Goal: Task Accomplishment & Management: Use online tool/utility

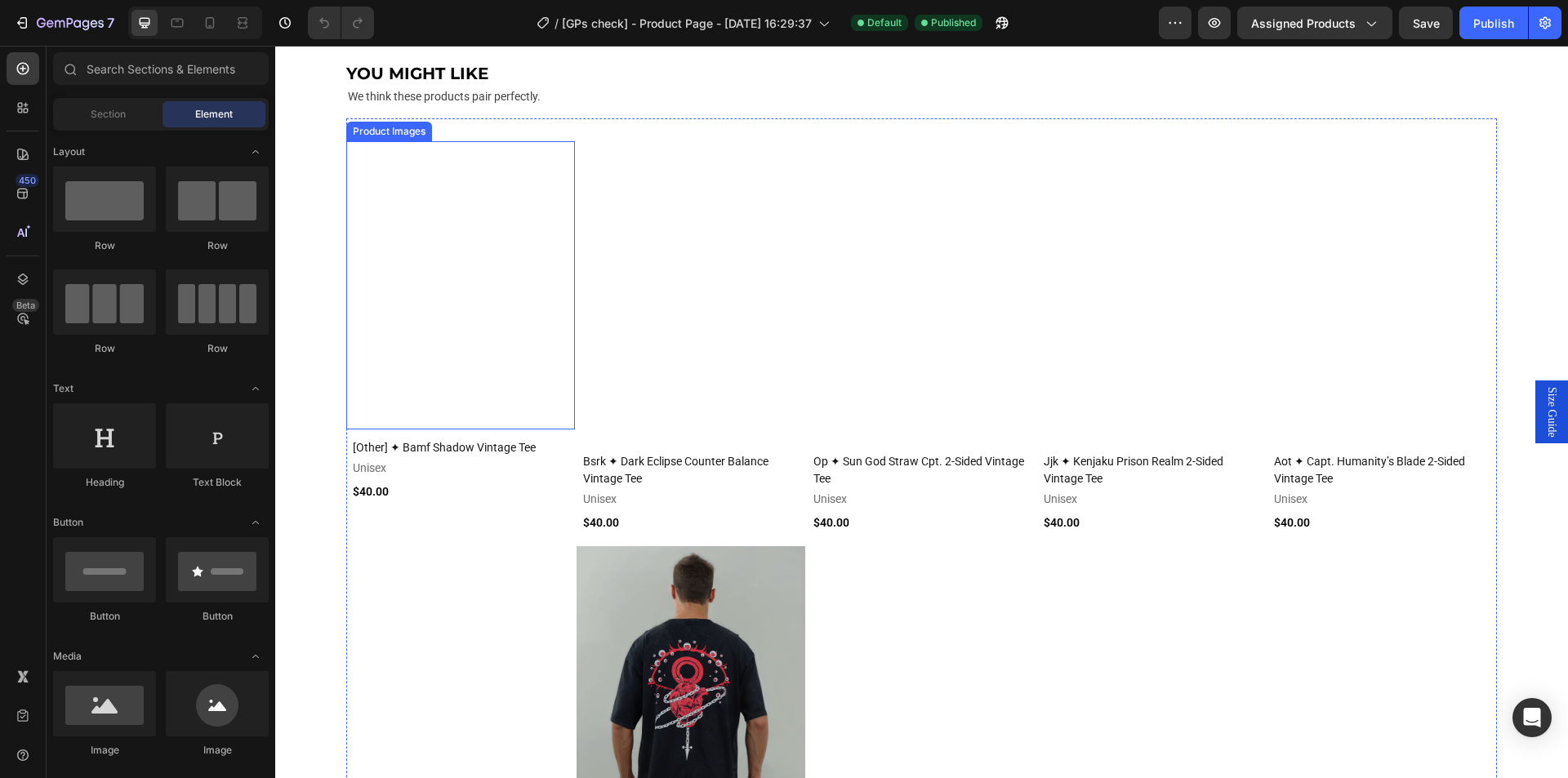
scroll to position [1843, 0]
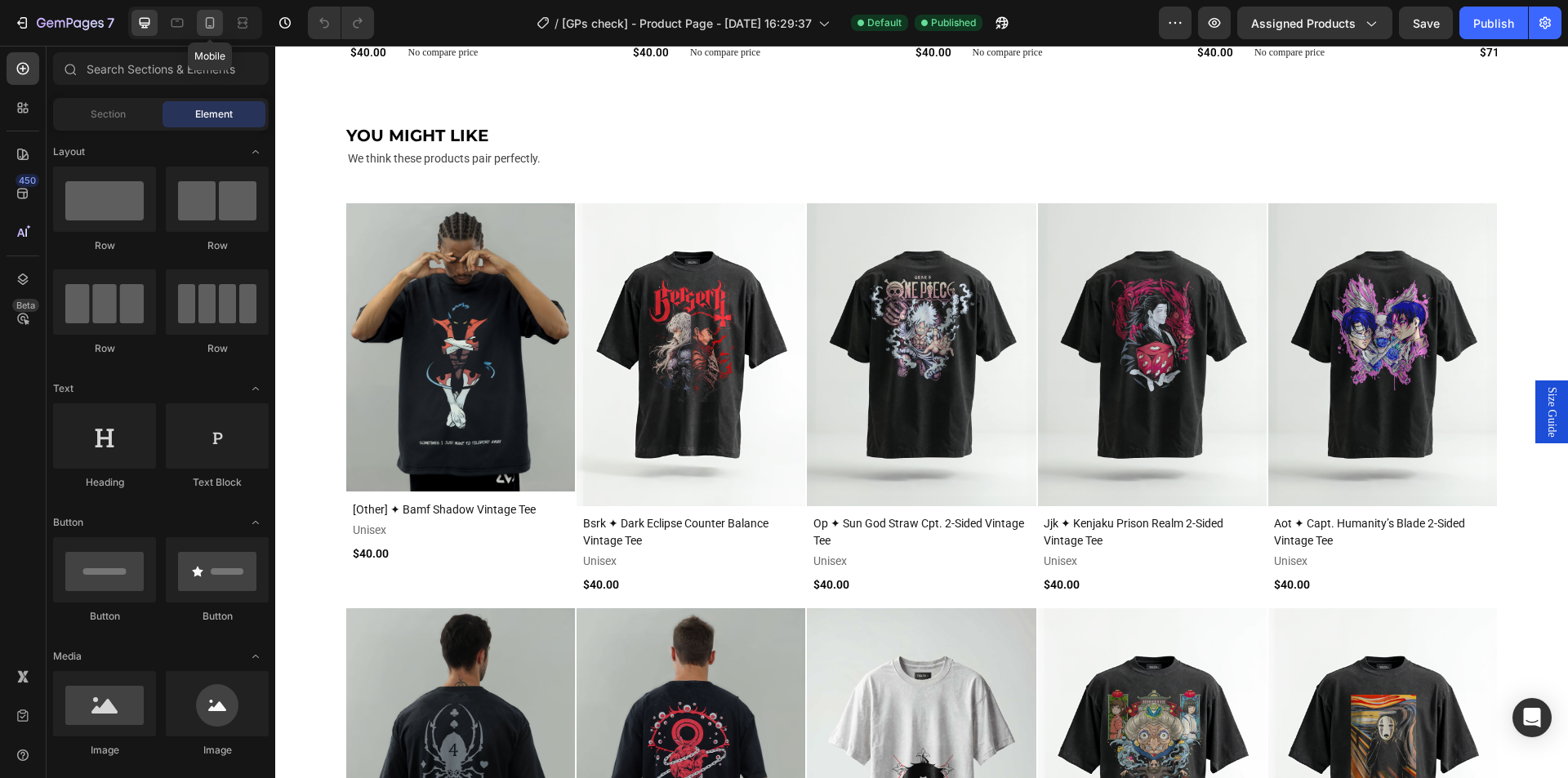
click at [199, 25] on div at bounding box center [210, 22] width 26 height 26
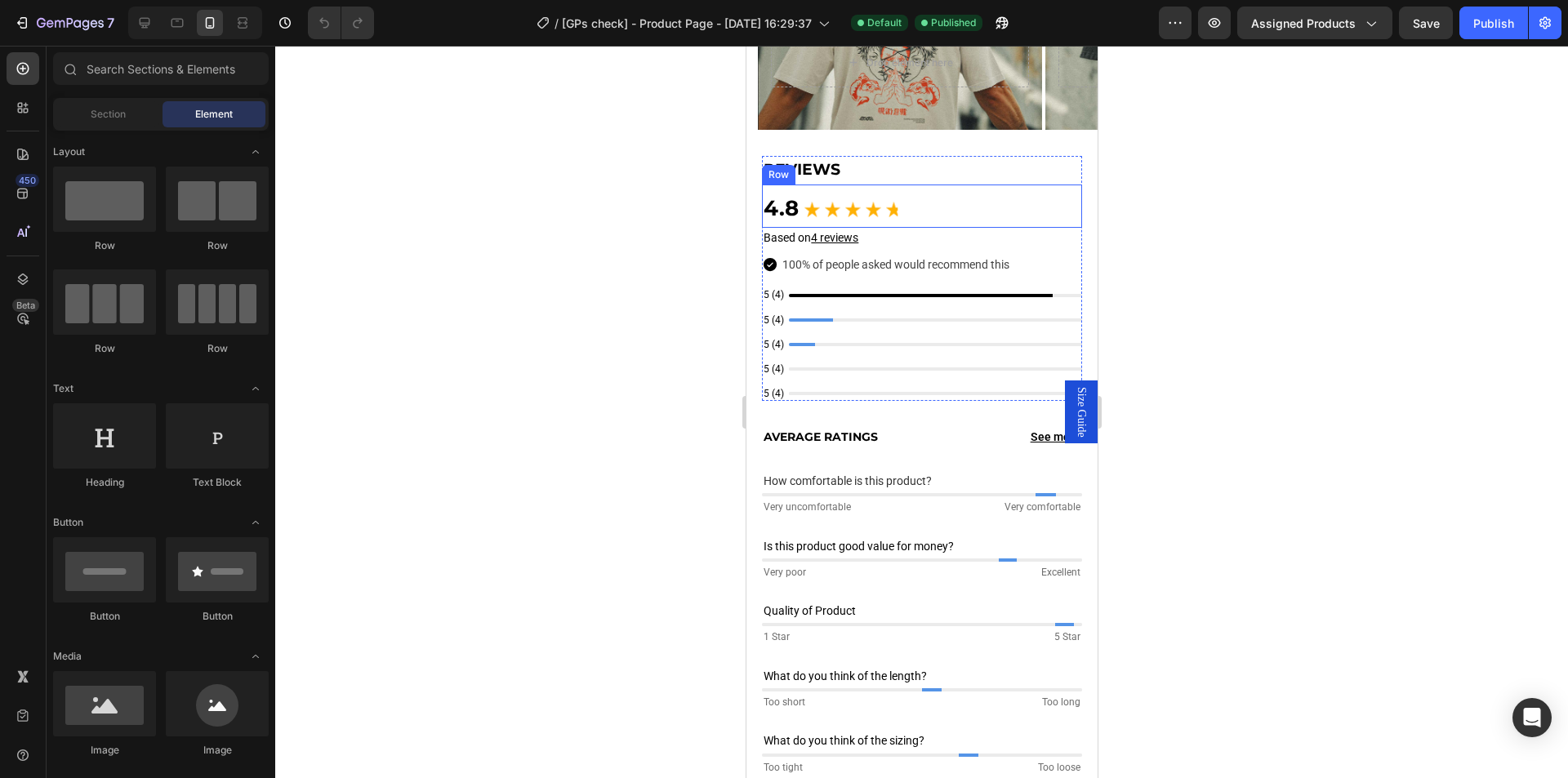
scroll to position [1301, 0]
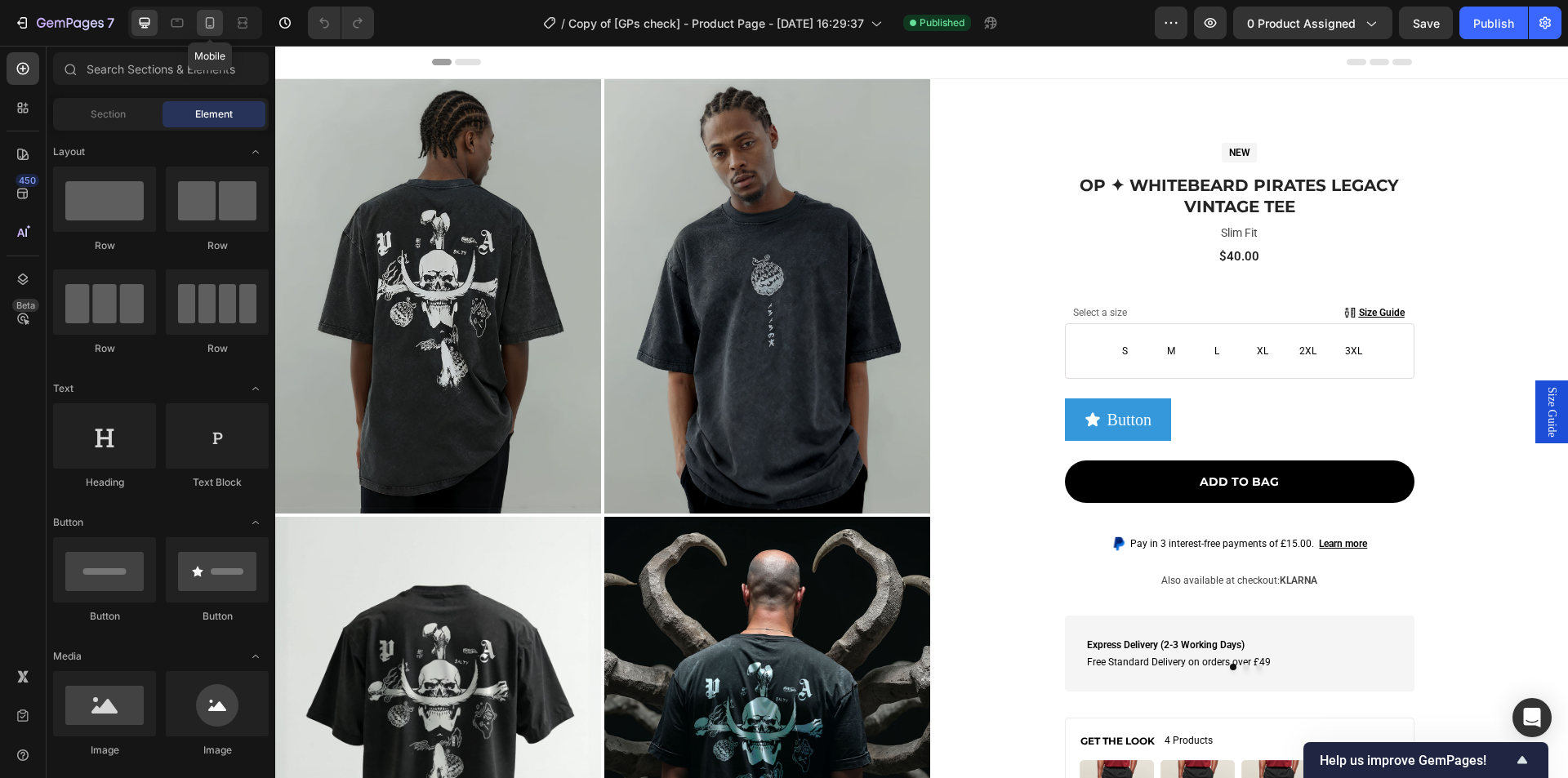
click at [206, 25] on icon at bounding box center [210, 22] width 9 height 11
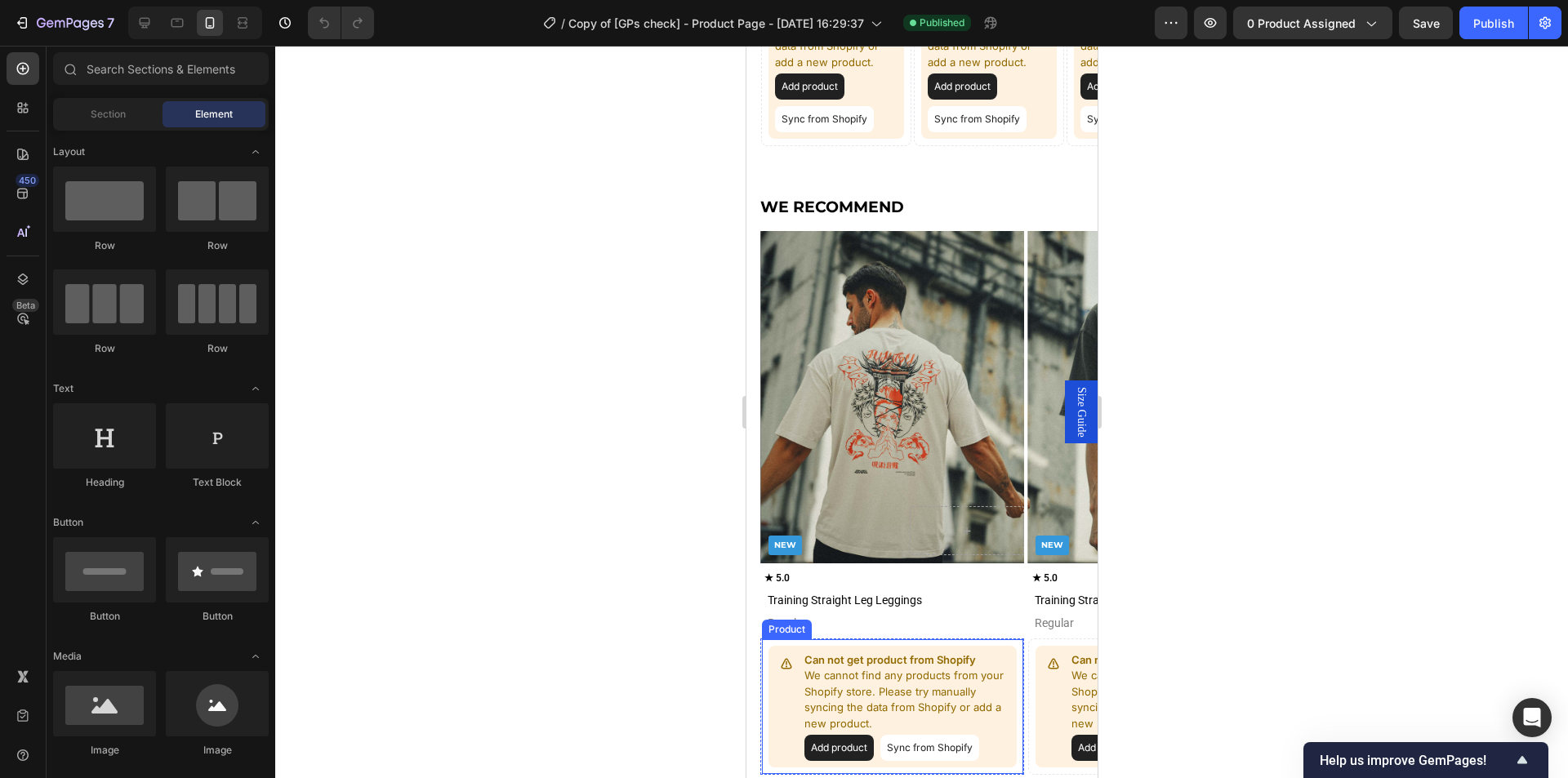
scroll to position [2054, 0]
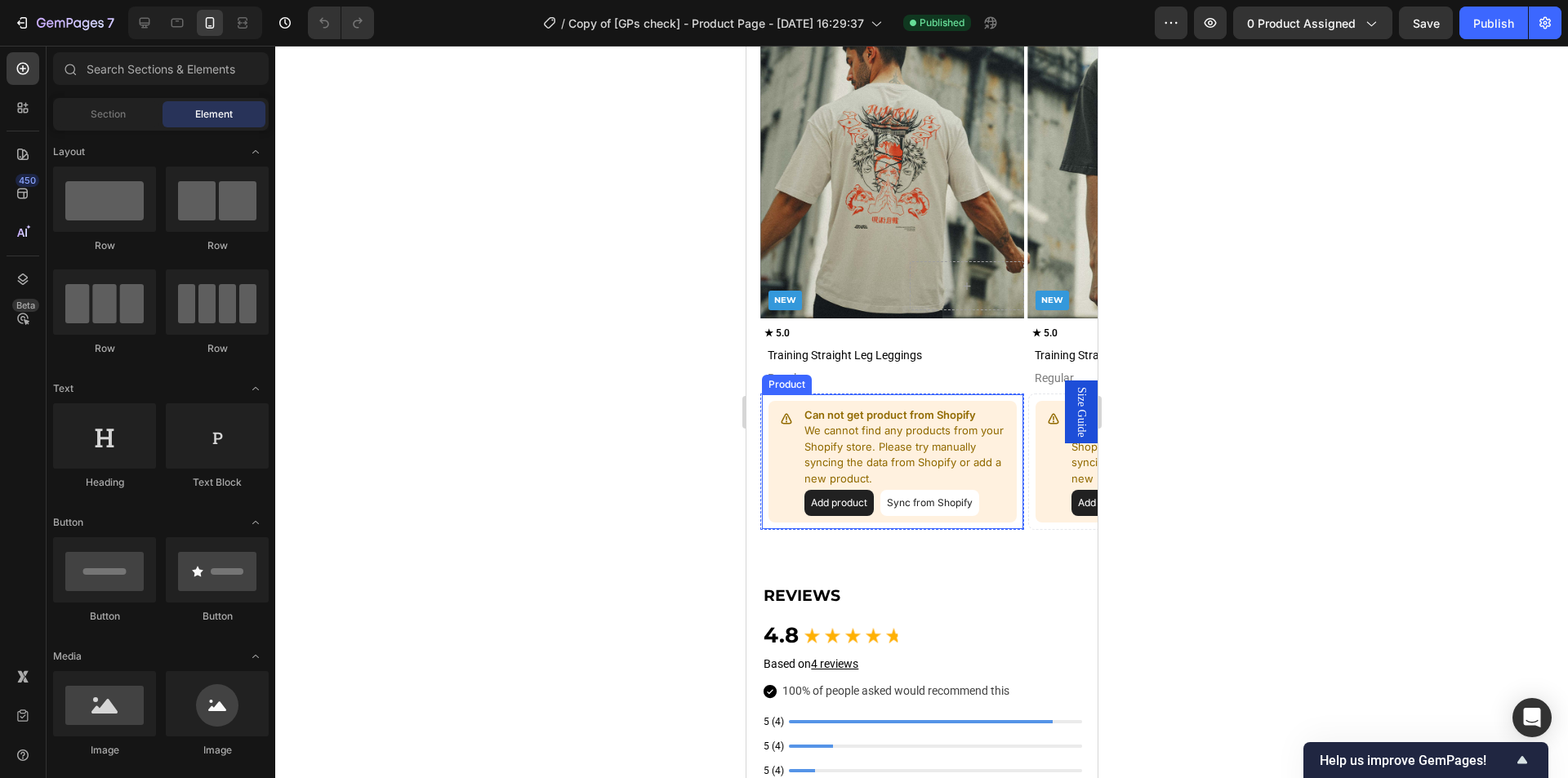
drag, startPoint x: 801, startPoint y: 441, endPoint x: 803, endPoint y: 424, distance: 17.1
click at [801, 442] on div "Can not get product from Shopify We cannot find any products from your Shopify …" at bounding box center [891, 462] width 248 height 123
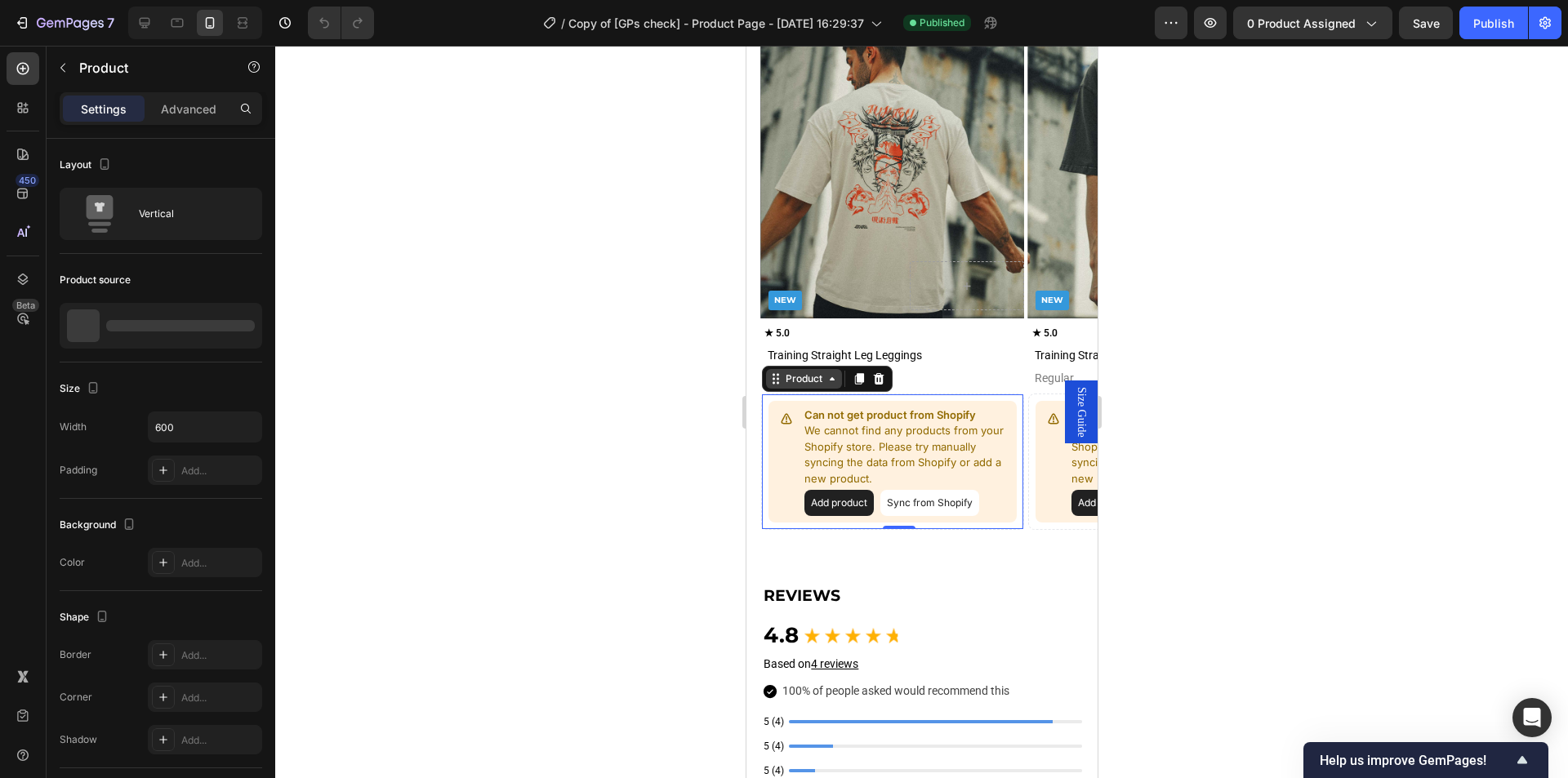
click at [804, 382] on div "Product" at bounding box center [803, 378] width 43 height 15
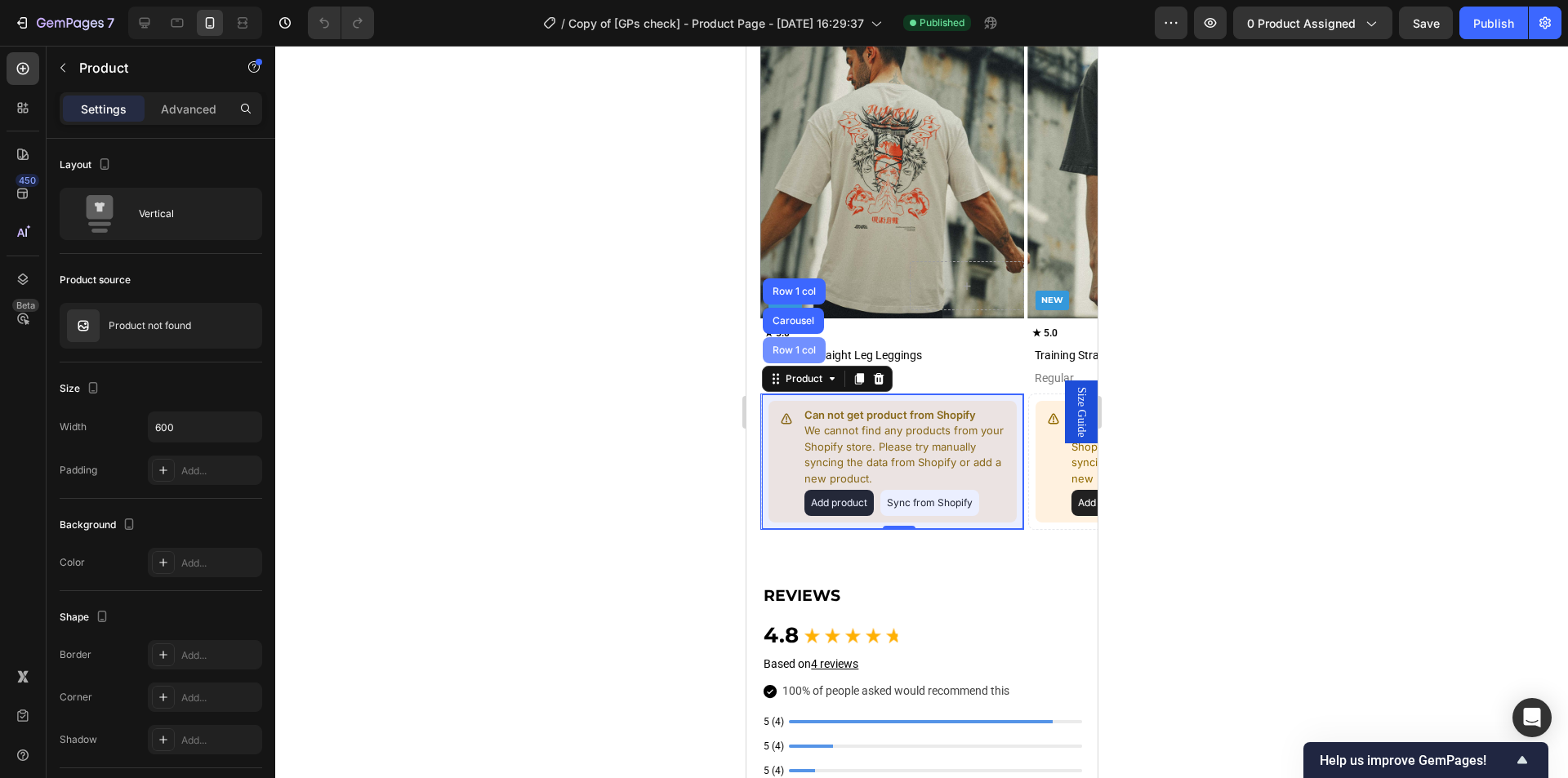
click at [805, 361] on div "Row 1 col" at bounding box center [793, 350] width 63 height 26
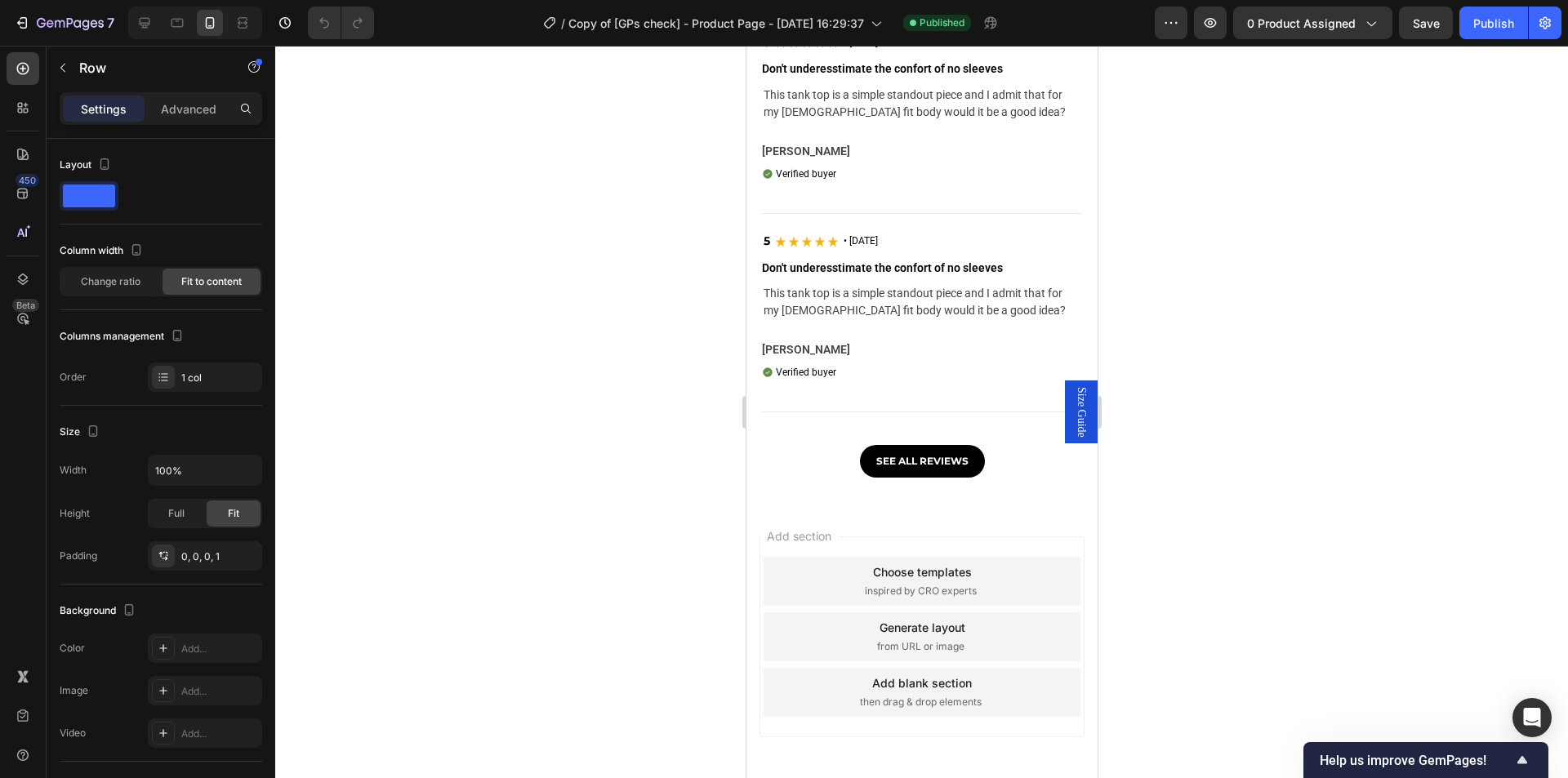
scroll to position [2990, 0]
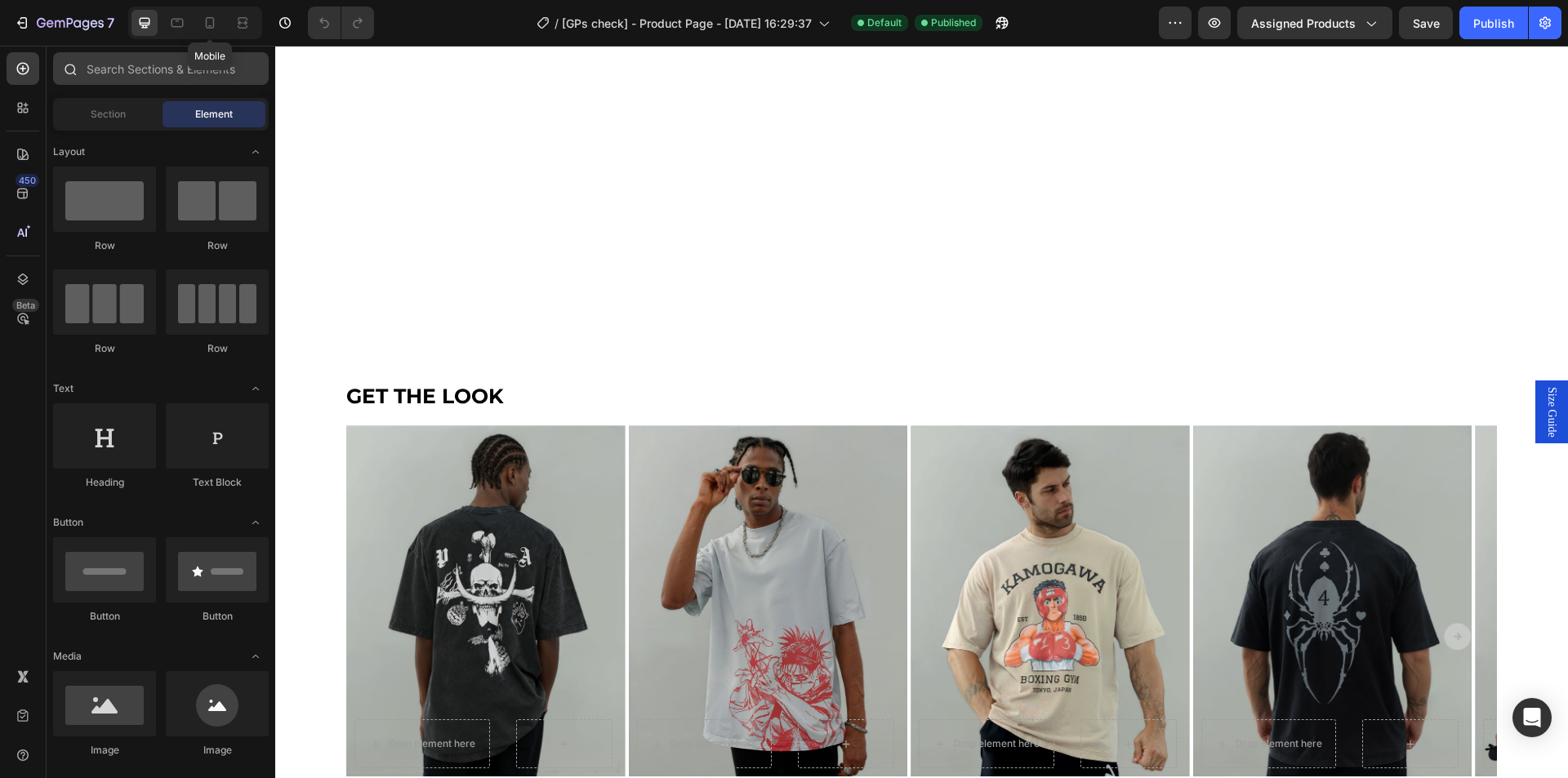
scroll to position [1533, 0]
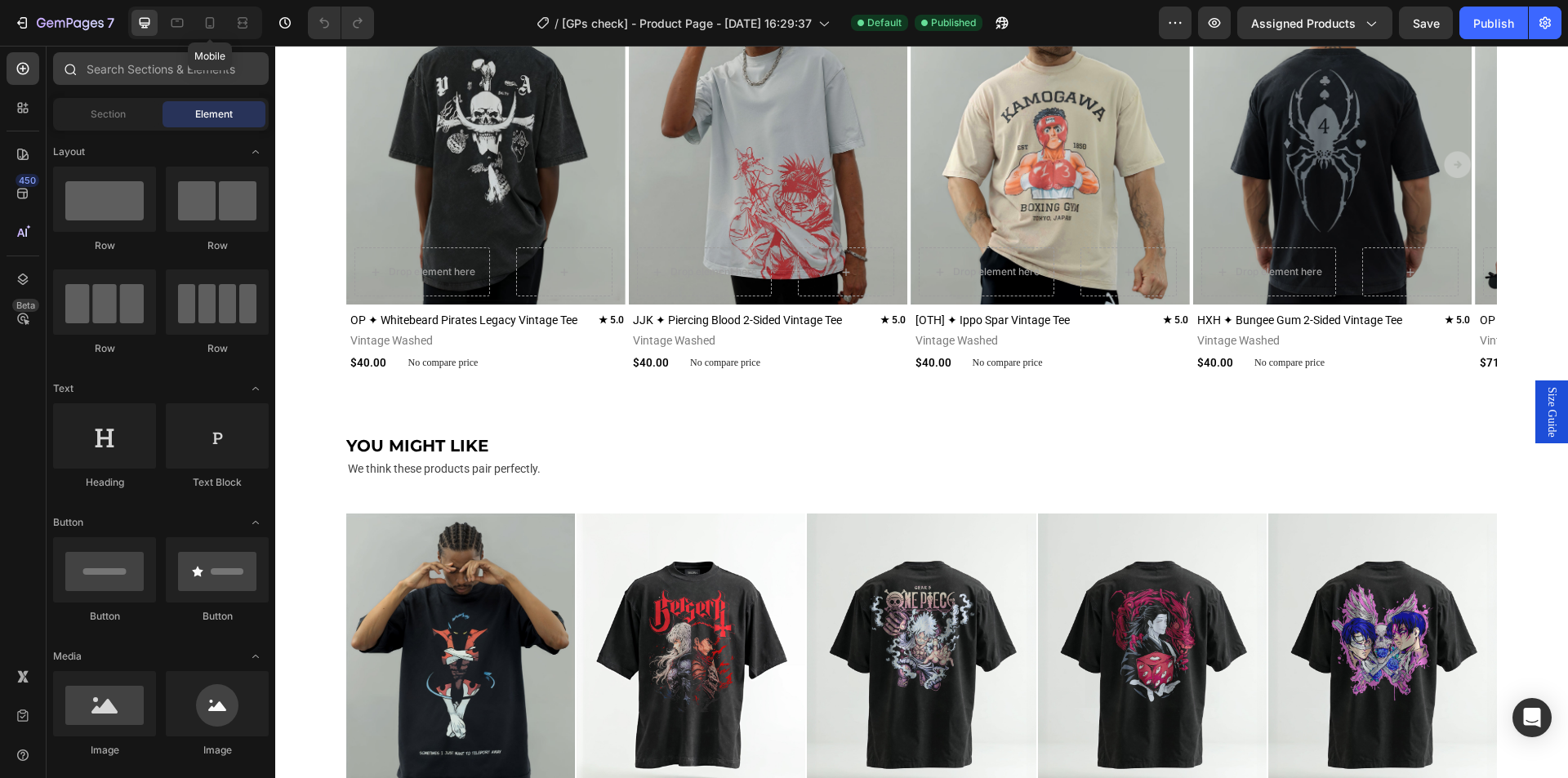
drag, startPoint x: 210, startPoint y: 25, endPoint x: 228, endPoint y: 58, distance: 37.6
click at [210, 25] on icon at bounding box center [210, 22] width 16 height 16
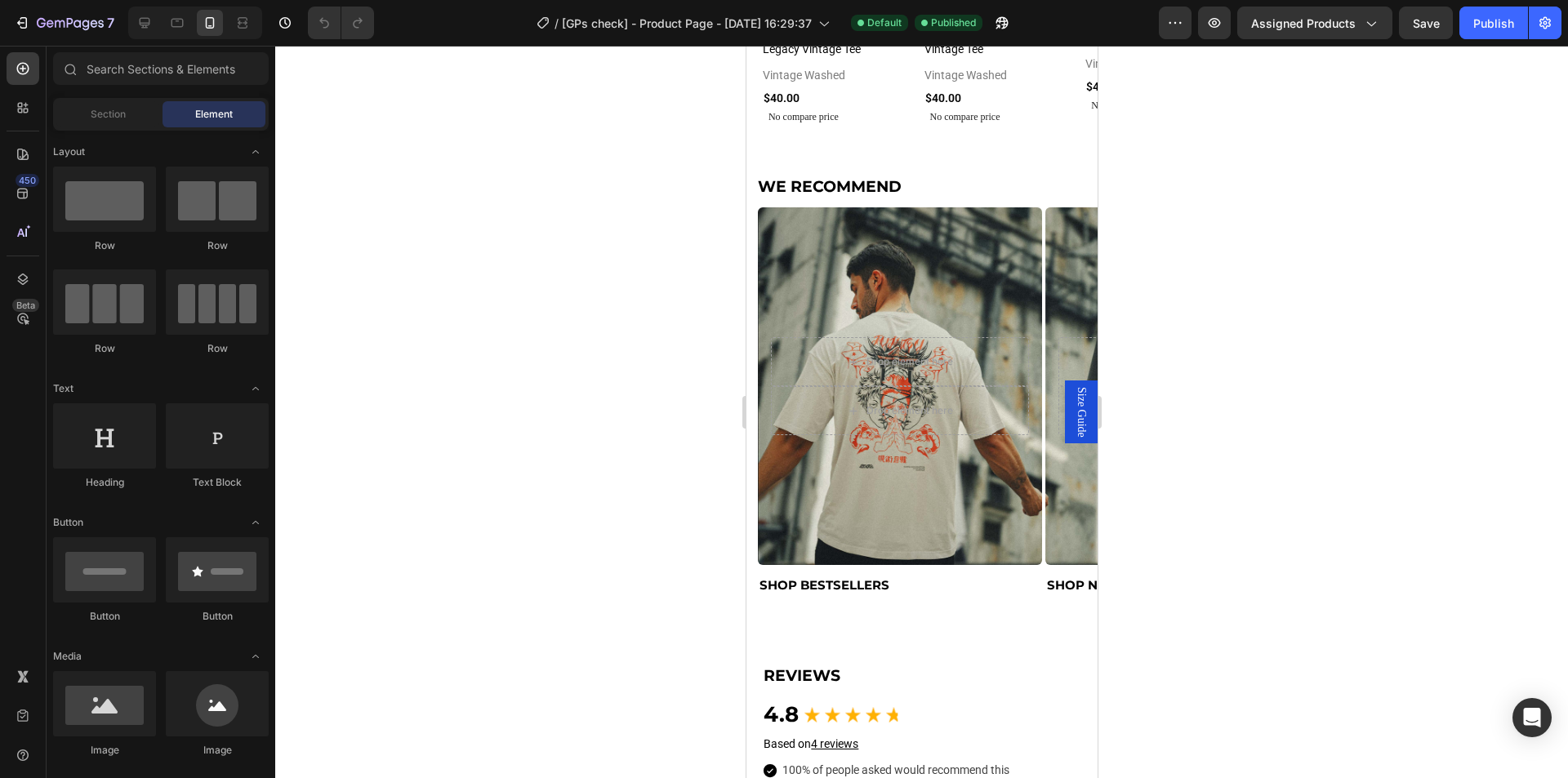
scroll to position [1372, 0]
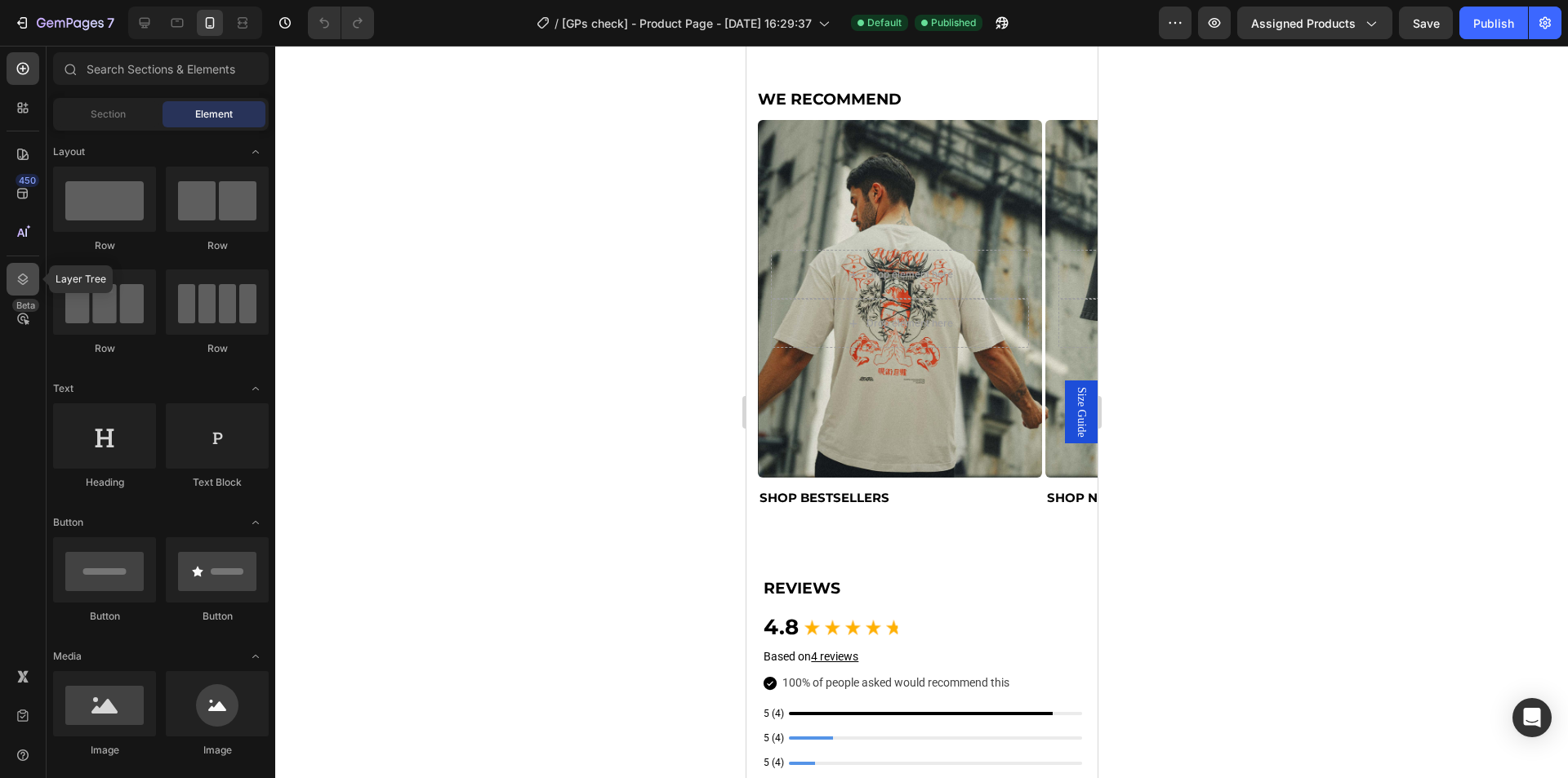
click at [23, 282] on icon at bounding box center [23, 278] width 10 height 11
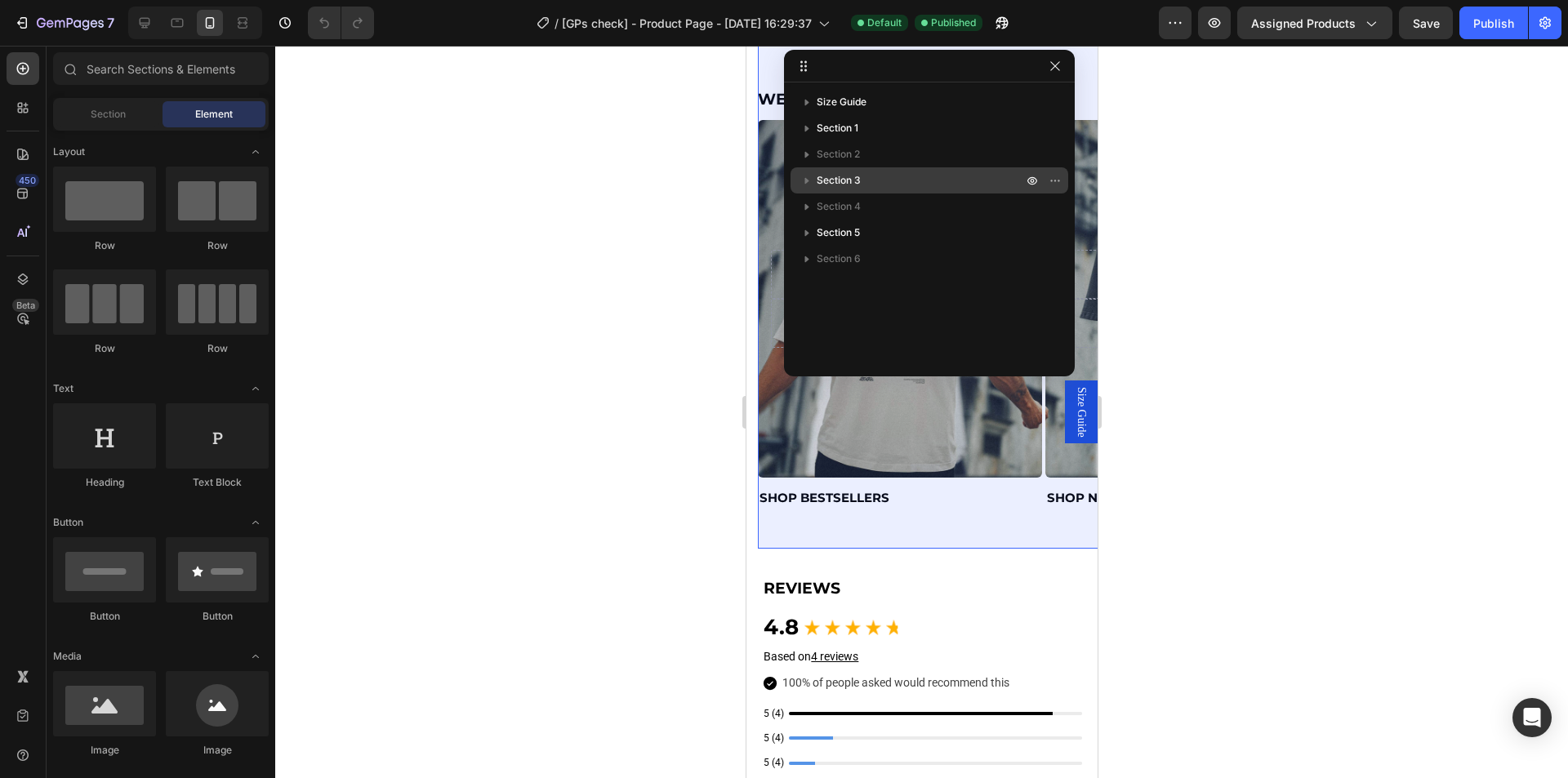
click at [867, 188] on p "Section 3" at bounding box center [921, 180] width 209 height 16
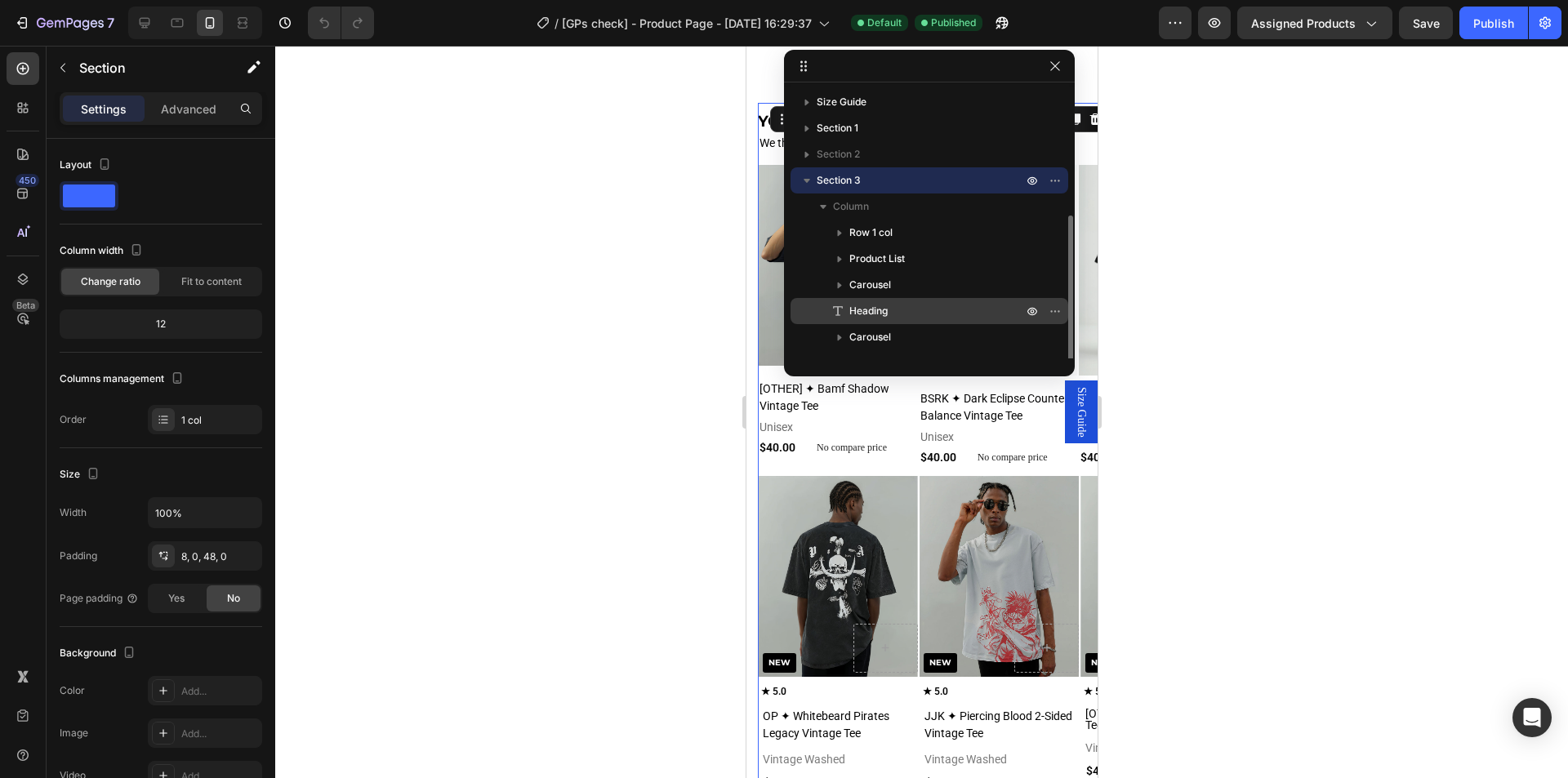
scroll to position [70, 0]
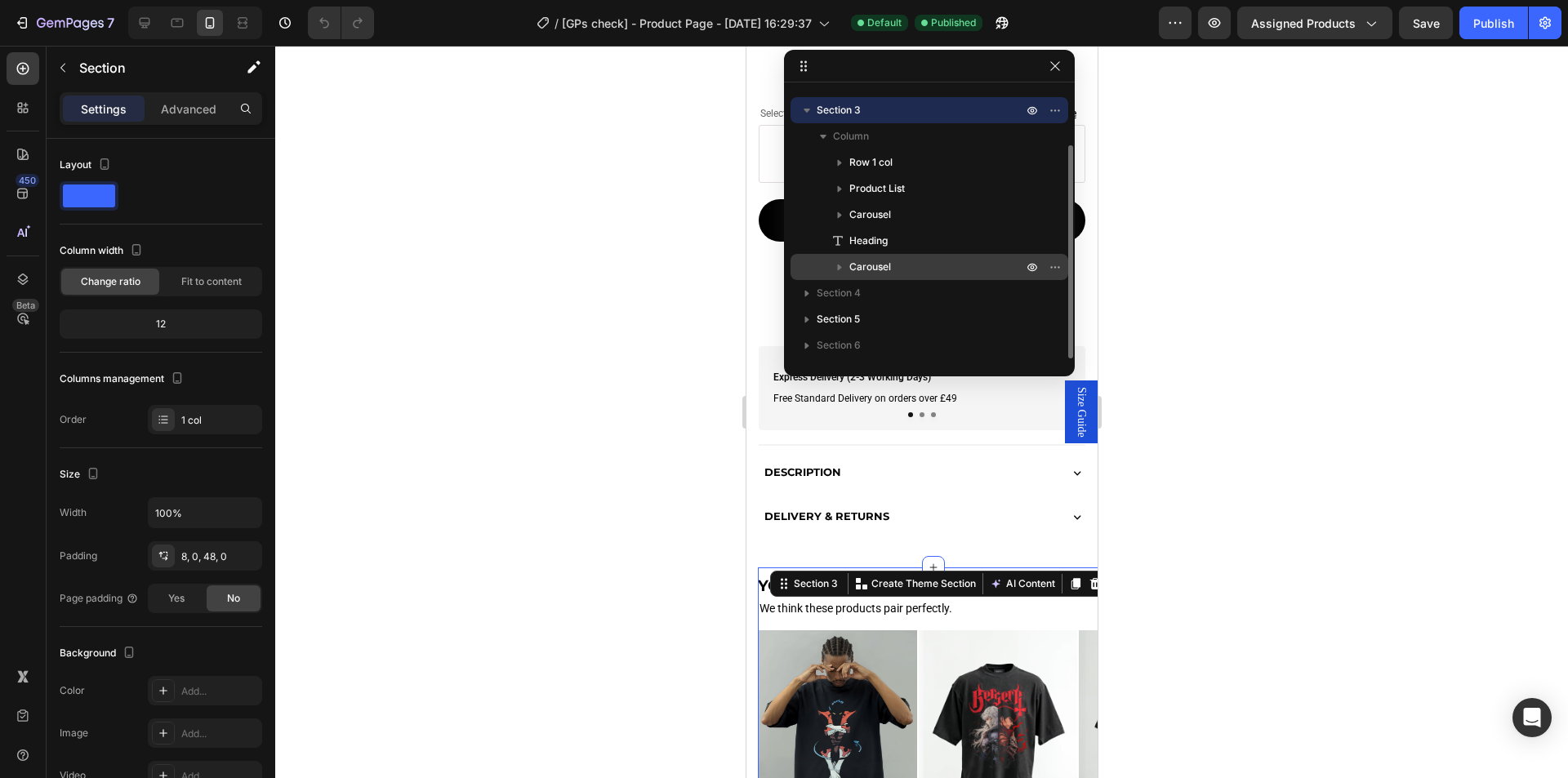
click at [898, 264] on p "Carousel" at bounding box center [937, 266] width 176 height 16
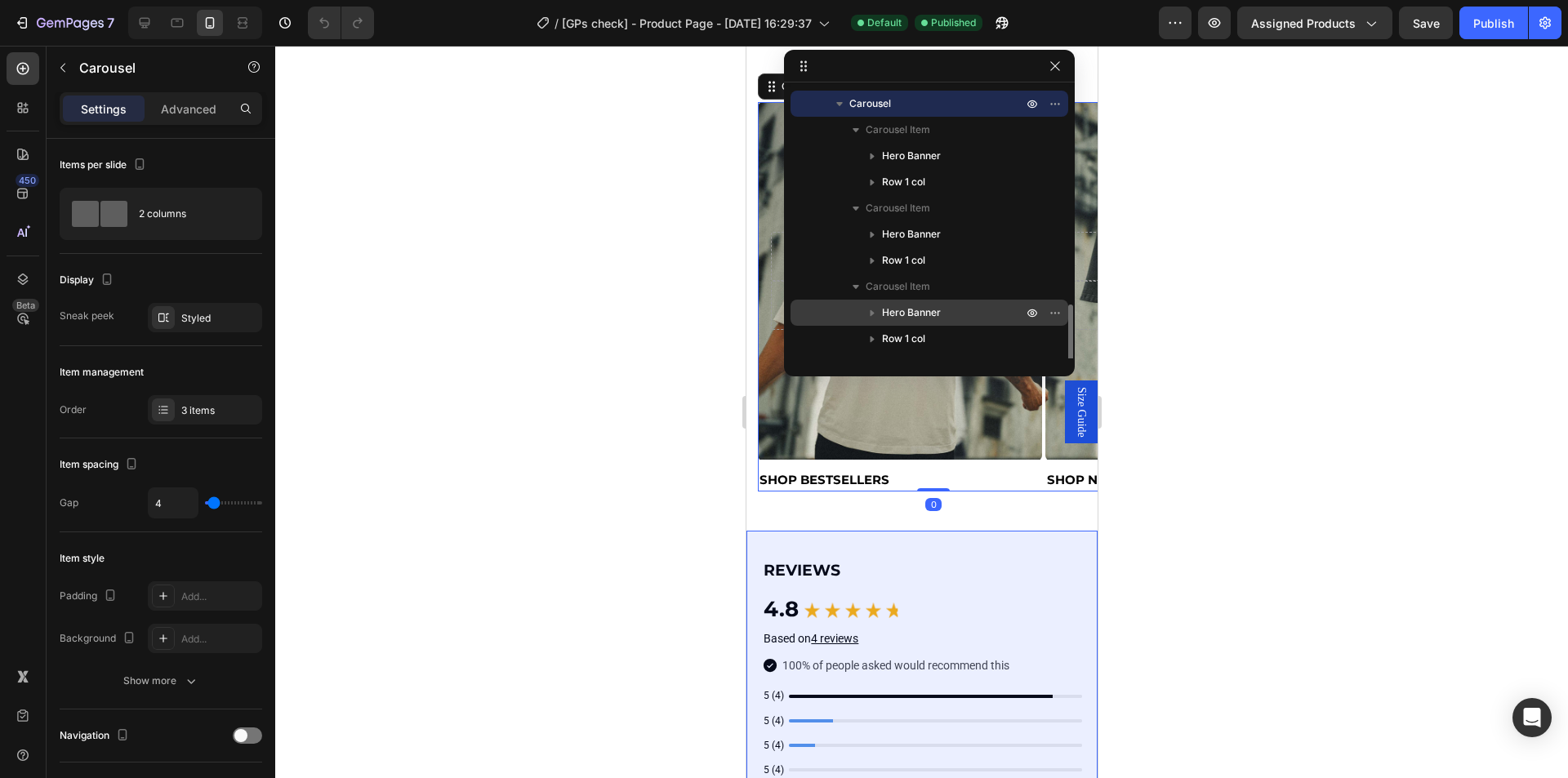
scroll to position [305, 0]
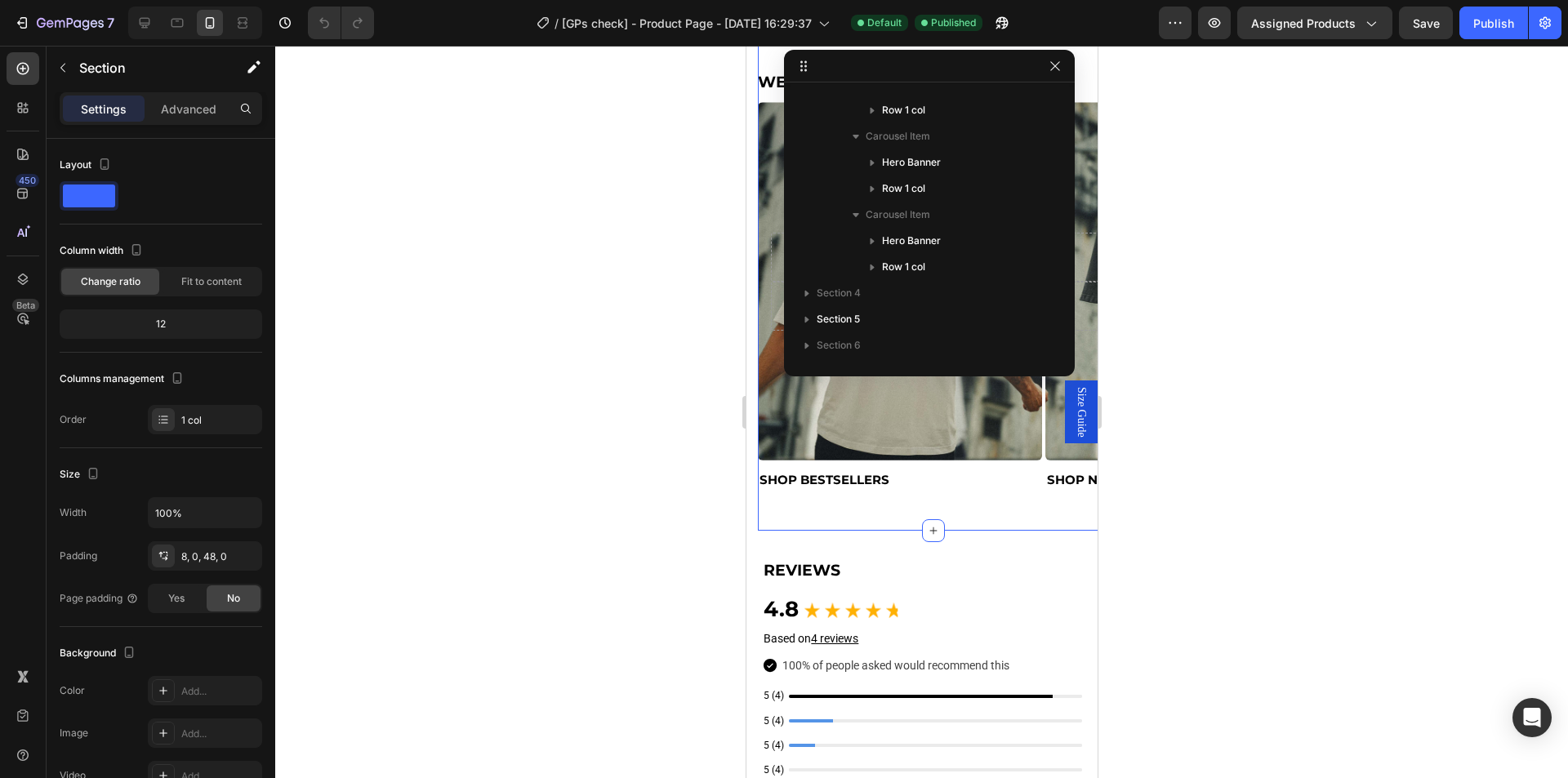
scroll to position [0, 0]
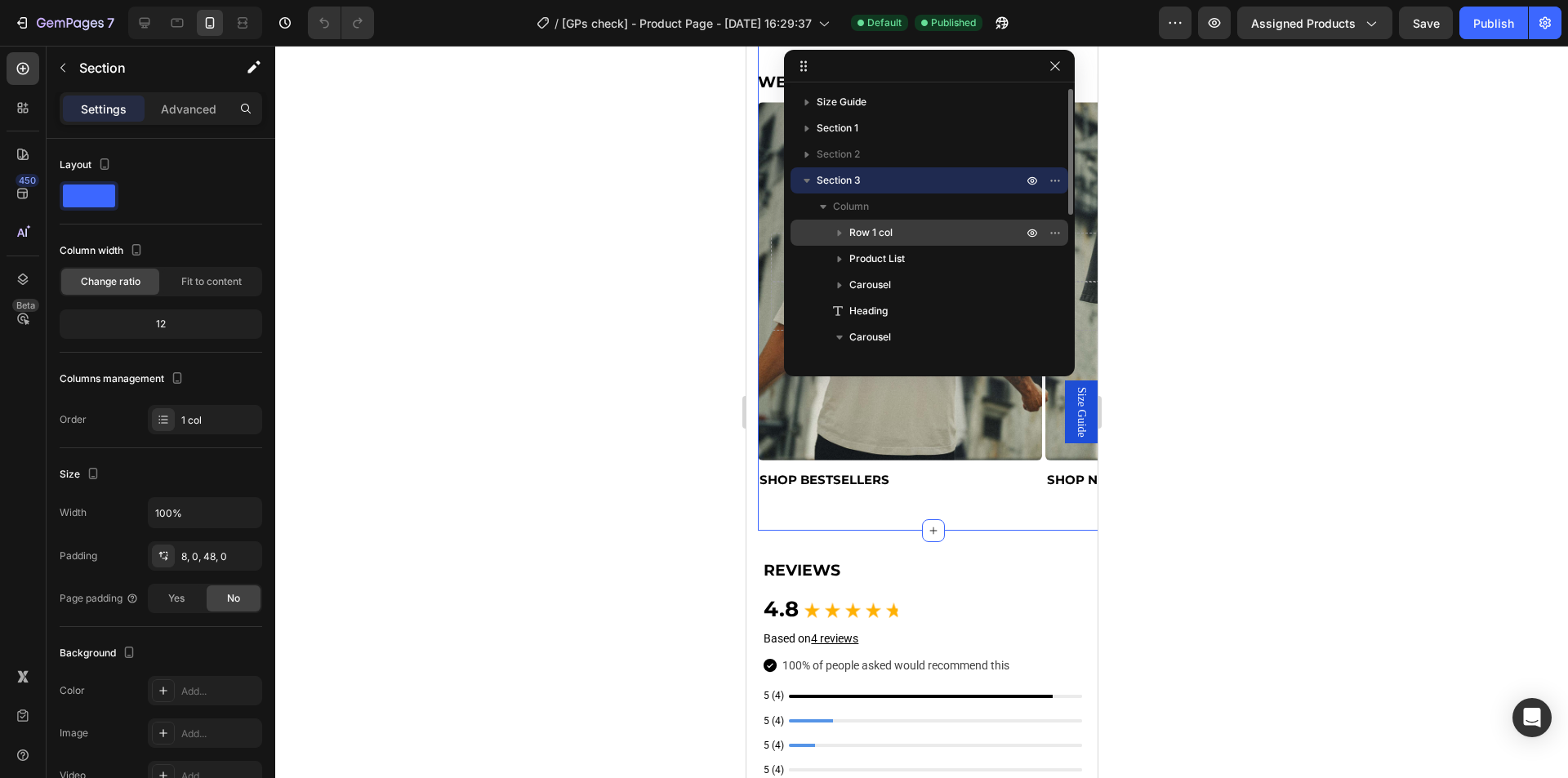
click at [907, 228] on p "Row 1 col" at bounding box center [937, 232] width 176 height 16
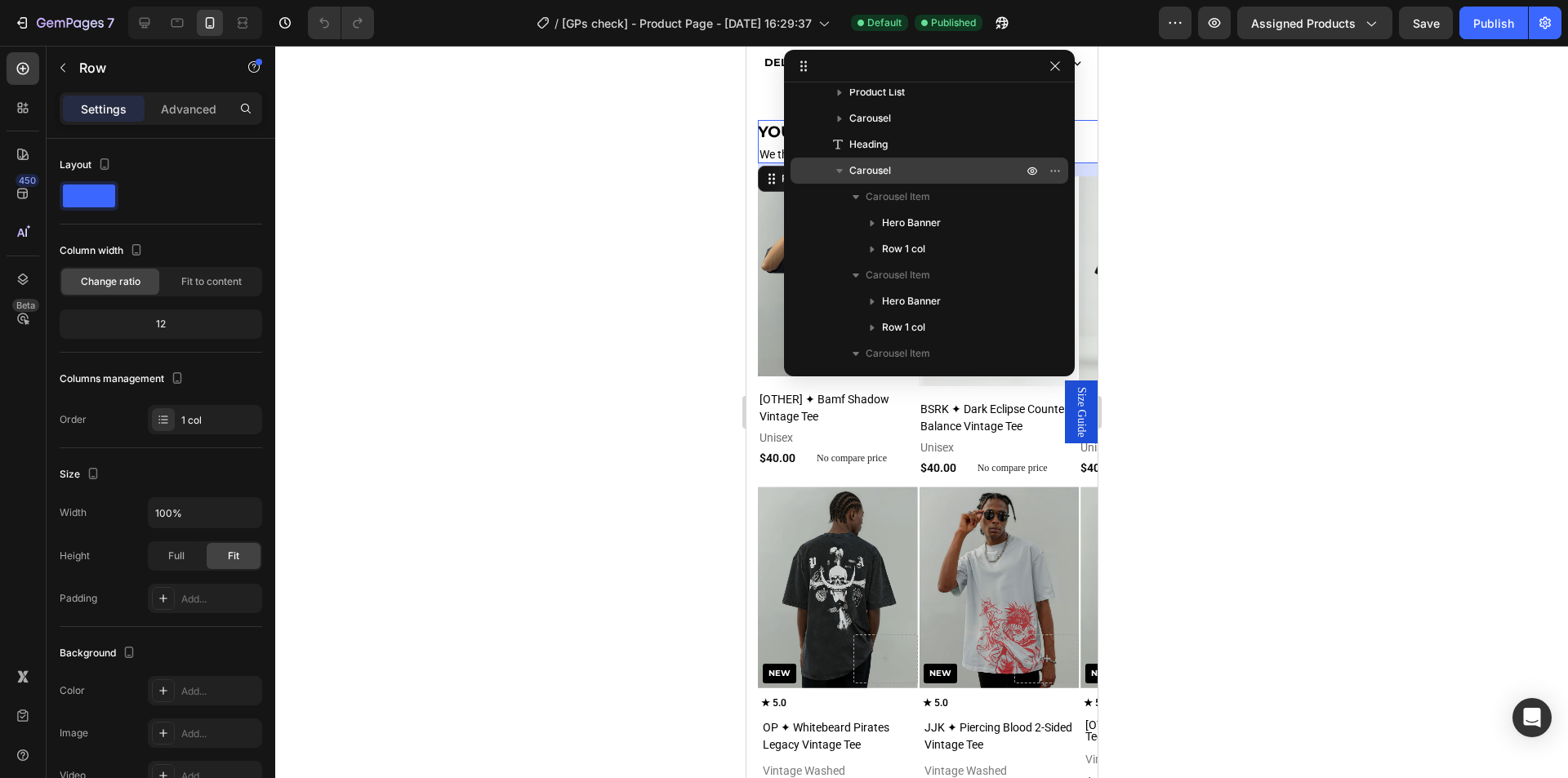
scroll to position [384, 0]
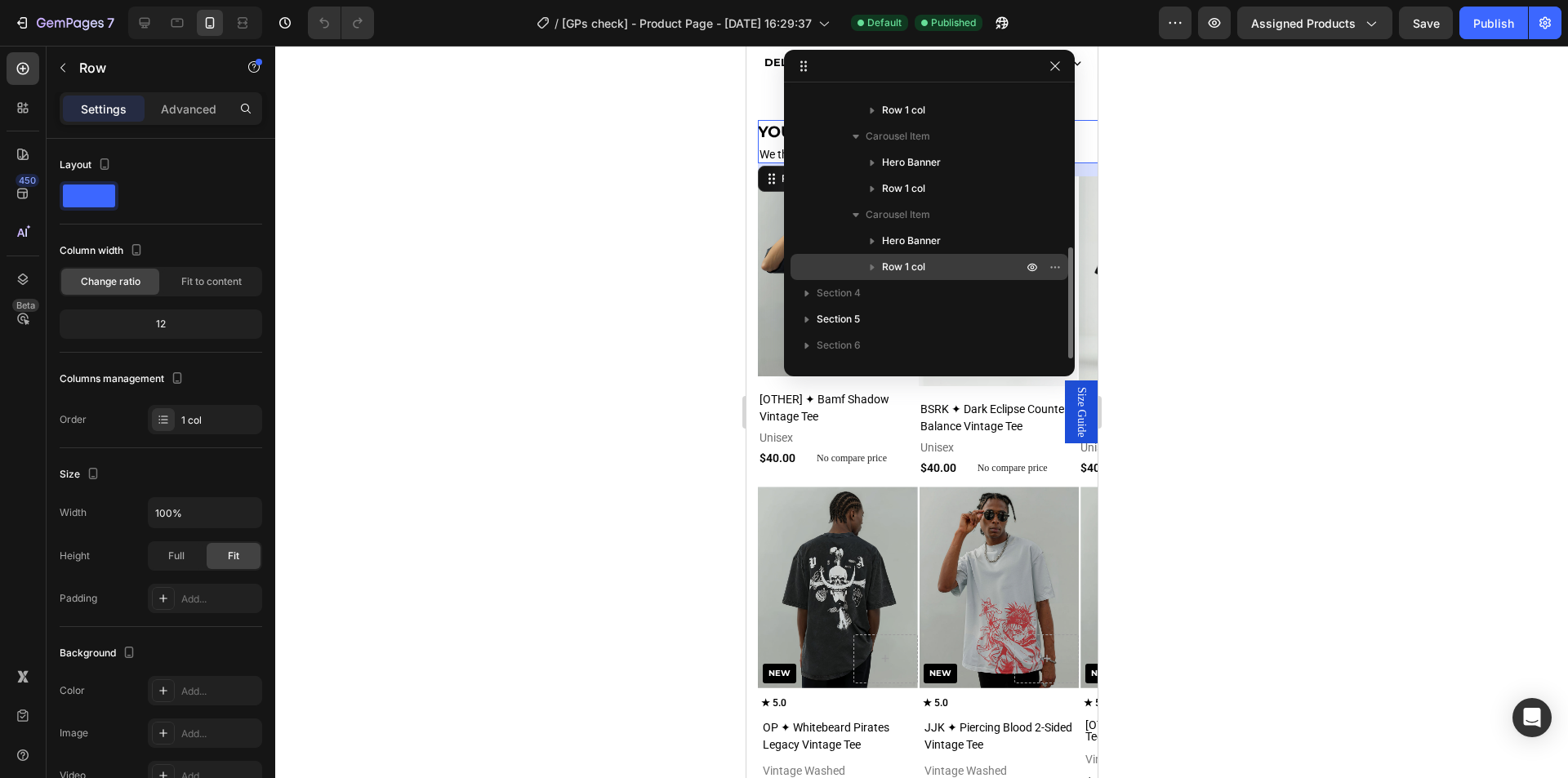
click at [924, 266] on span "Row 1 col" at bounding box center [904, 266] width 43 height 16
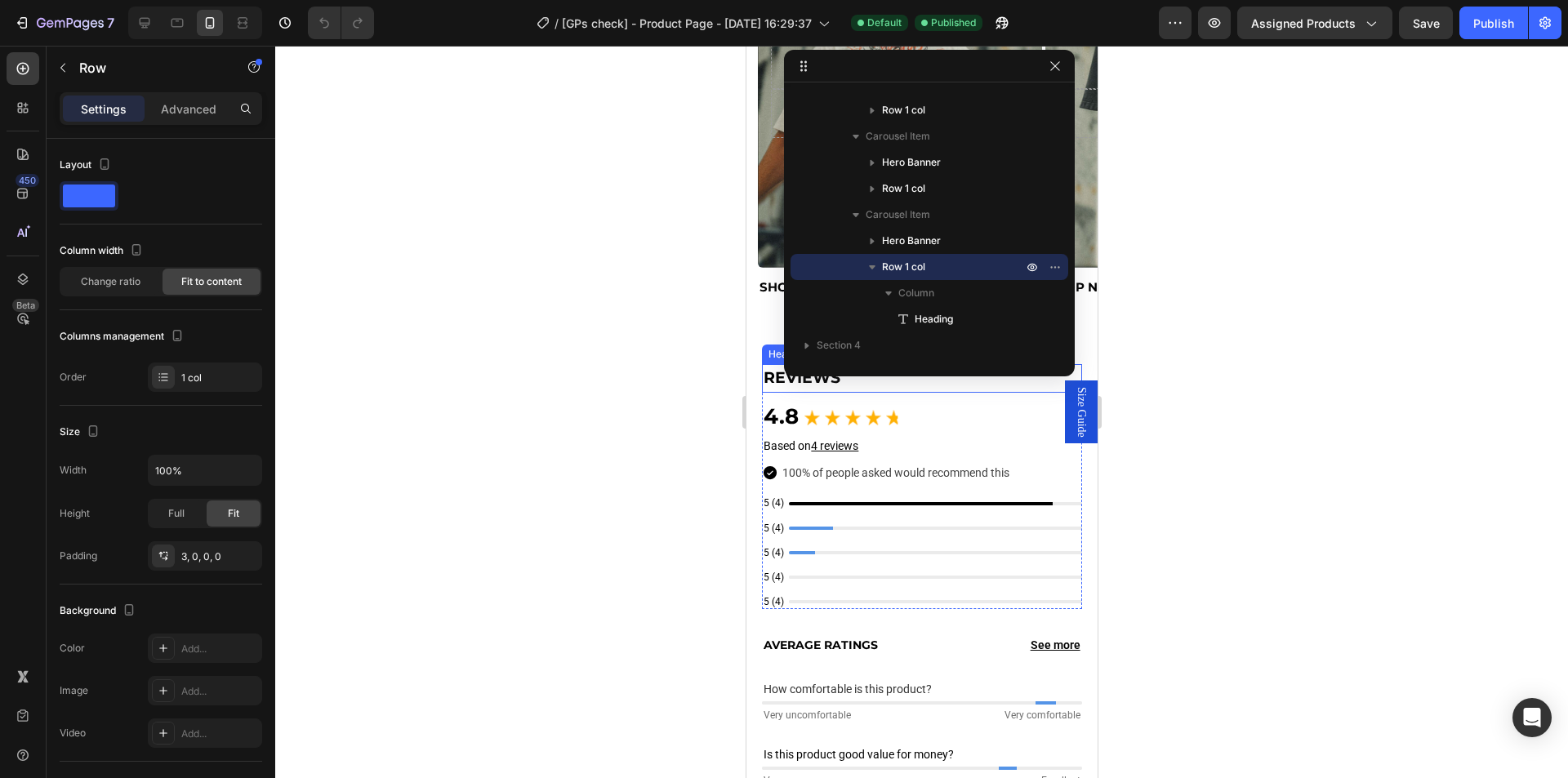
scroll to position [1950, 0]
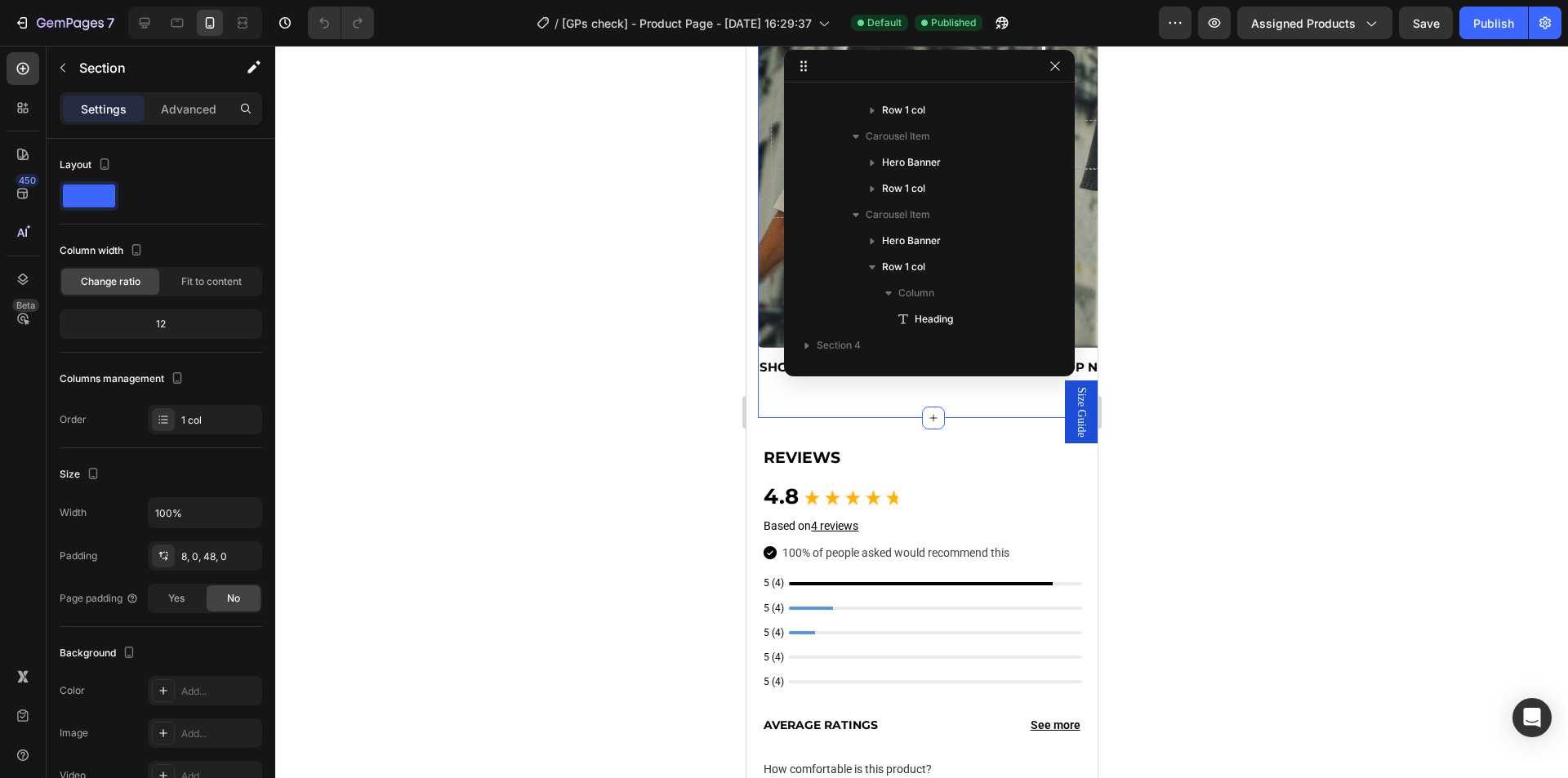
scroll to position [0, 0]
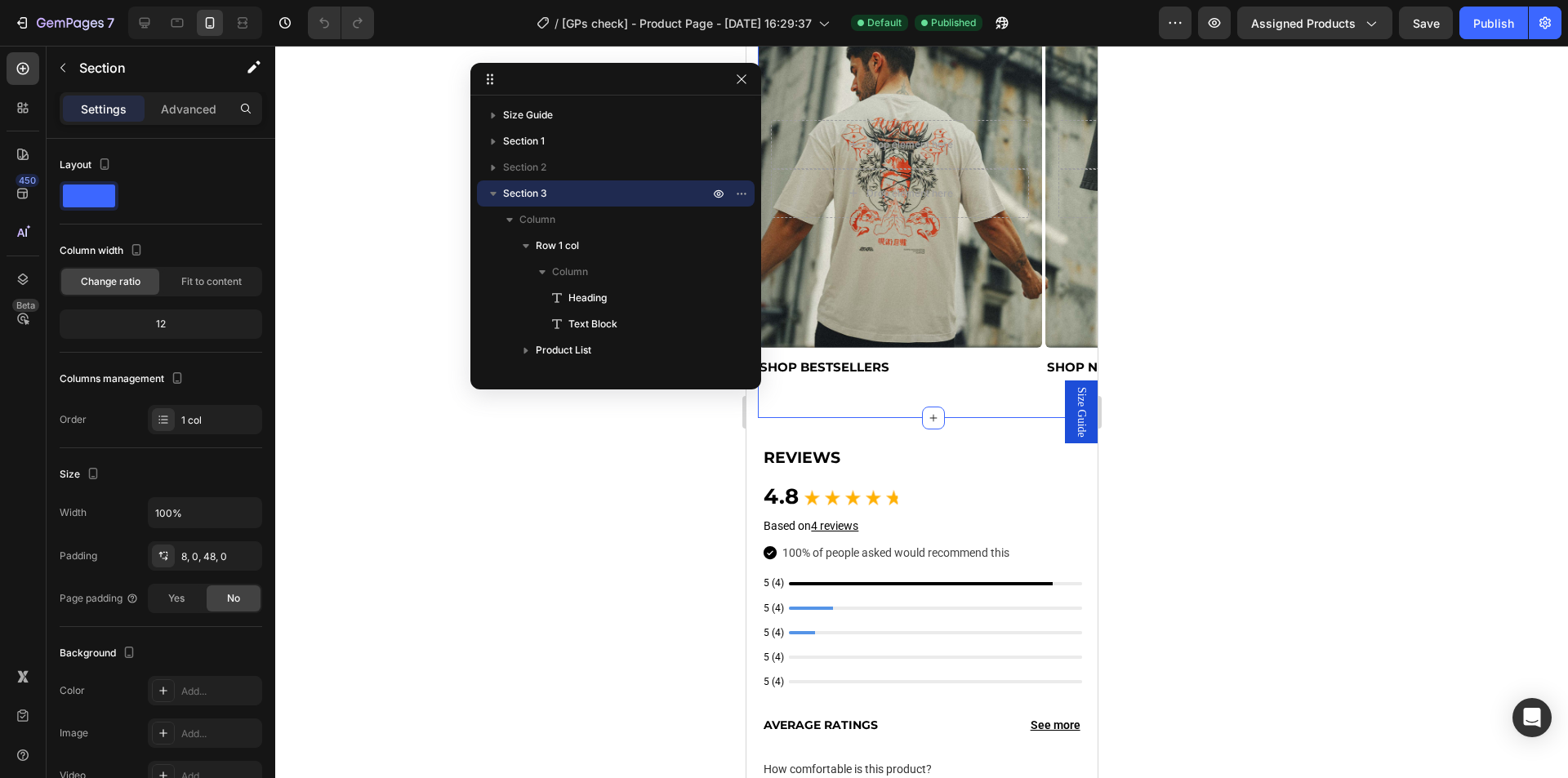
drag, startPoint x: 949, startPoint y: 70, endPoint x: 542, endPoint y: 82, distance: 407.2
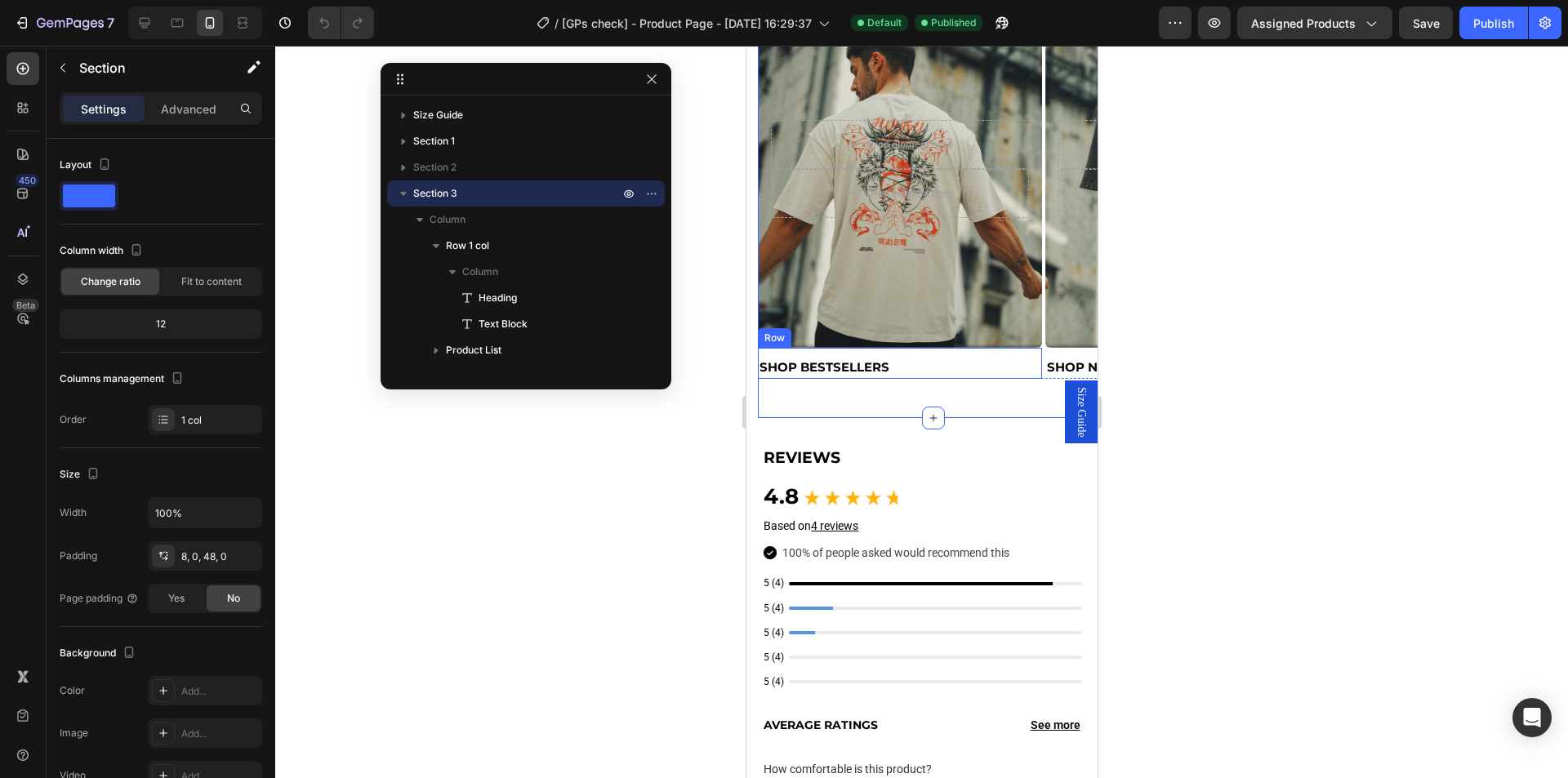
click at [897, 375] on div "SHOP BESTSELLERS Heading Row" at bounding box center [899, 363] width 284 height 31
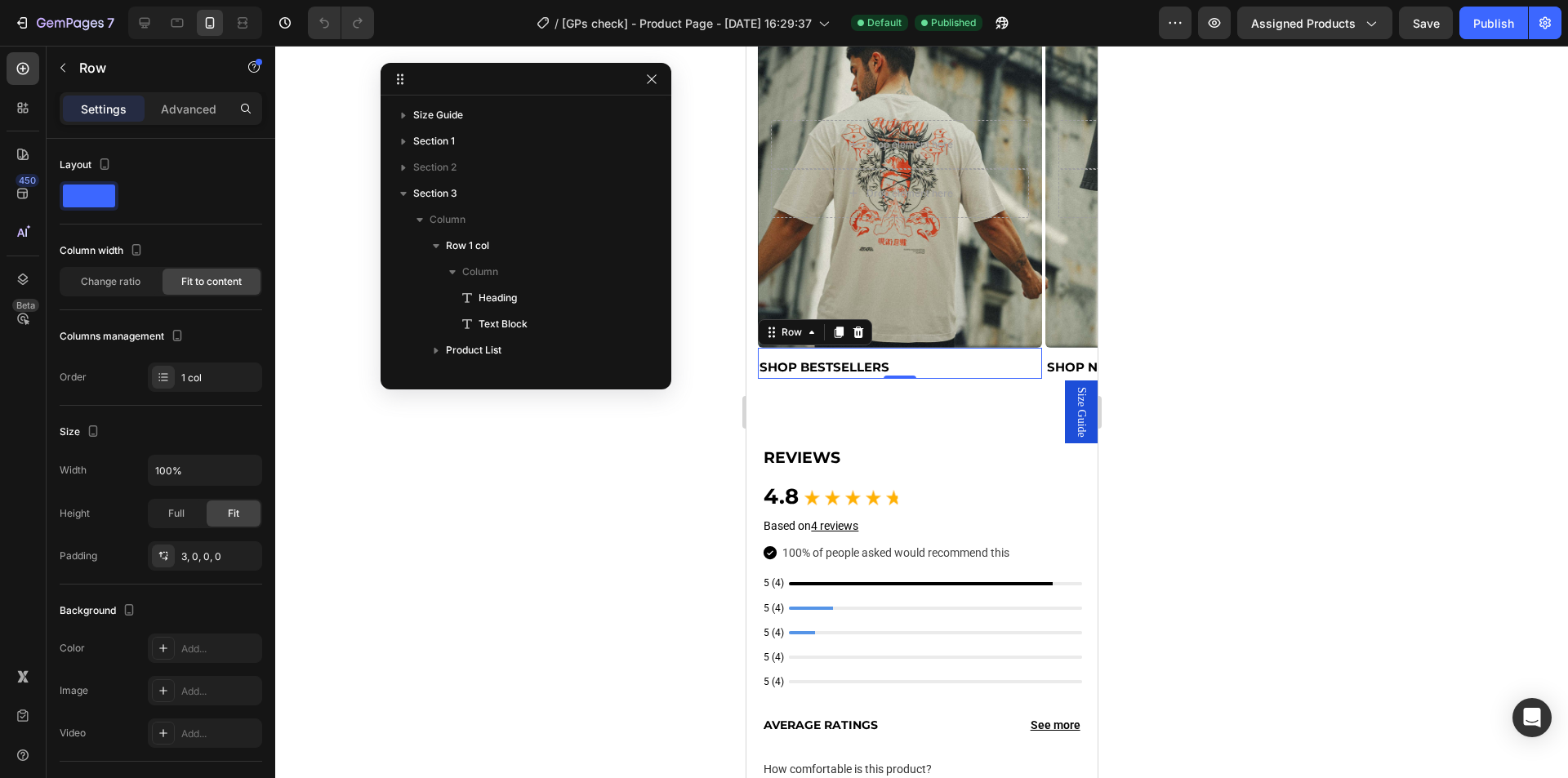
scroll to position [283, 0]
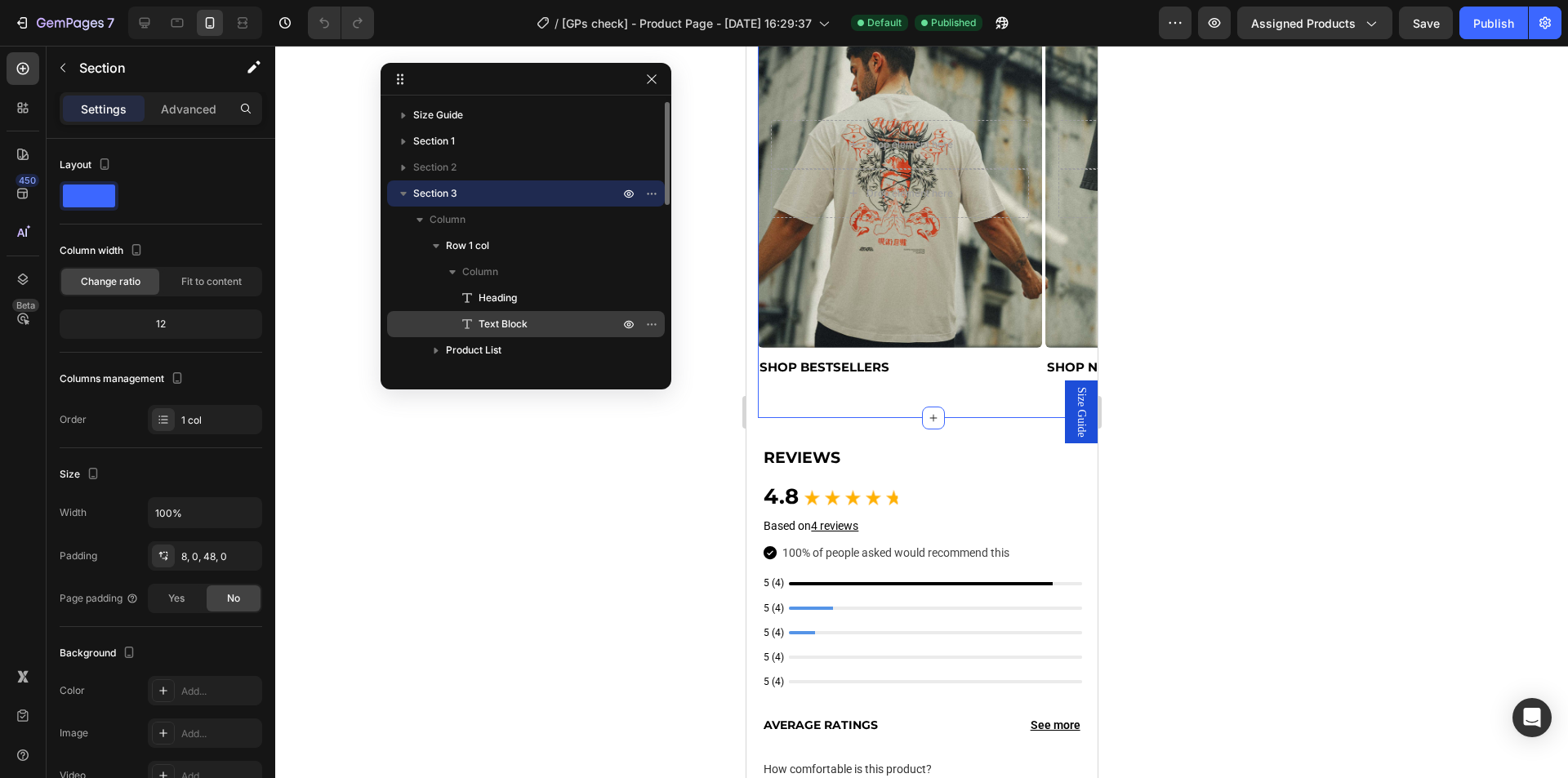
scroll to position [163, 0]
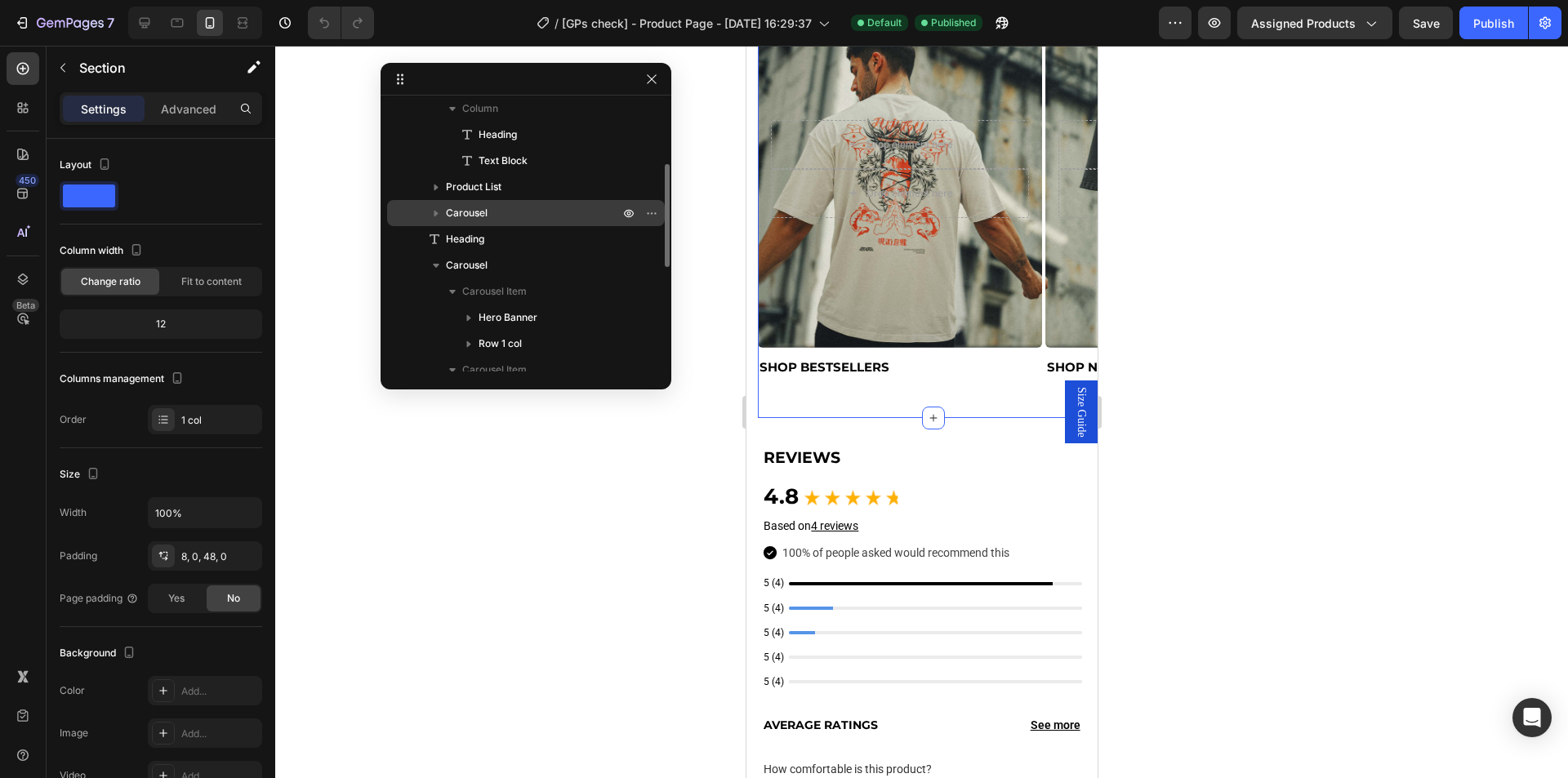
click at [503, 215] on p "Carousel" at bounding box center [534, 213] width 176 height 16
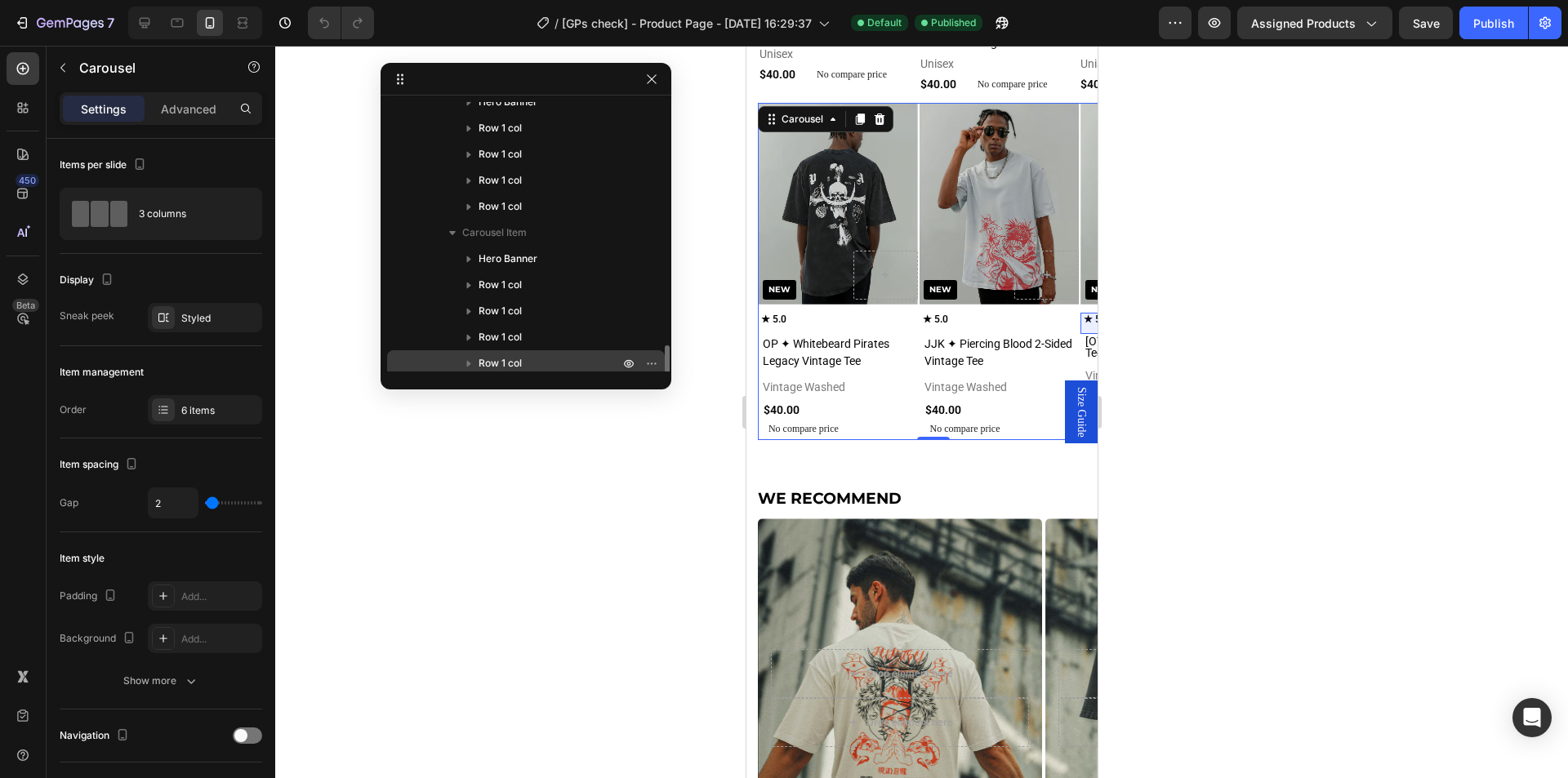
scroll to position [489, 0]
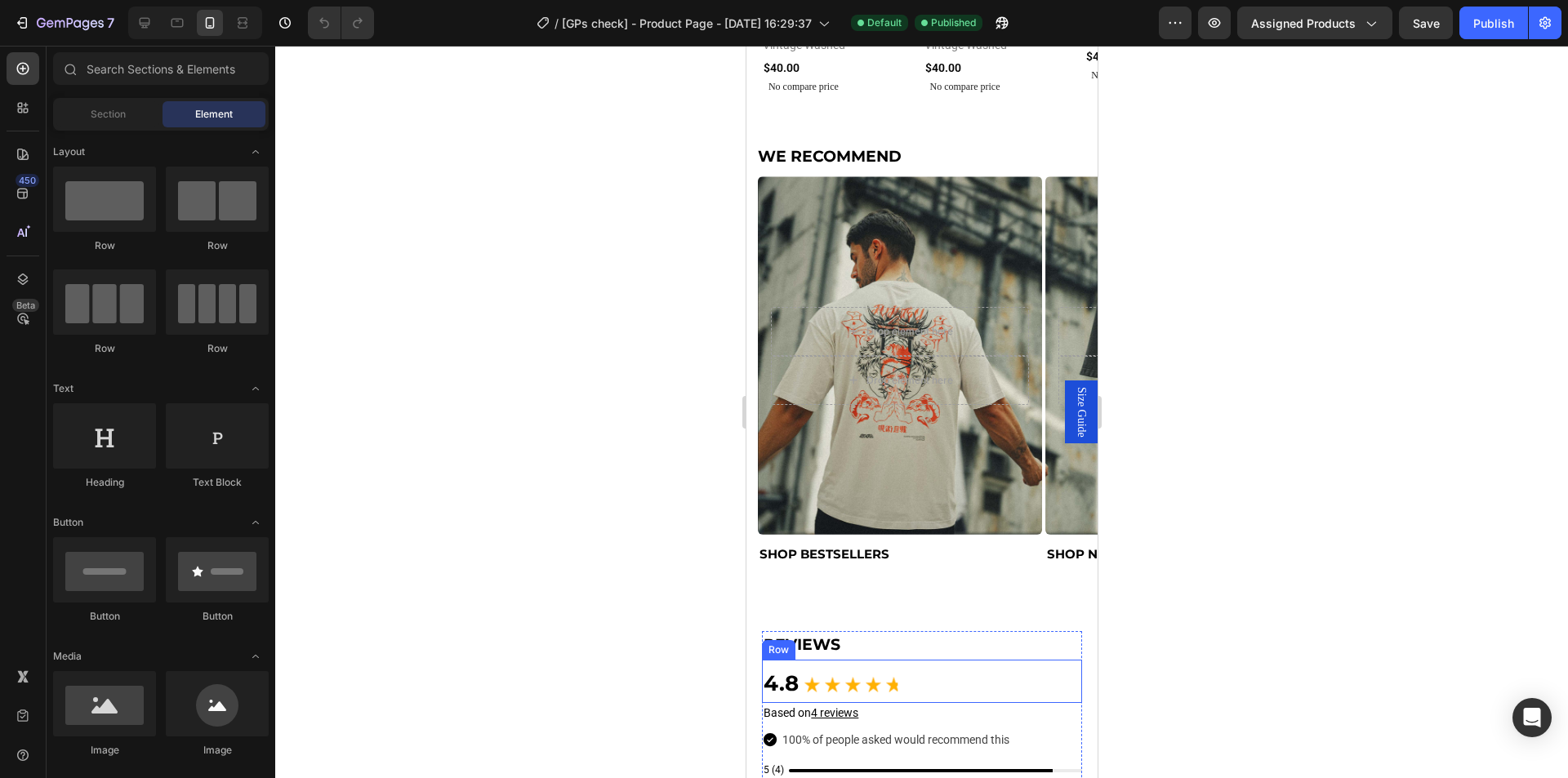
scroll to position [1796, 0]
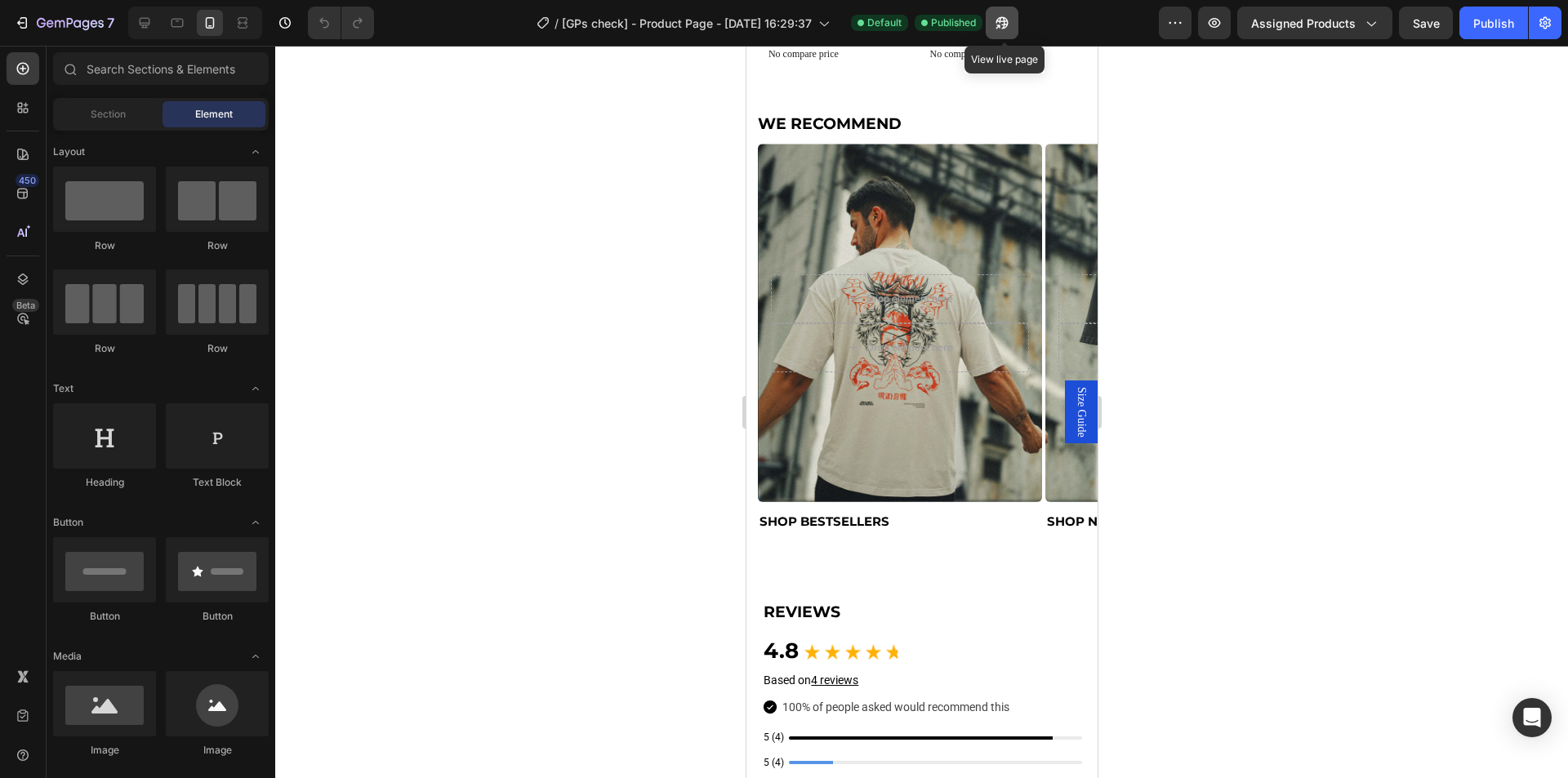
click at [1003, 19] on icon "button" at bounding box center [1002, 23] width 12 height 12
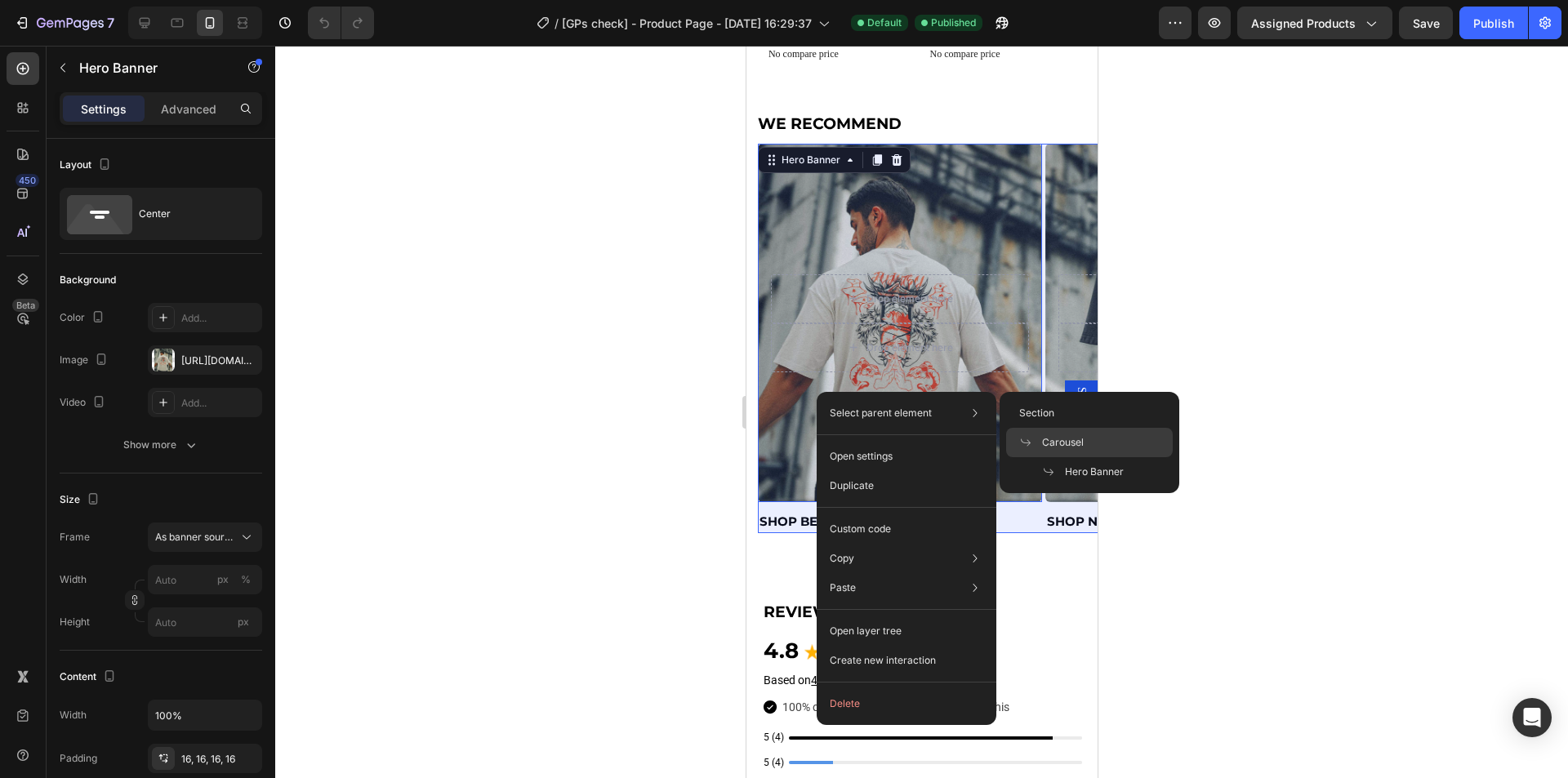
drag, startPoint x: 1080, startPoint y: 441, endPoint x: 331, endPoint y: 396, distance: 750.4
click at [1080, 441] on span "Carousel" at bounding box center [1063, 442] width 41 height 15
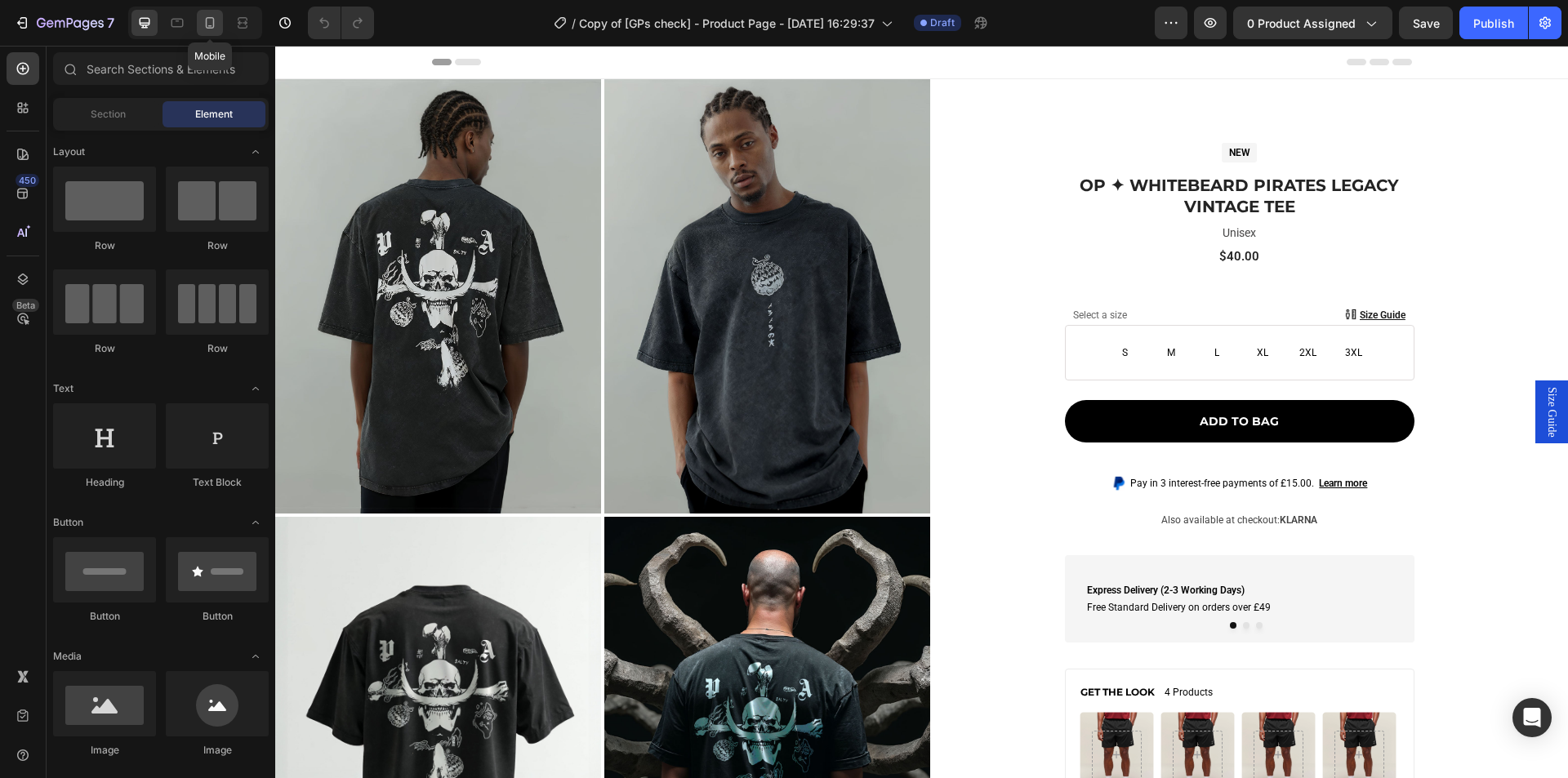
click at [209, 34] on div at bounding box center [210, 22] width 26 height 26
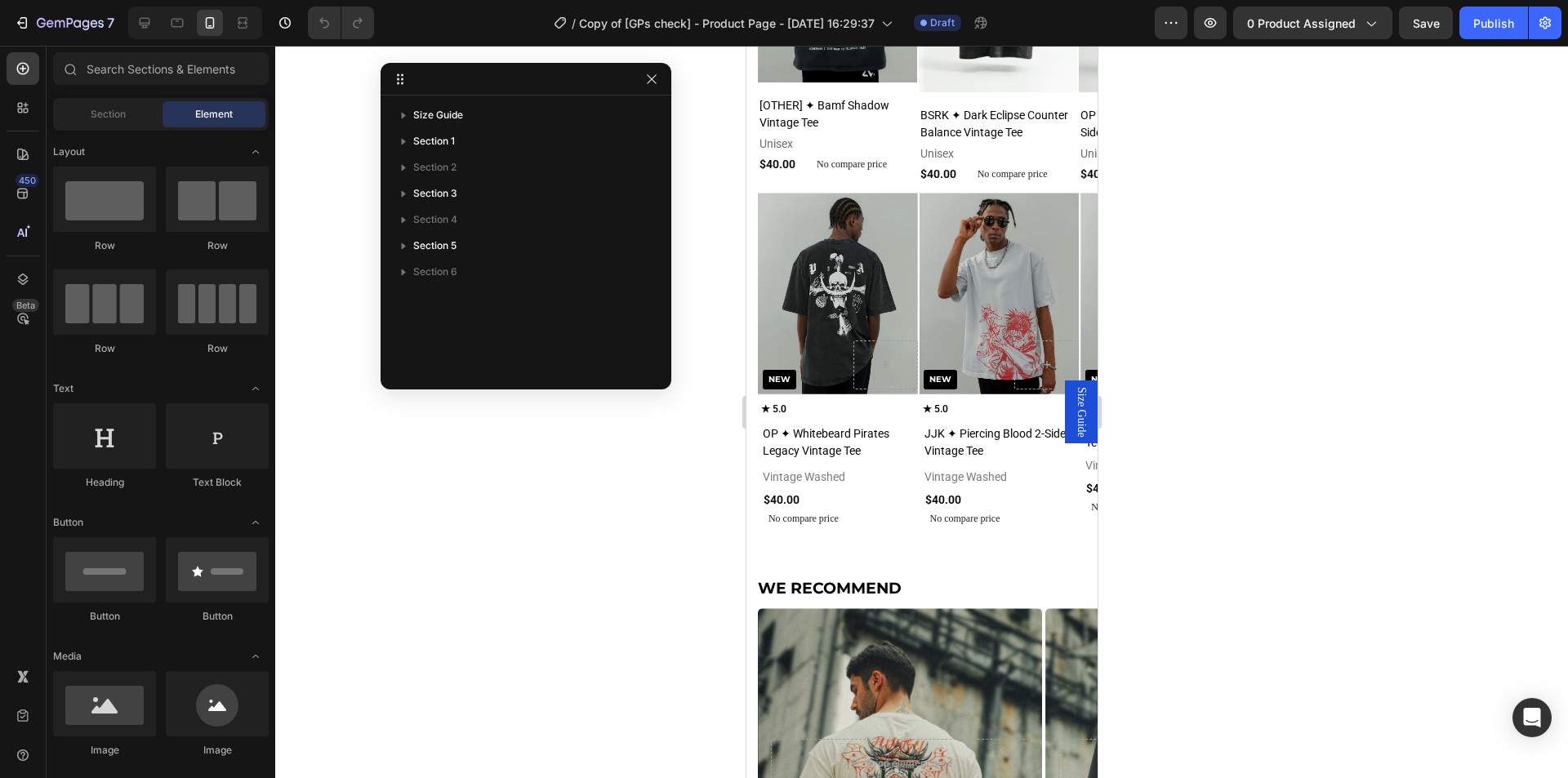
scroll to position [1738, 0]
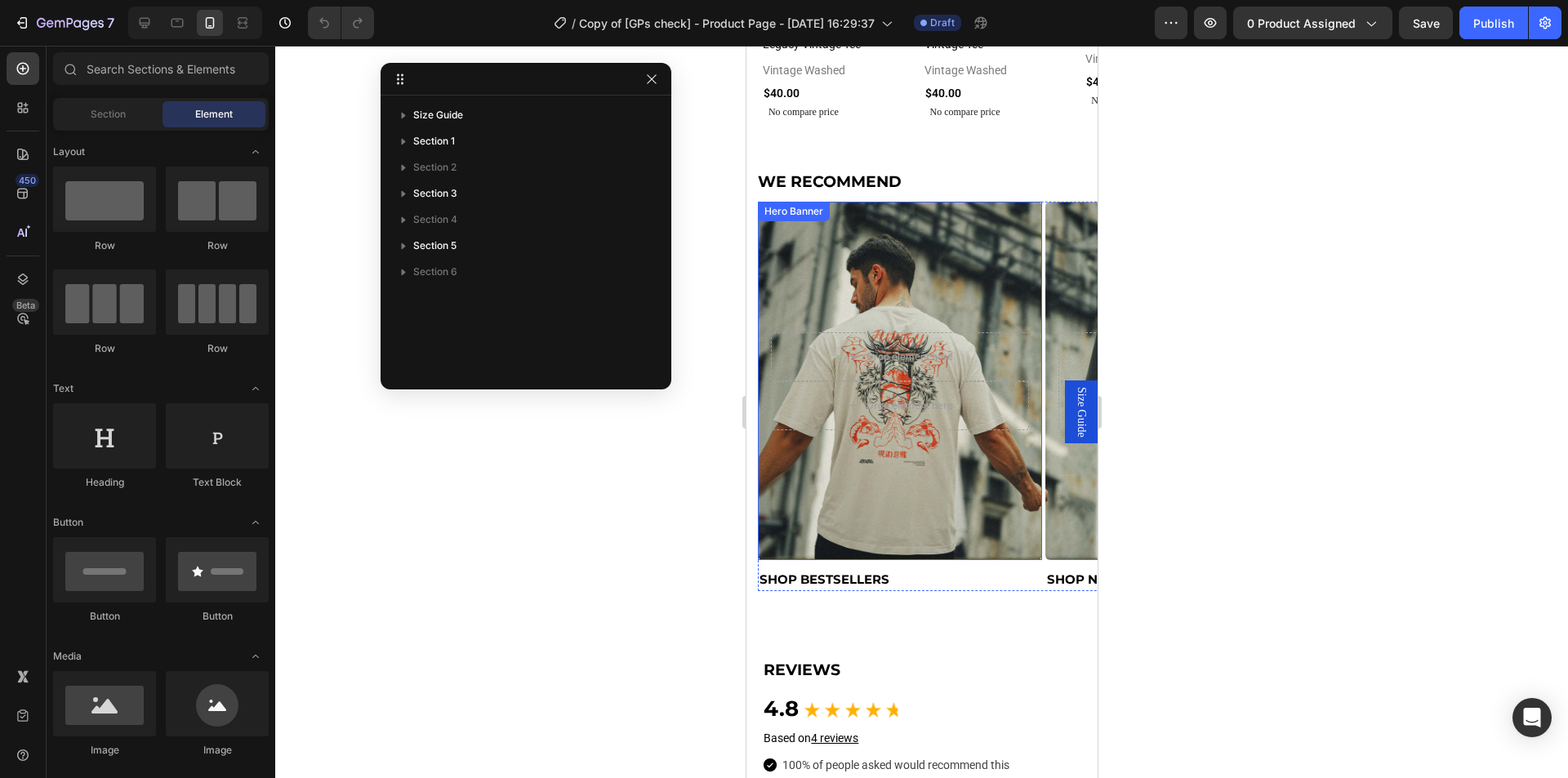
click at [944, 514] on div "Background Image" at bounding box center [899, 380] width 284 height 357
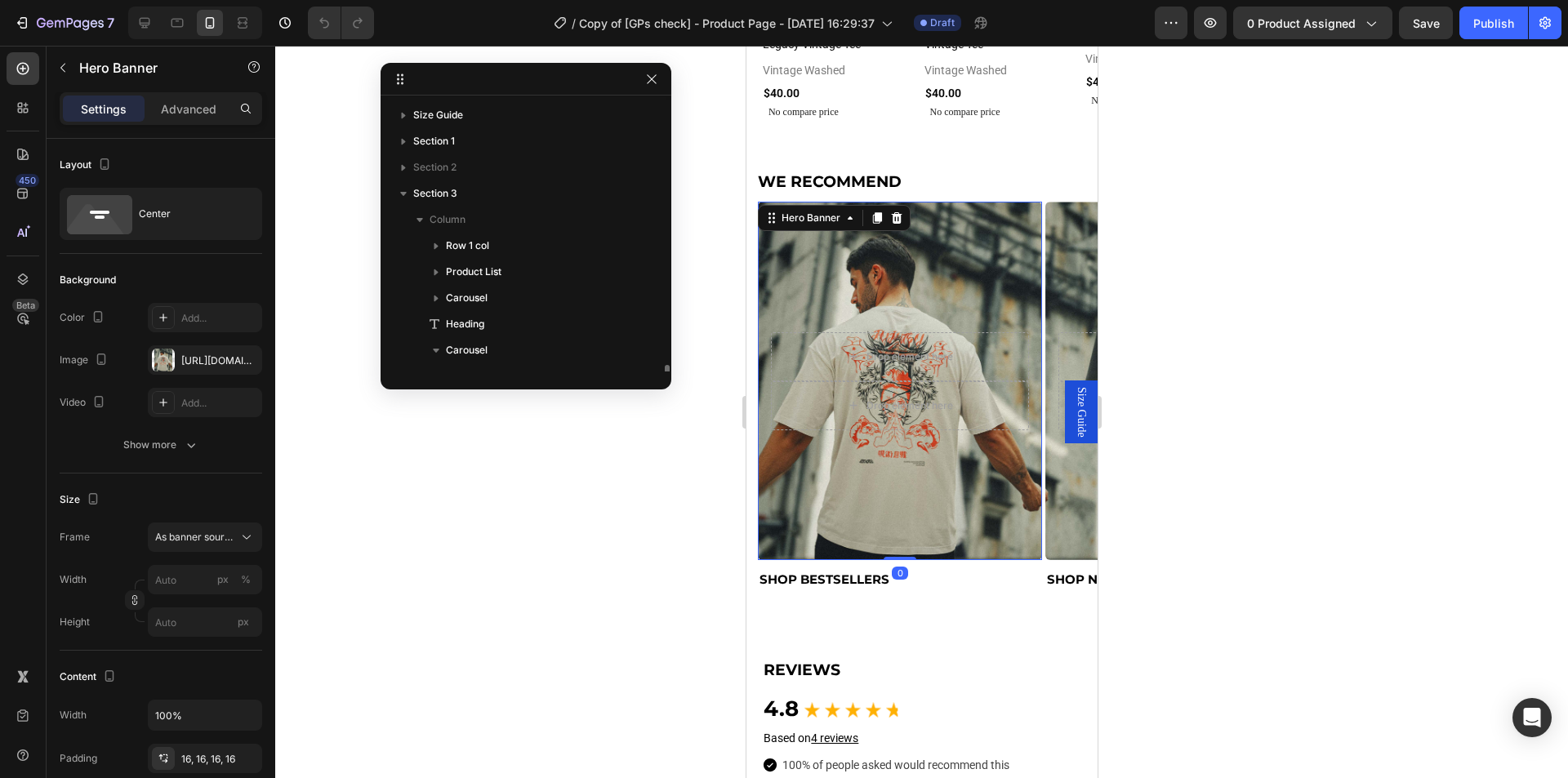
scroll to position [179, 0]
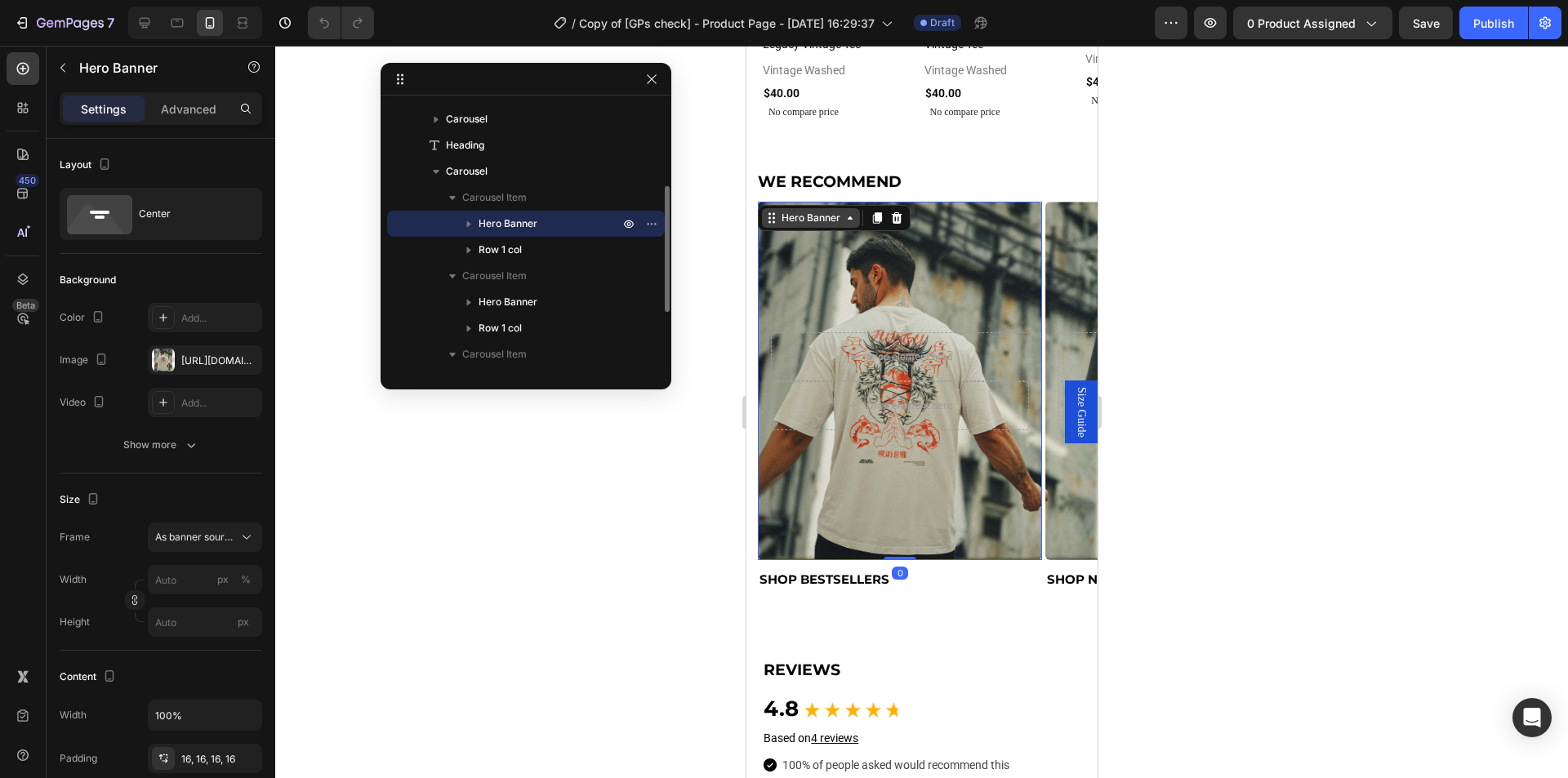
click at [800, 225] on div "Hero Banner" at bounding box center [810, 217] width 65 height 15
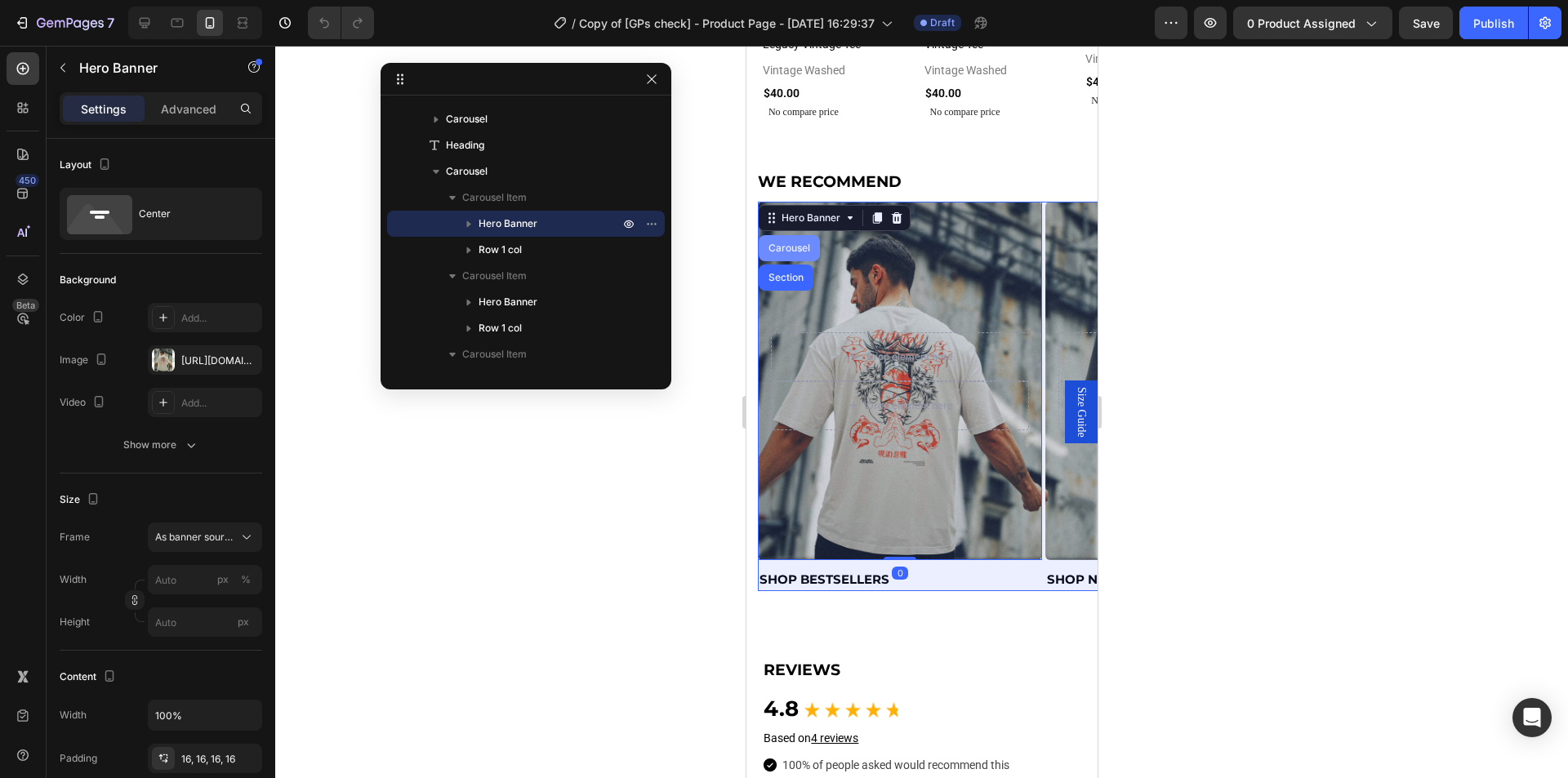
click at [796, 245] on div "Carousel" at bounding box center [789, 247] width 48 height 9
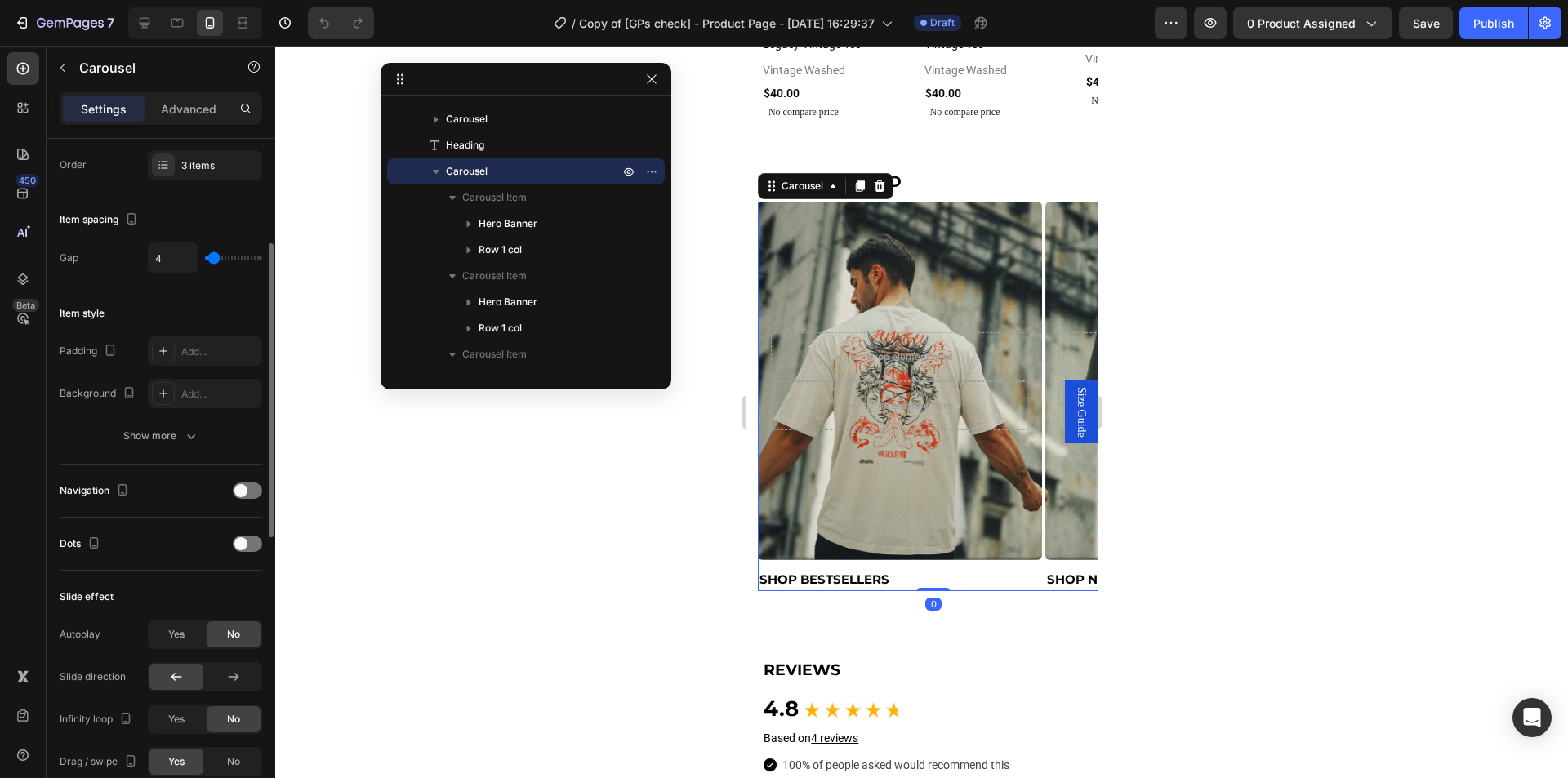
scroll to position [571, 0]
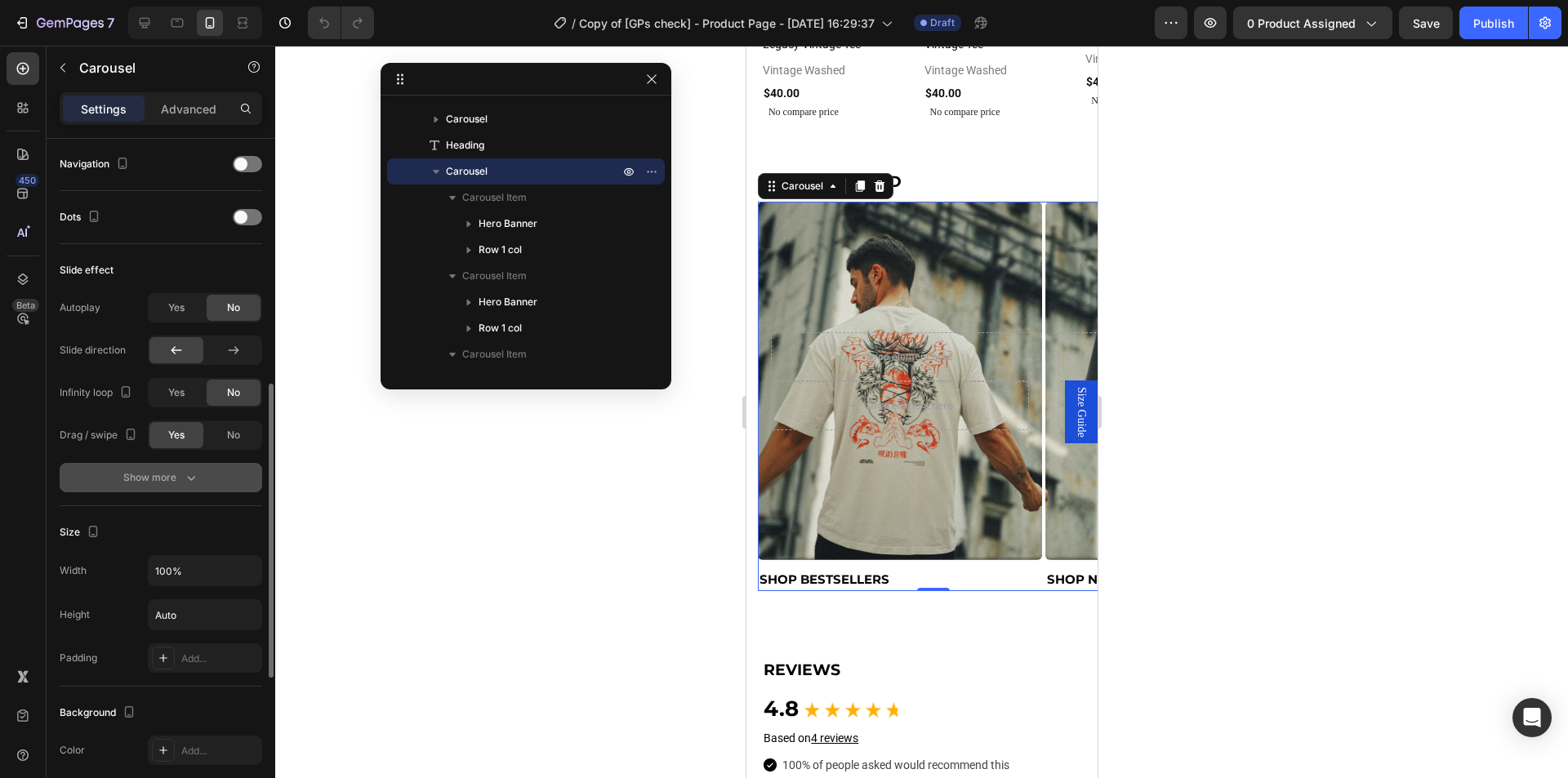
click at [189, 483] on icon "button" at bounding box center [191, 477] width 16 height 16
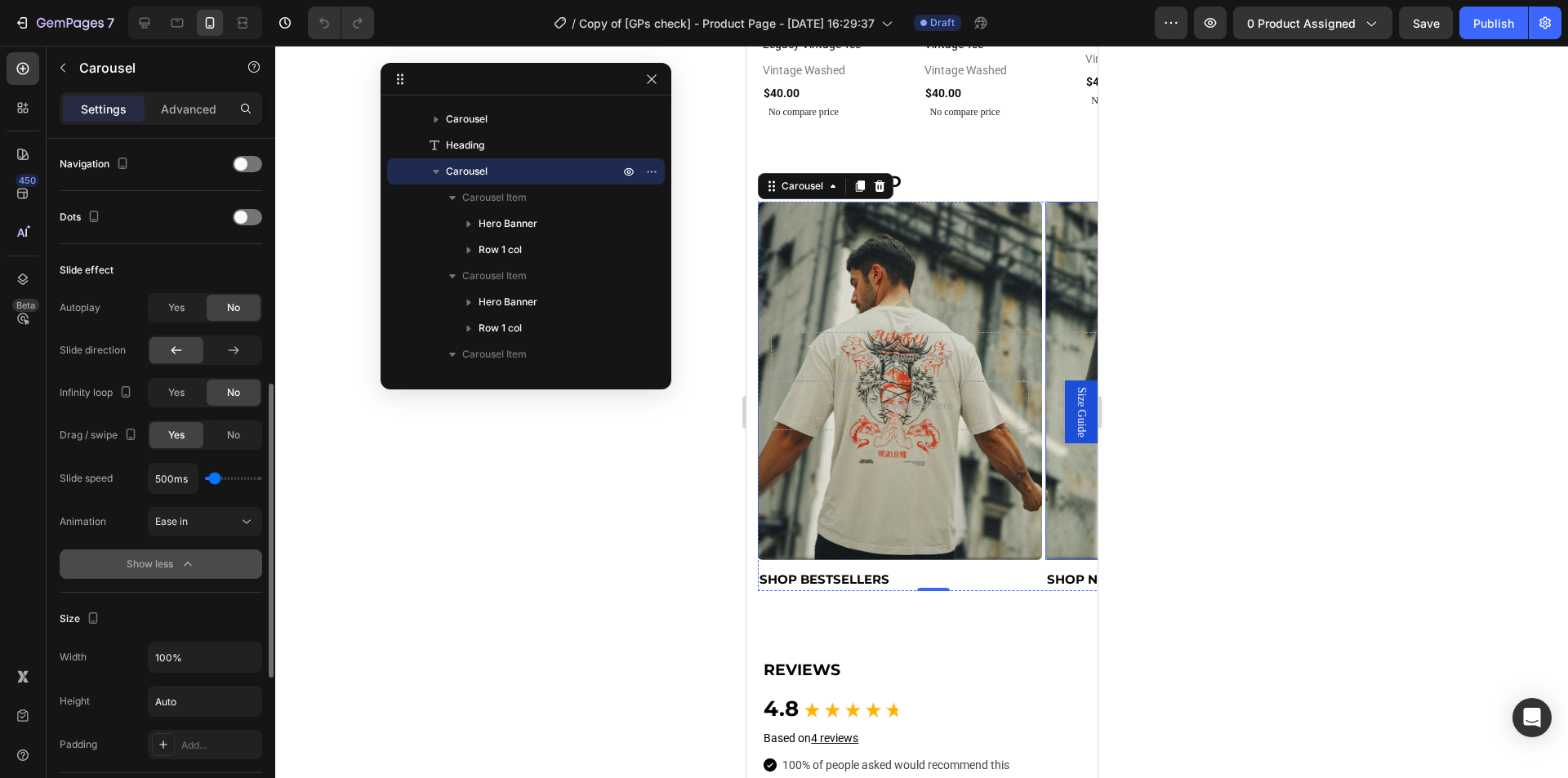
click at [1071, 505] on div "Background Image" at bounding box center [1187, 380] width 284 height 357
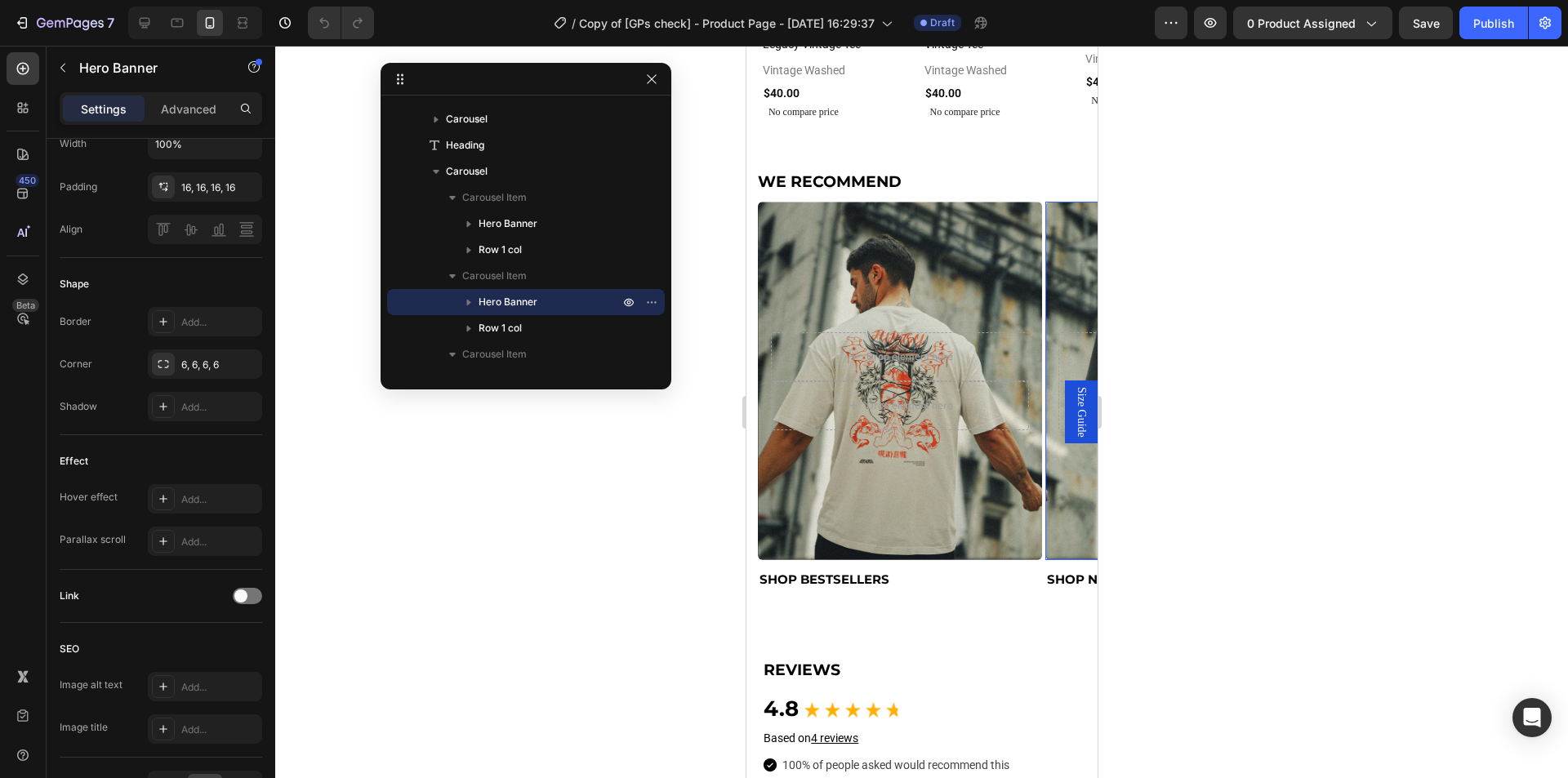
scroll to position [0, 0]
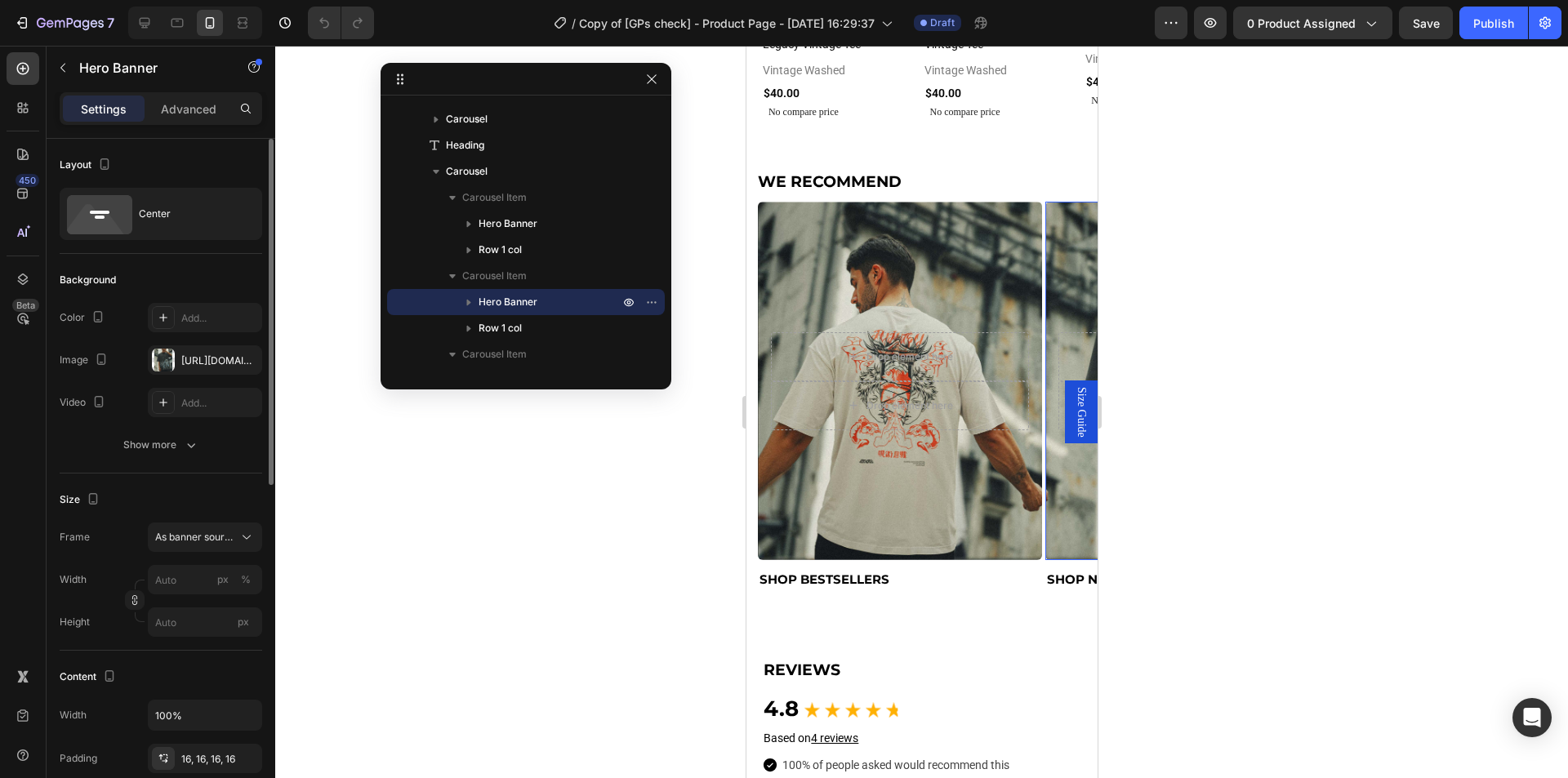
click at [1065, 519] on div "Background Image" at bounding box center [1187, 380] width 284 height 357
click at [521, 267] on div "Carousel Item" at bounding box center [526, 276] width 265 height 26
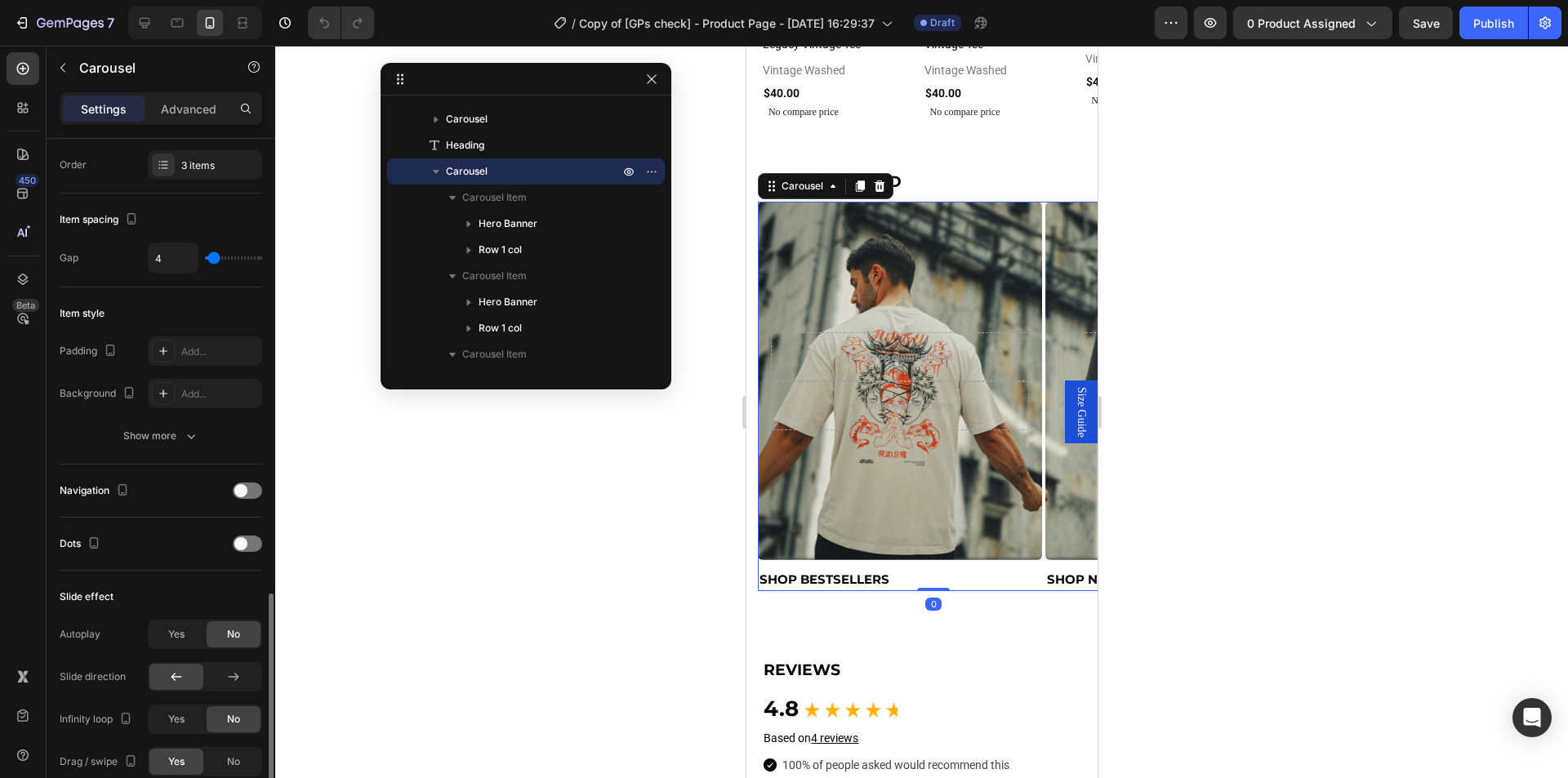
scroll to position [489, 0]
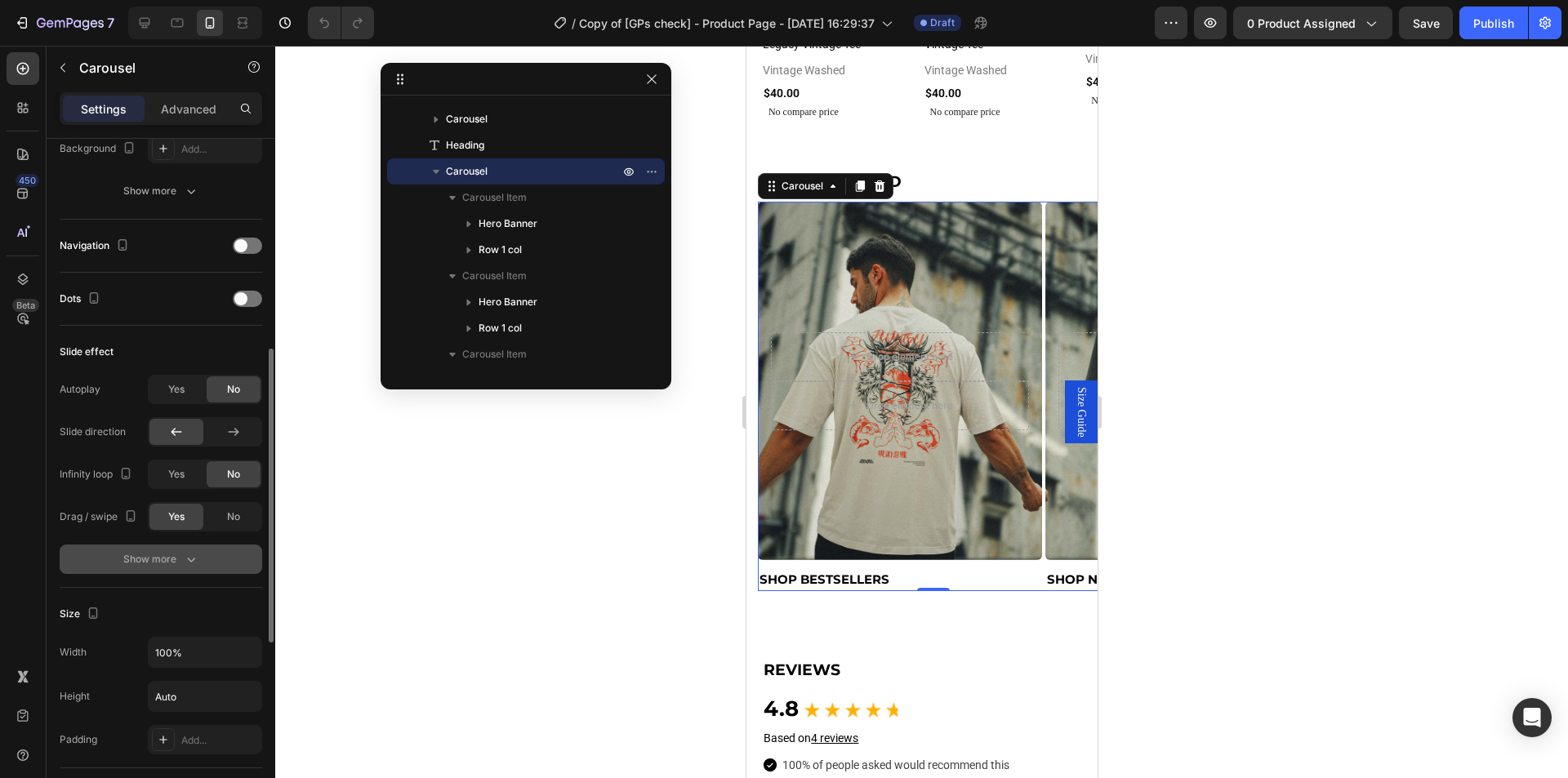
click at [198, 567] on icon "button" at bounding box center [191, 559] width 16 height 16
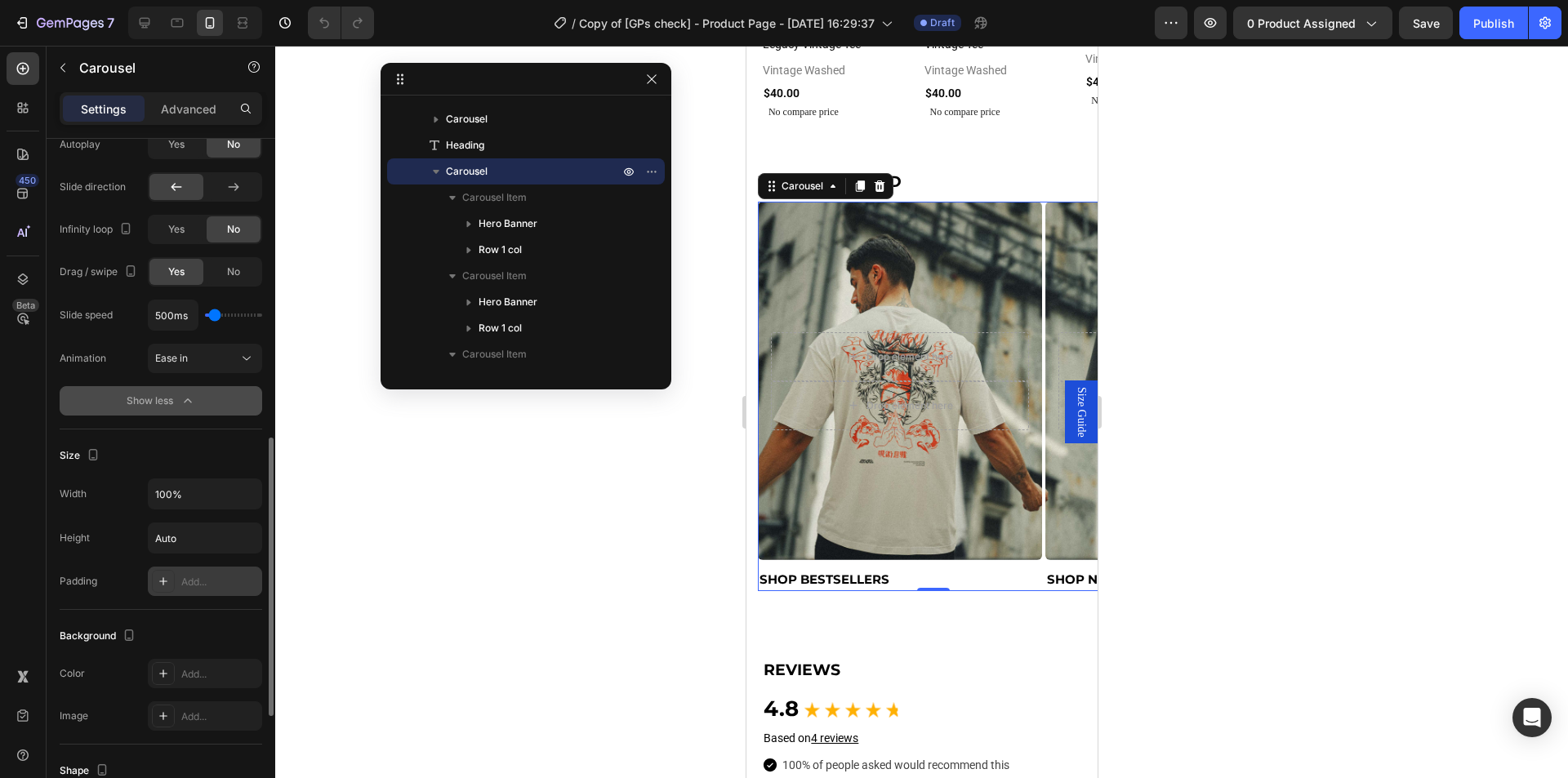
scroll to position [408, 0]
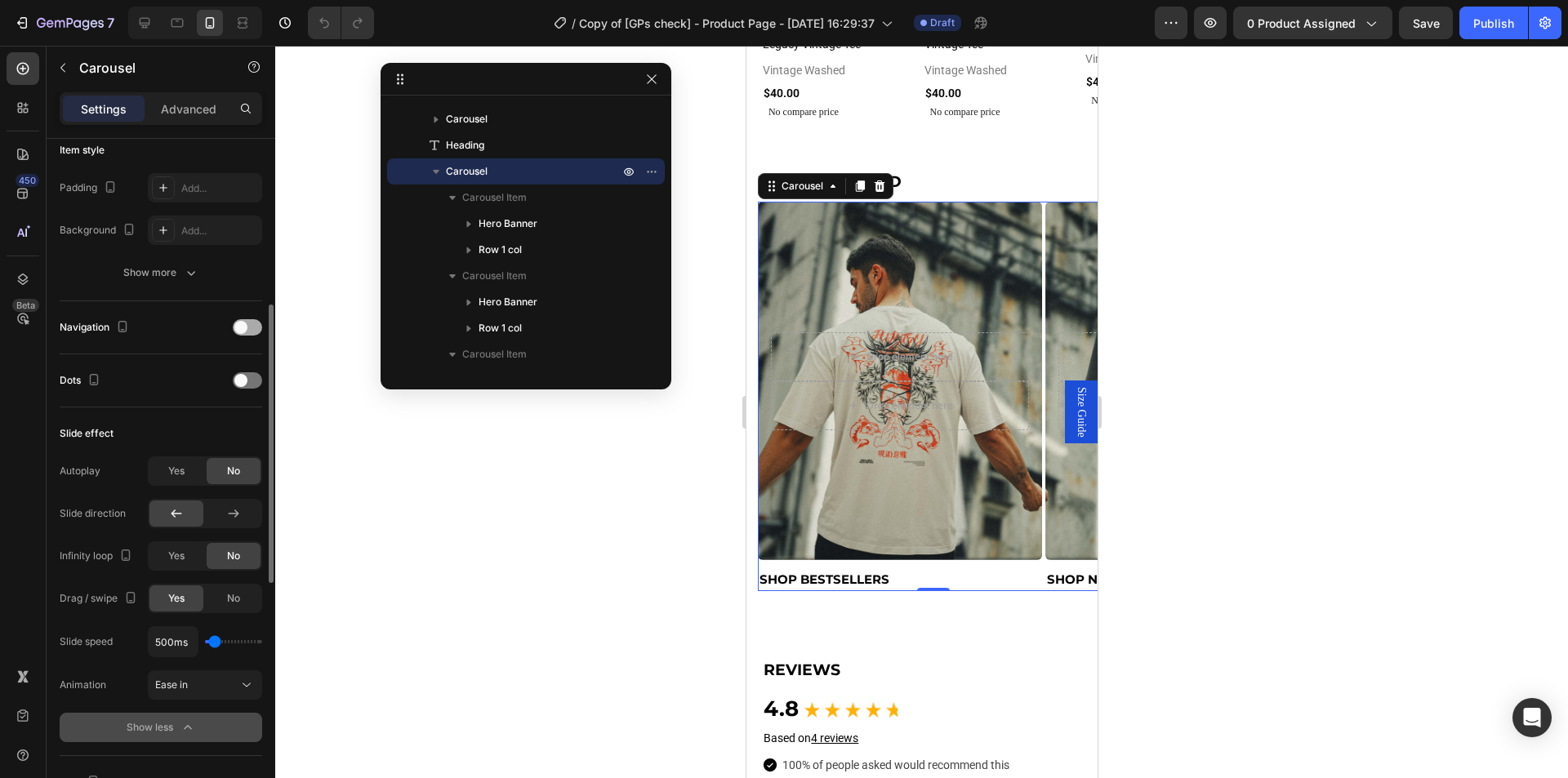
click at [250, 320] on div at bounding box center [247, 327] width 29 height 16
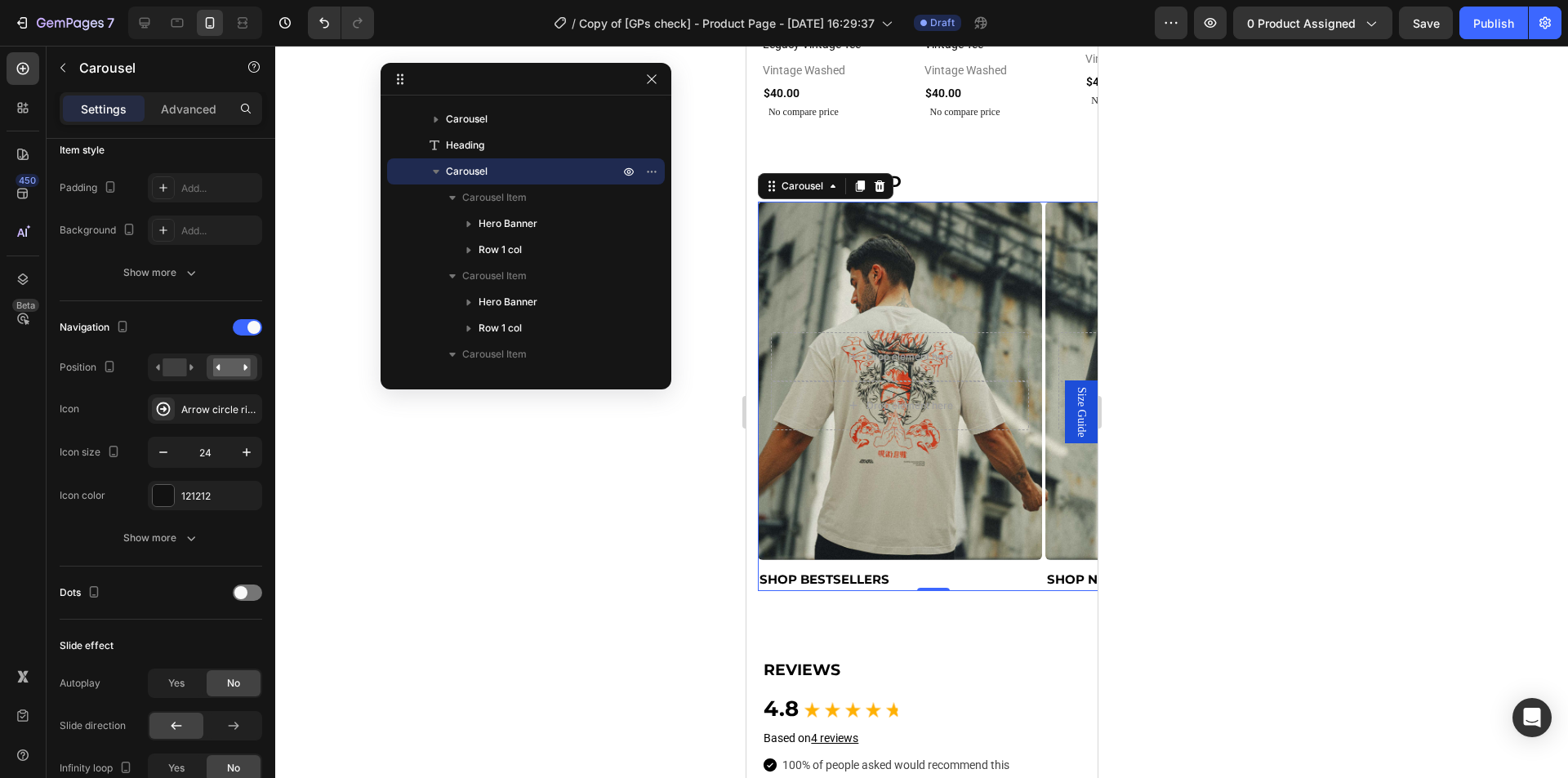
click at [776, 394] on icon "Carousel Back Arrow" at bounding box center [776, 396] width 16 height 16
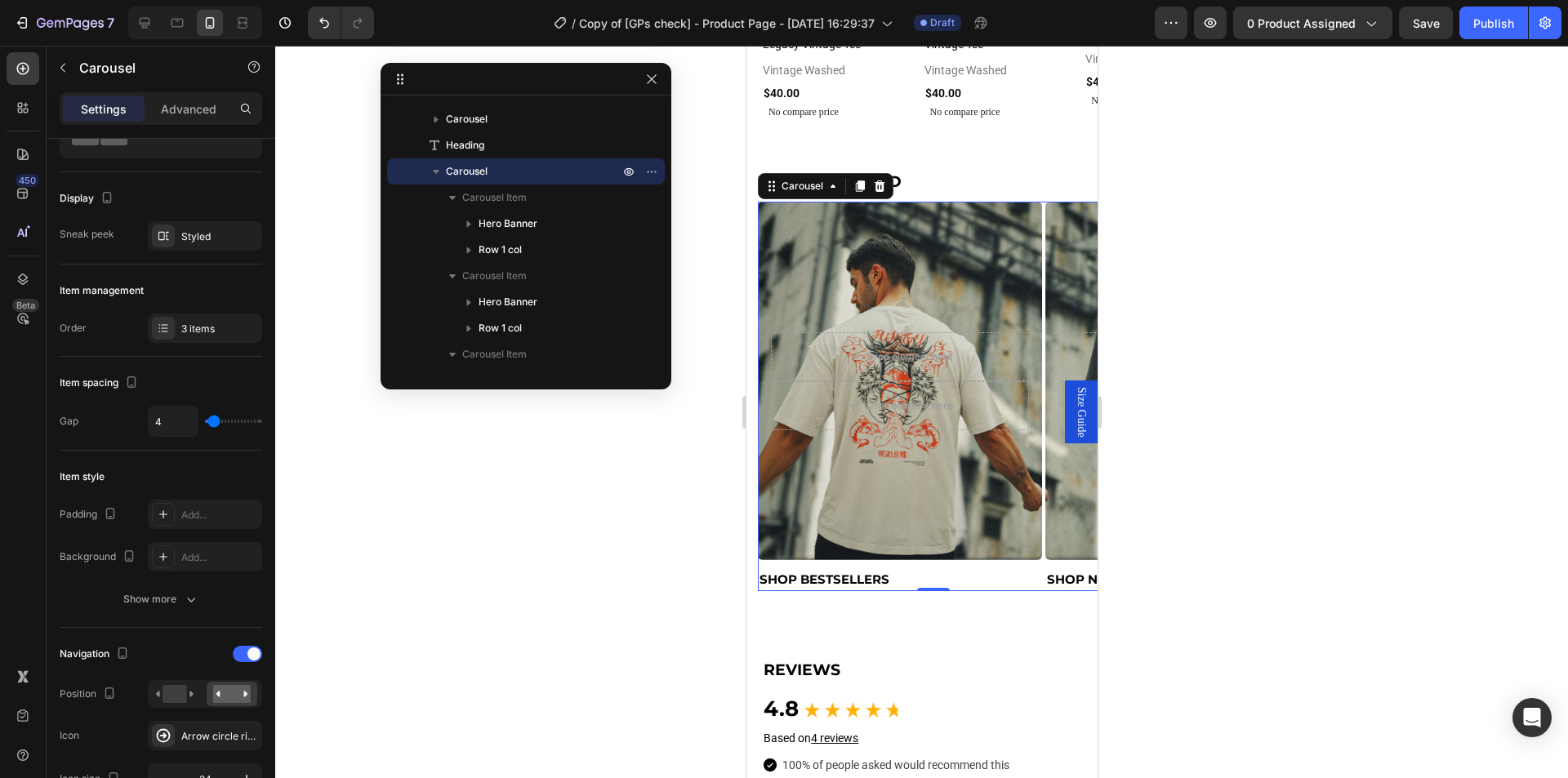
click at [778, 394] on icon "Carousel Back Arrow" at bounding box center [777, 397] width 20 height 20
click at [1064, 482] on div "Background Image" at bounding box center [1187, 380] width 284 height 357
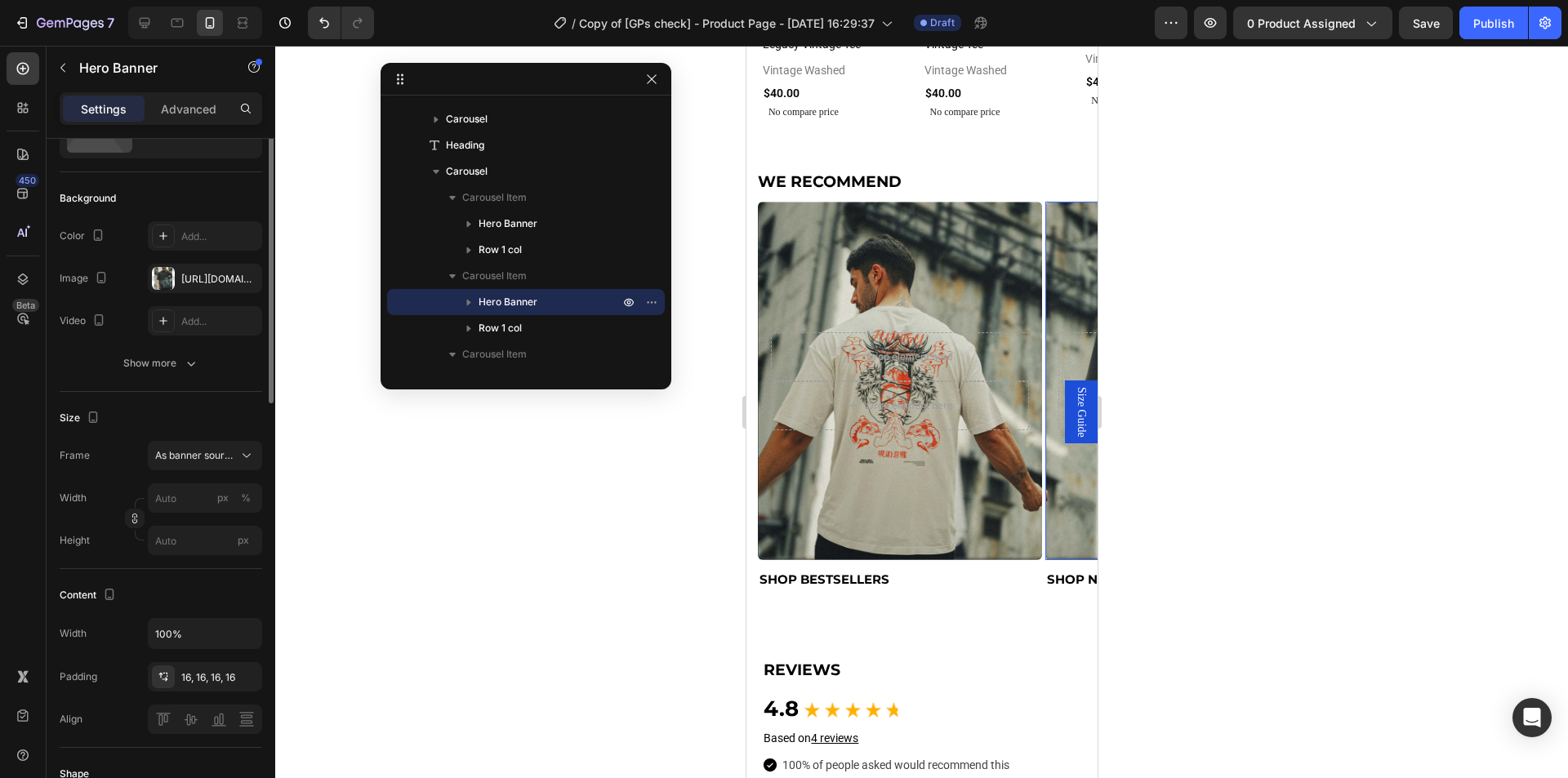
scroll to position [0, 0]
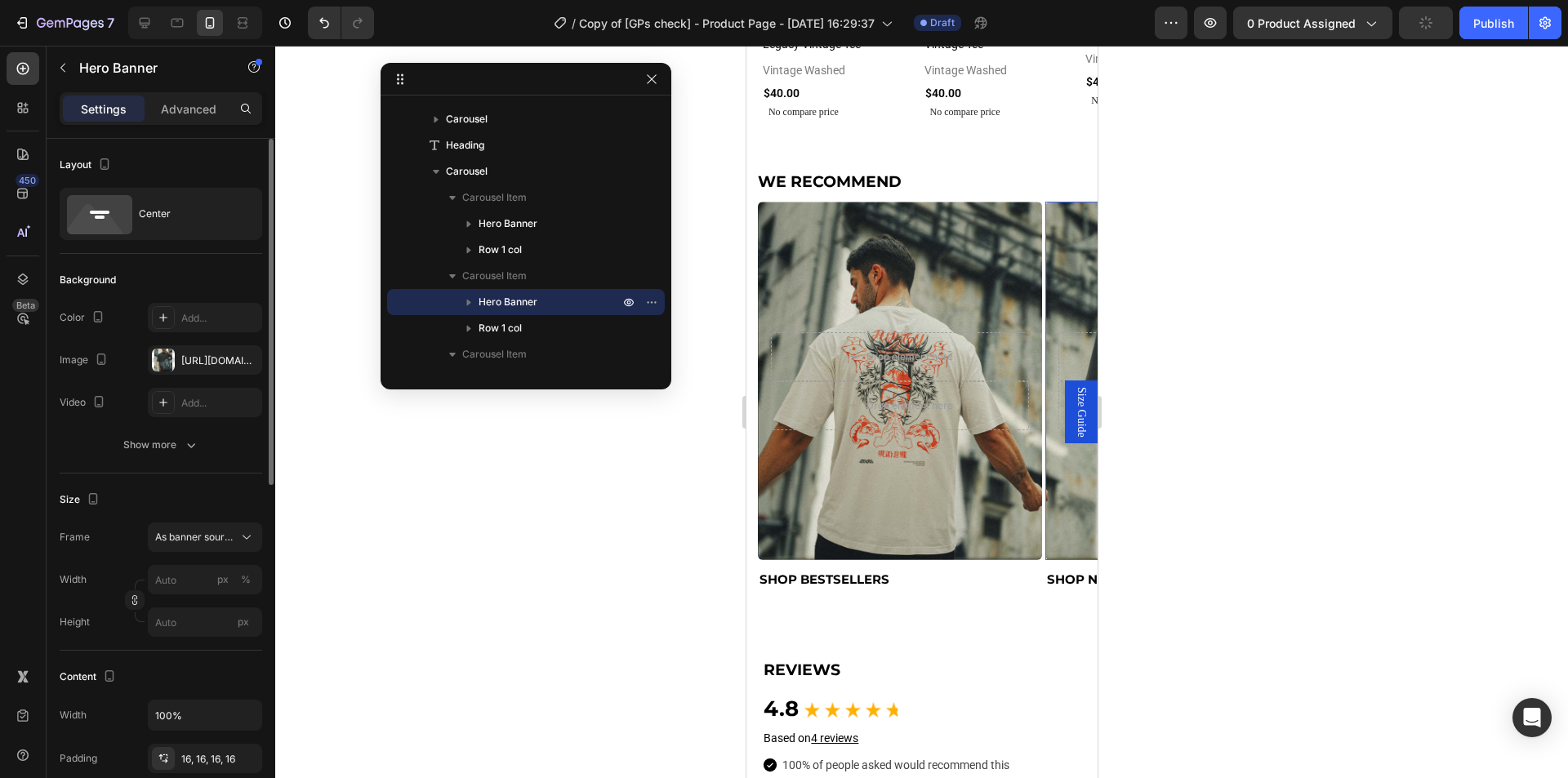
click at [1064, 482] on div "Background Image" at bounding box center [1187, 380] width 284 height 357
click at [496, 276] on span "Carousel Item" at bounding box center [494, 276] width 64 height 16
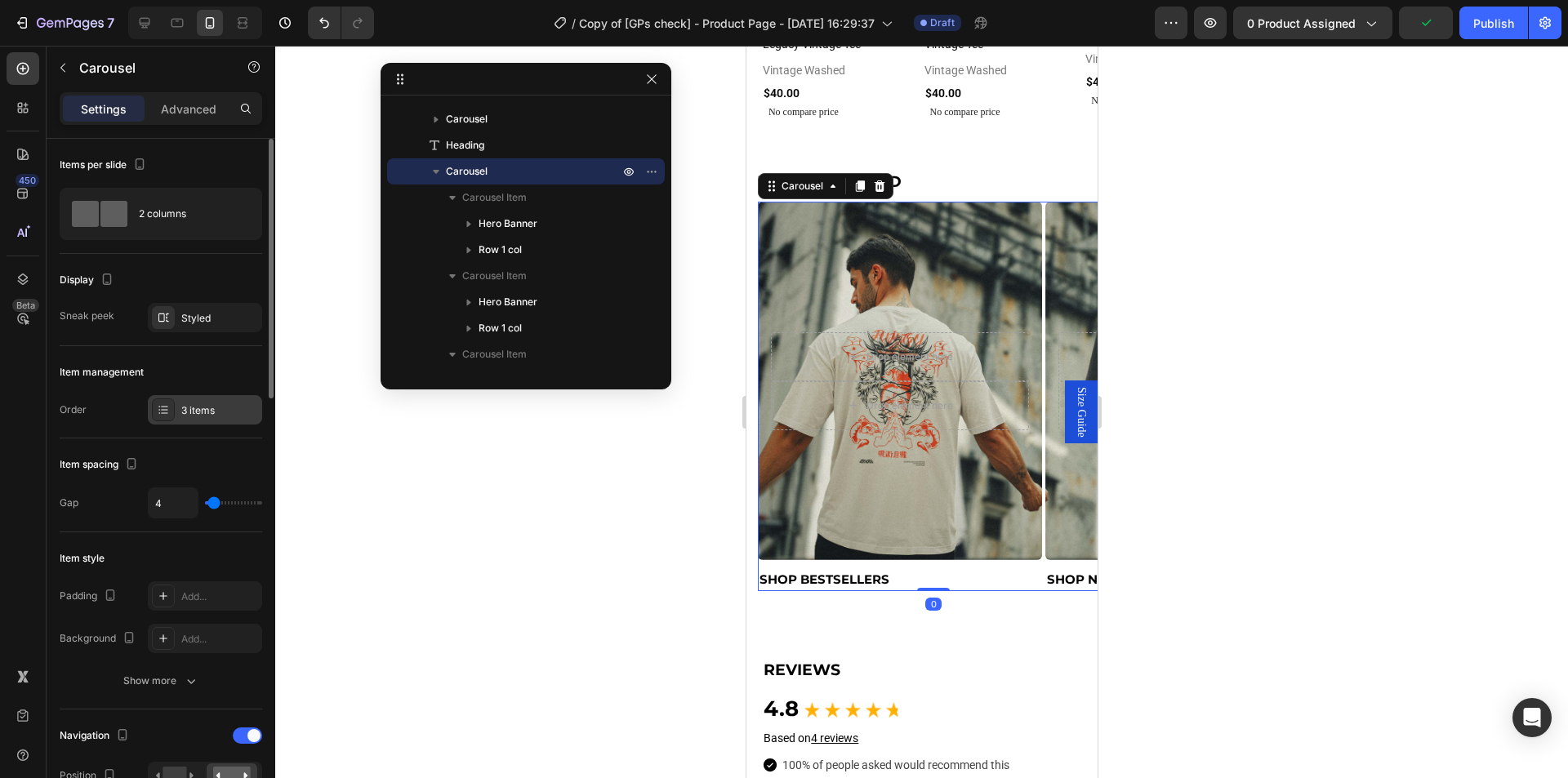
click at [184, 404] on div "3 items" at bounding box center [219, 410] width 76 height 15
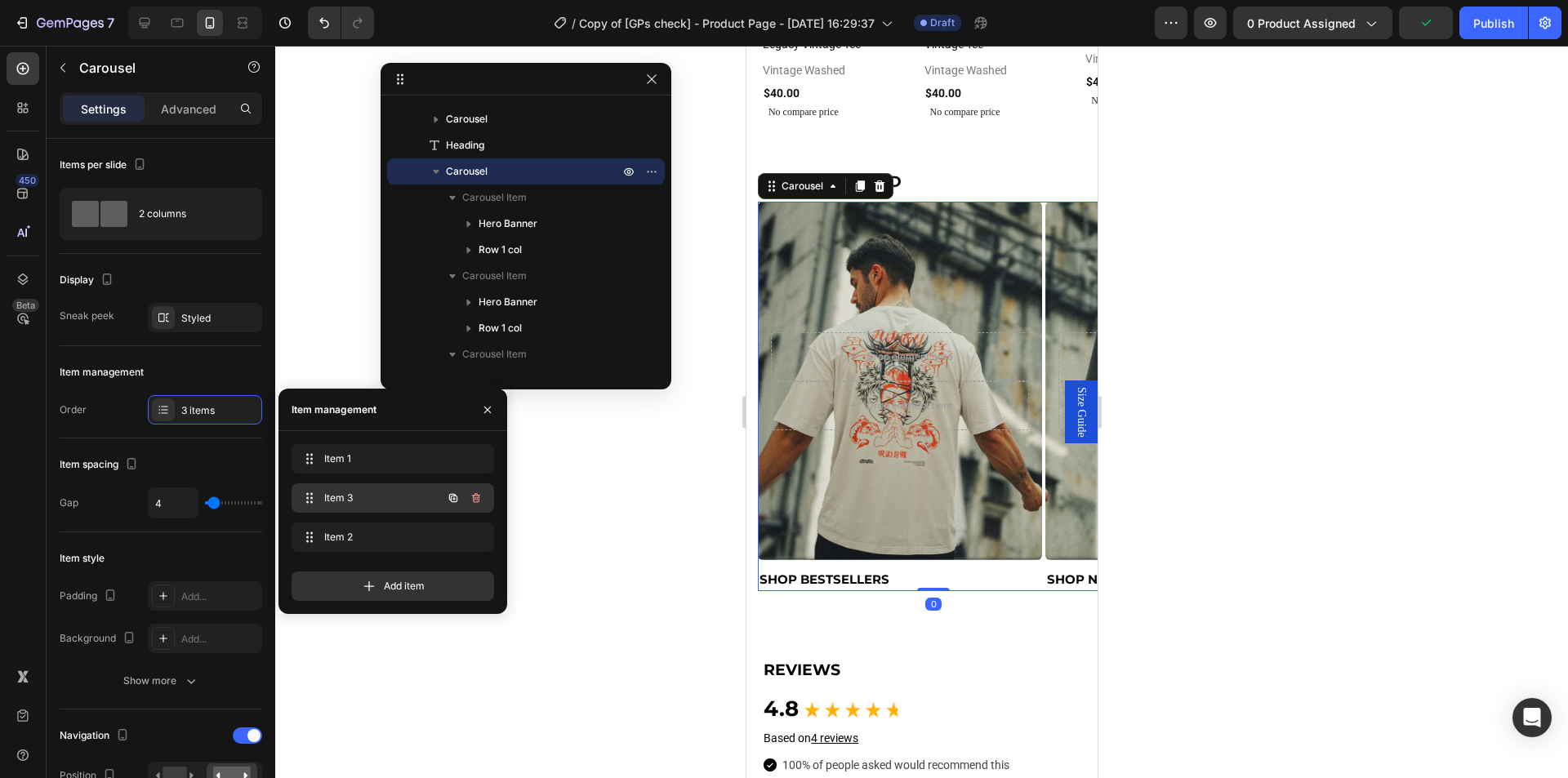
click at [368, 497] on span "Item 3" at bounding box center [369, 497] width 92 height 15
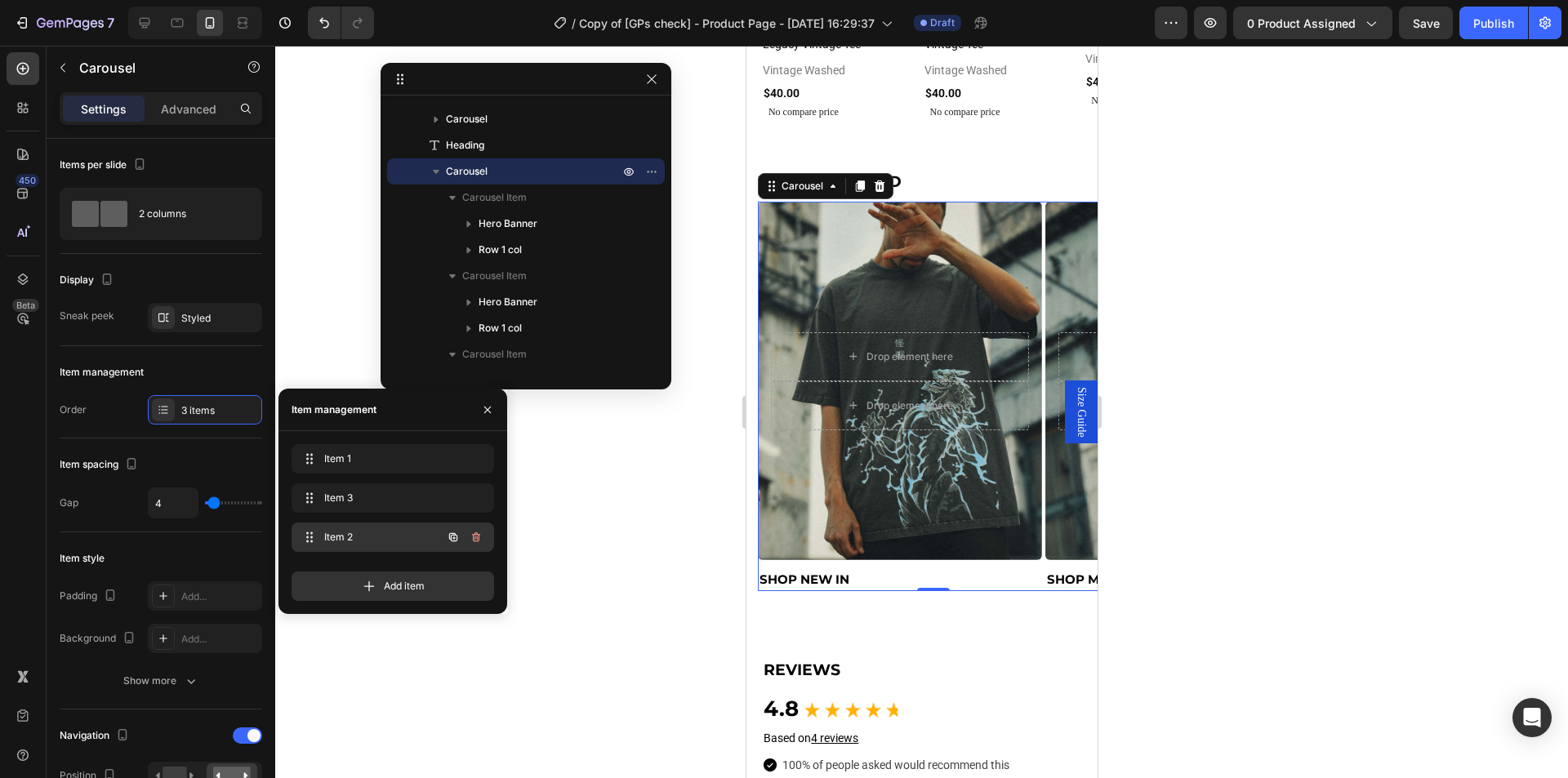
click at [357, 537] on span "Item 2" at bounding box center [369, 537] width 92 height 15
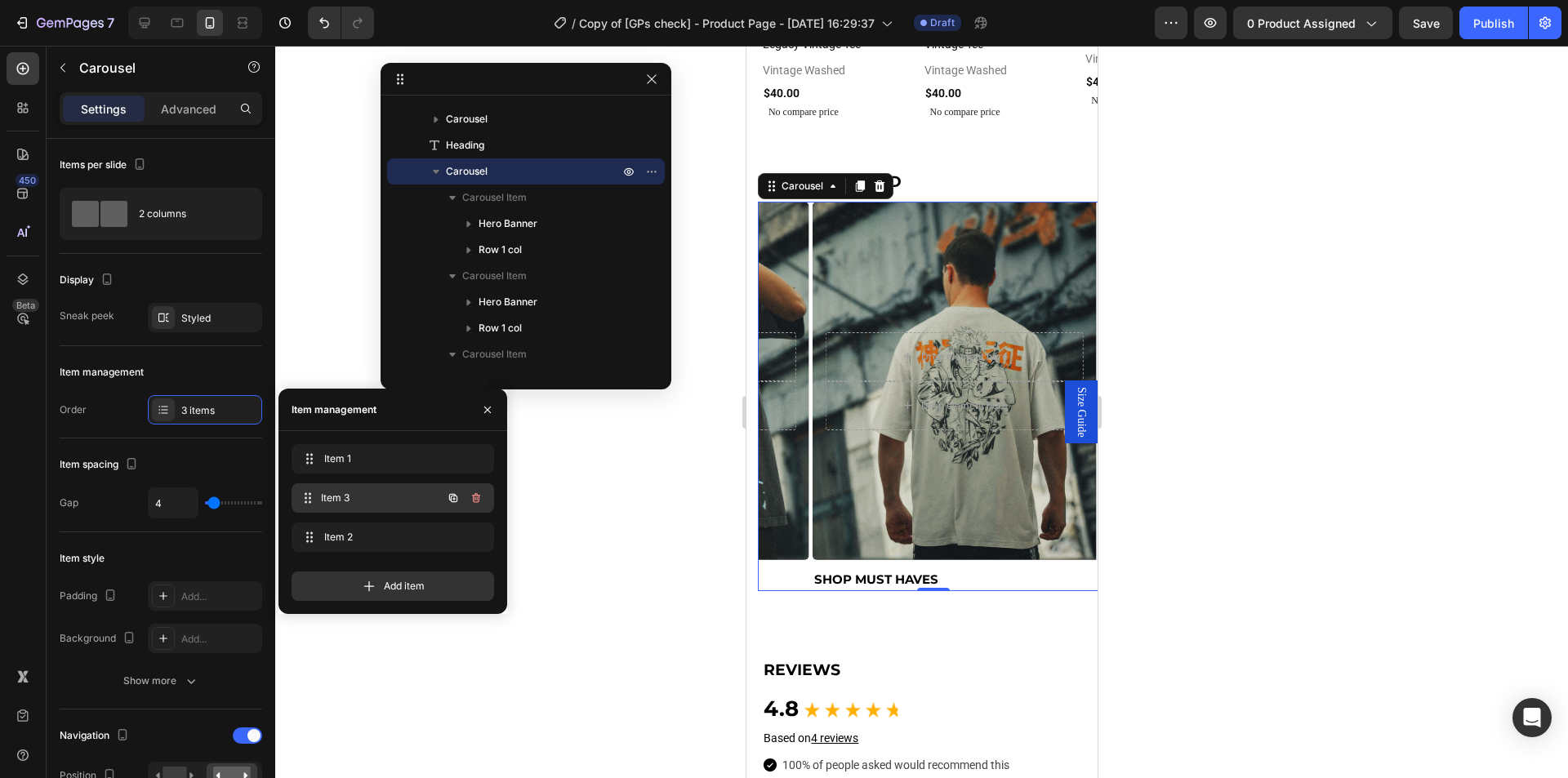
click at [363, 494] on span "Item 3" at bounding box center [381, 497] width 121 height 15
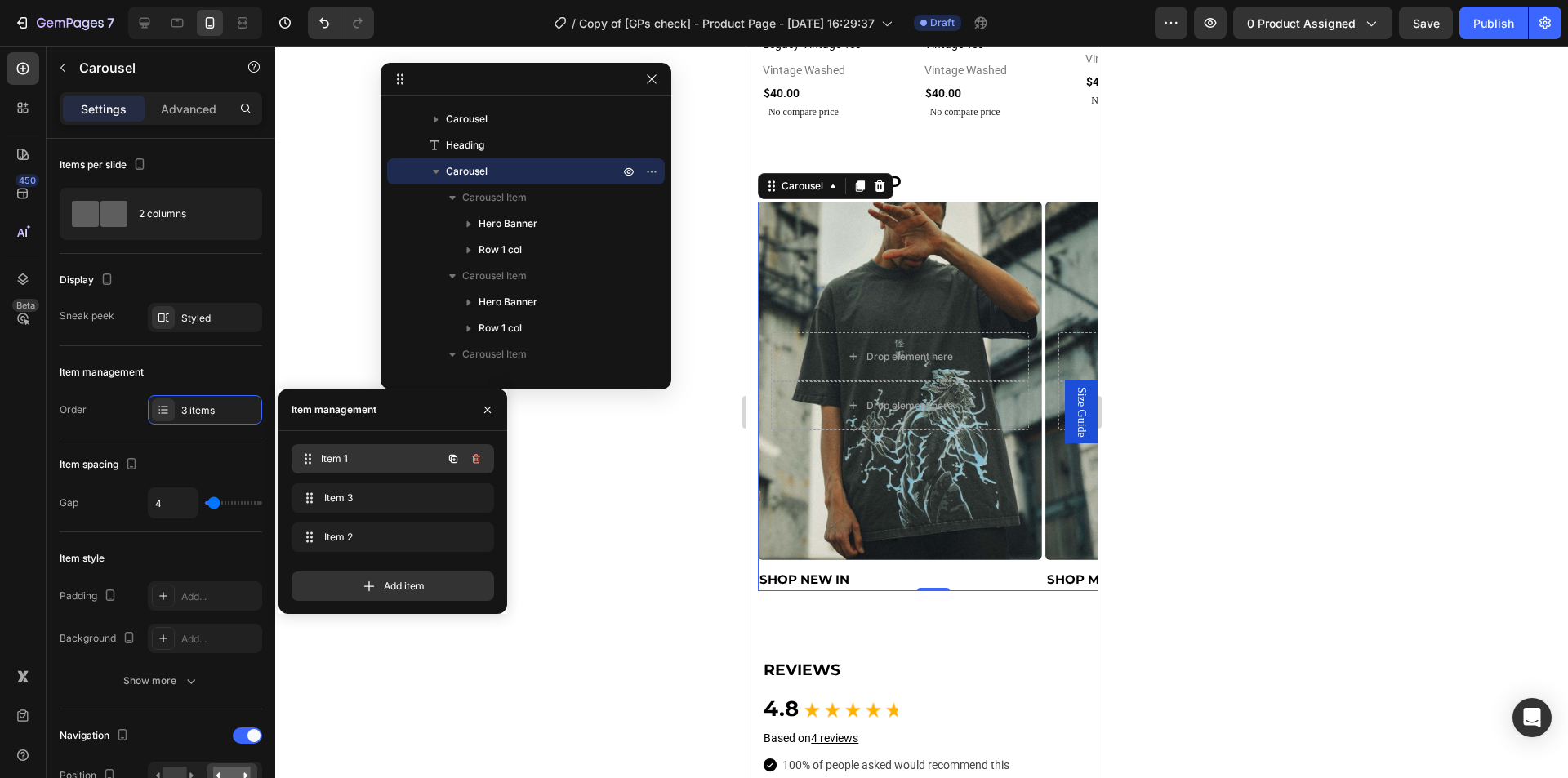
click at [371, 458] on span "Item 1" at bounding box center [381, 459] width 121 height 15
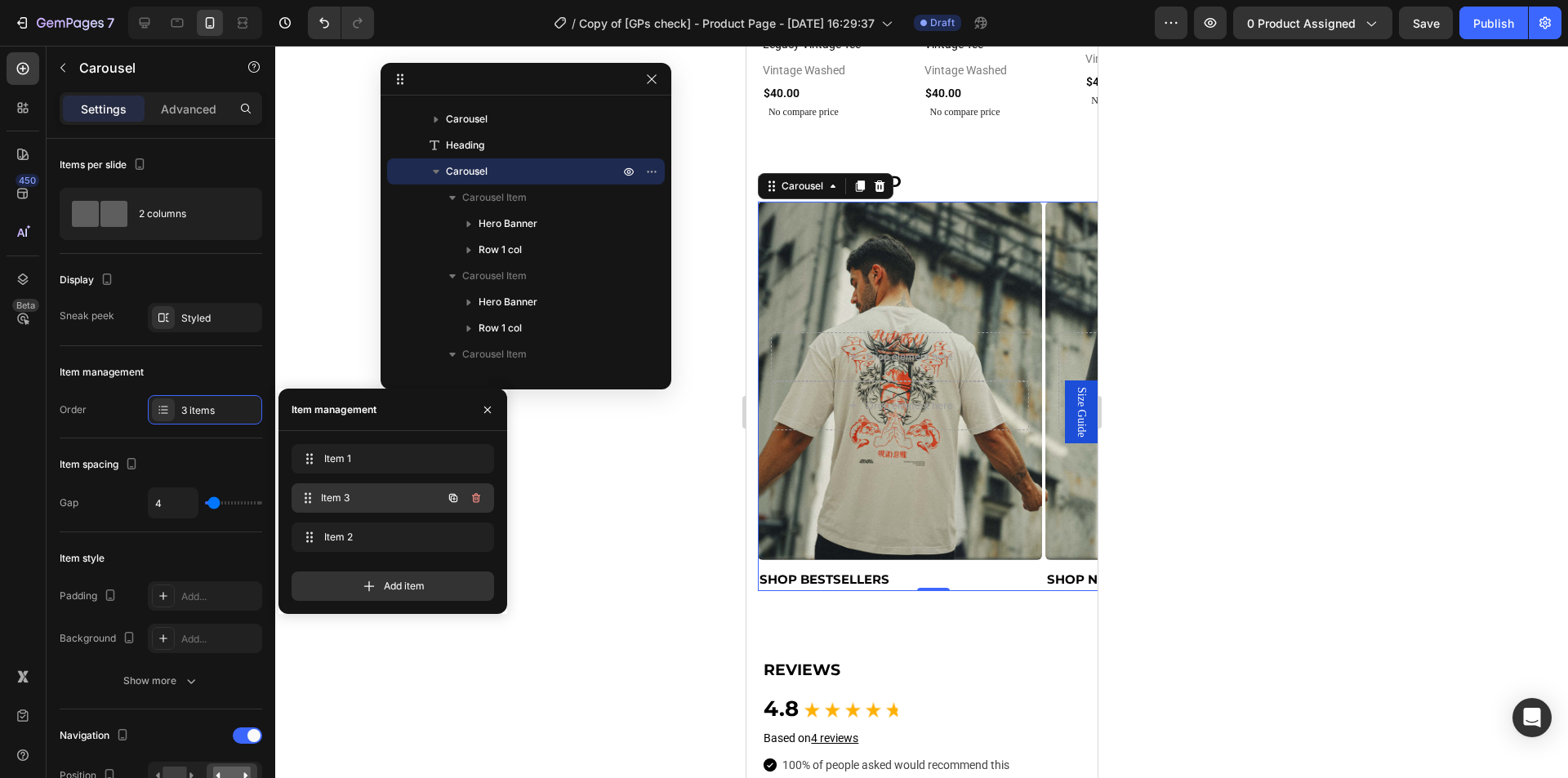
click at [355, 512] on div "Item 3 Item 3" at bounding box center [393, 498] width 203 height 29
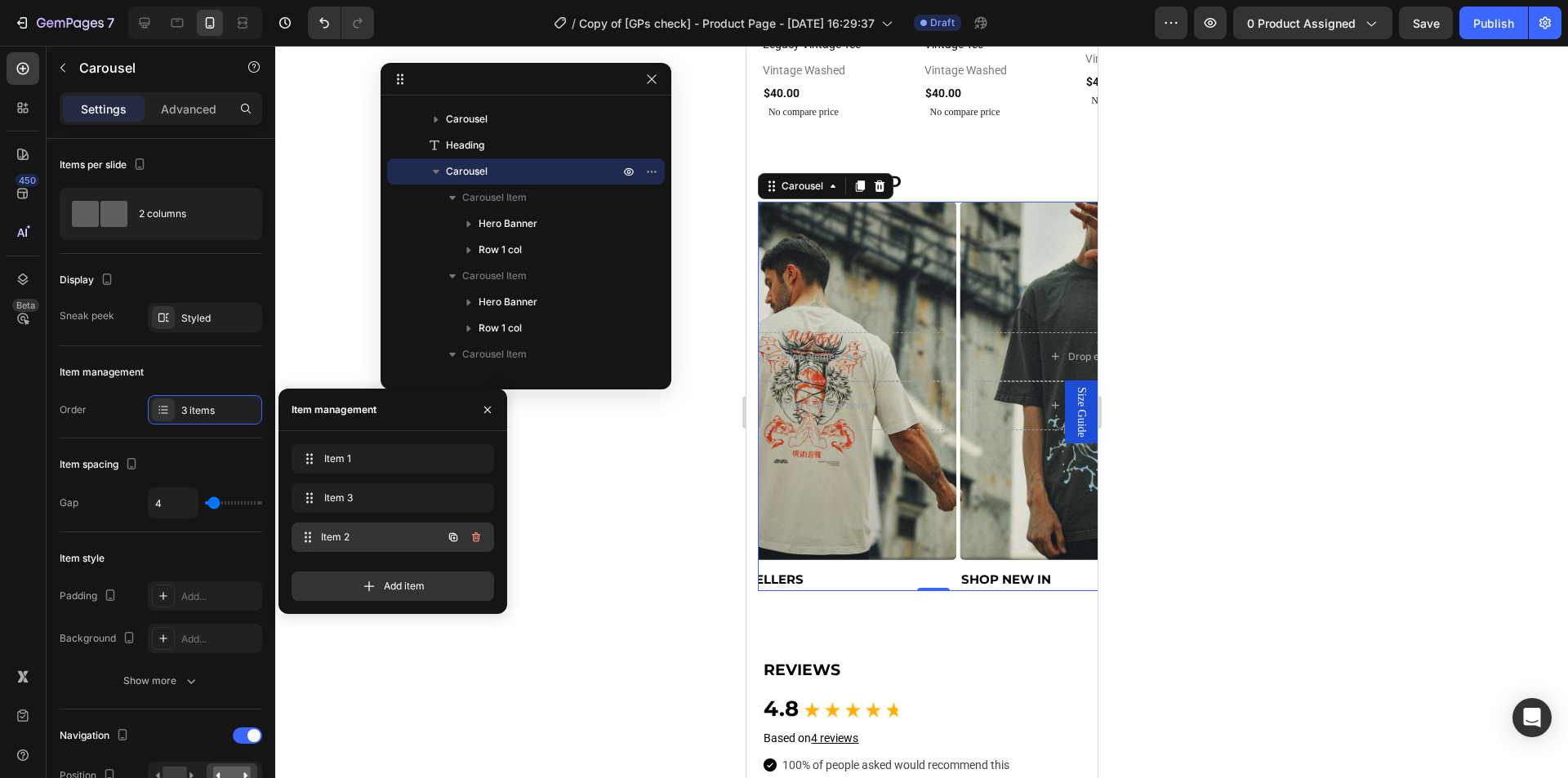
click at [351, 547] on div "Item 2 Item 2" at bounding box center [369, 537] width 143 height 23
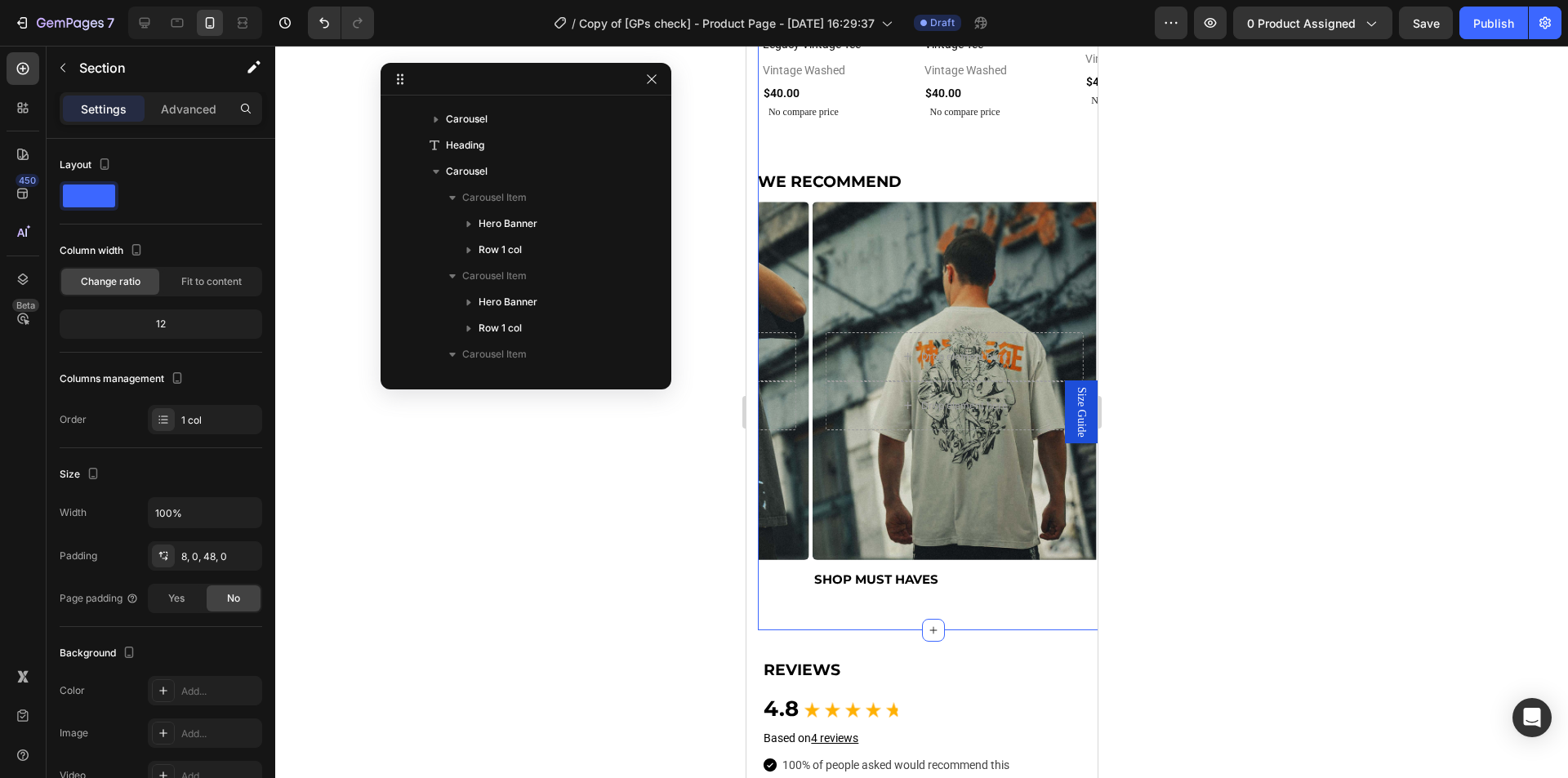
click at [803, 603] on div "you might like Heading We think these products pair perfectly. Text Block Row P…" at bounding box center [932, 21] width 351 height 1217
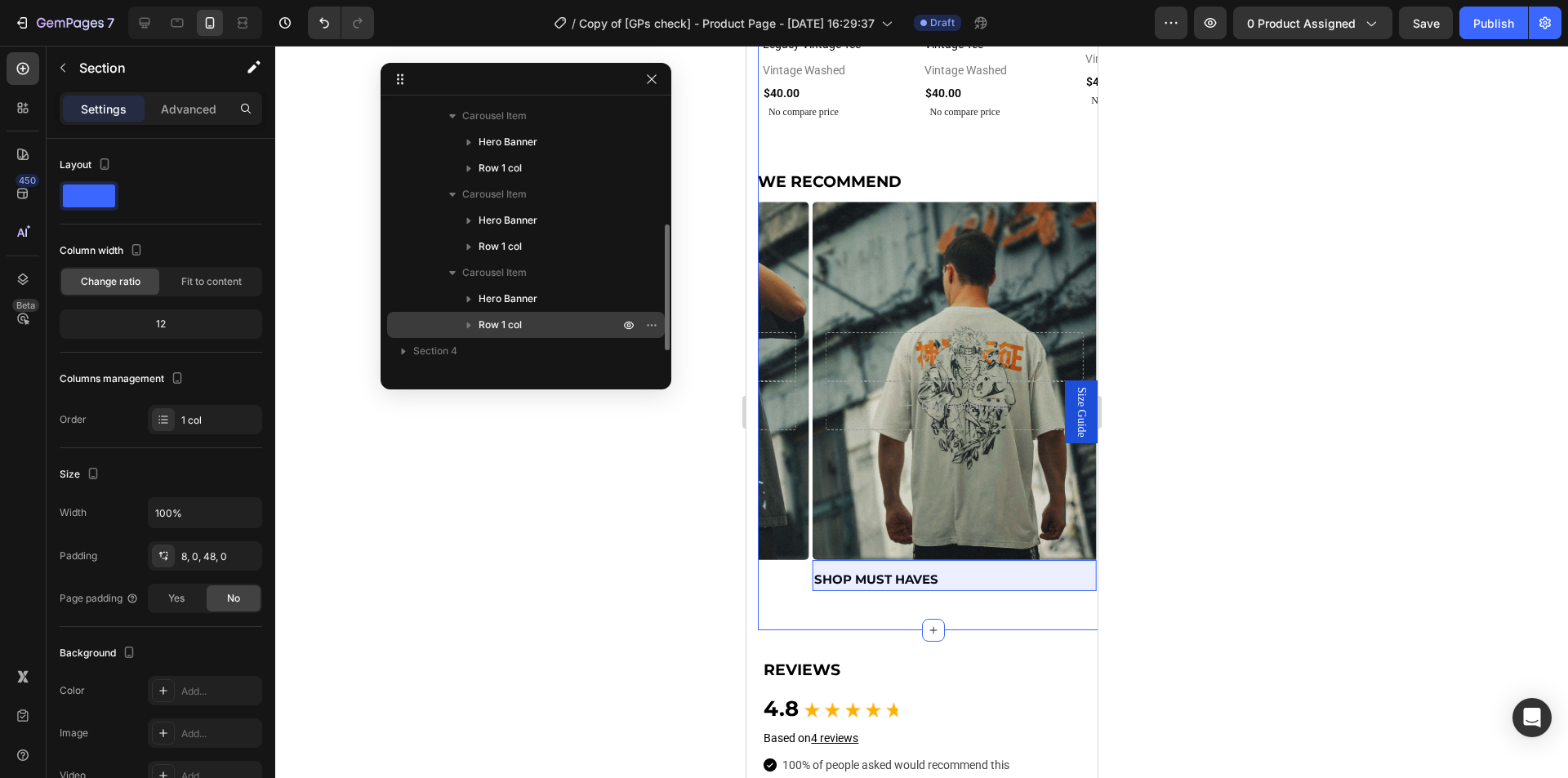
click at [506, 317] on span "Row 1 col" at bounding box center [500, 325] width 43 height 16
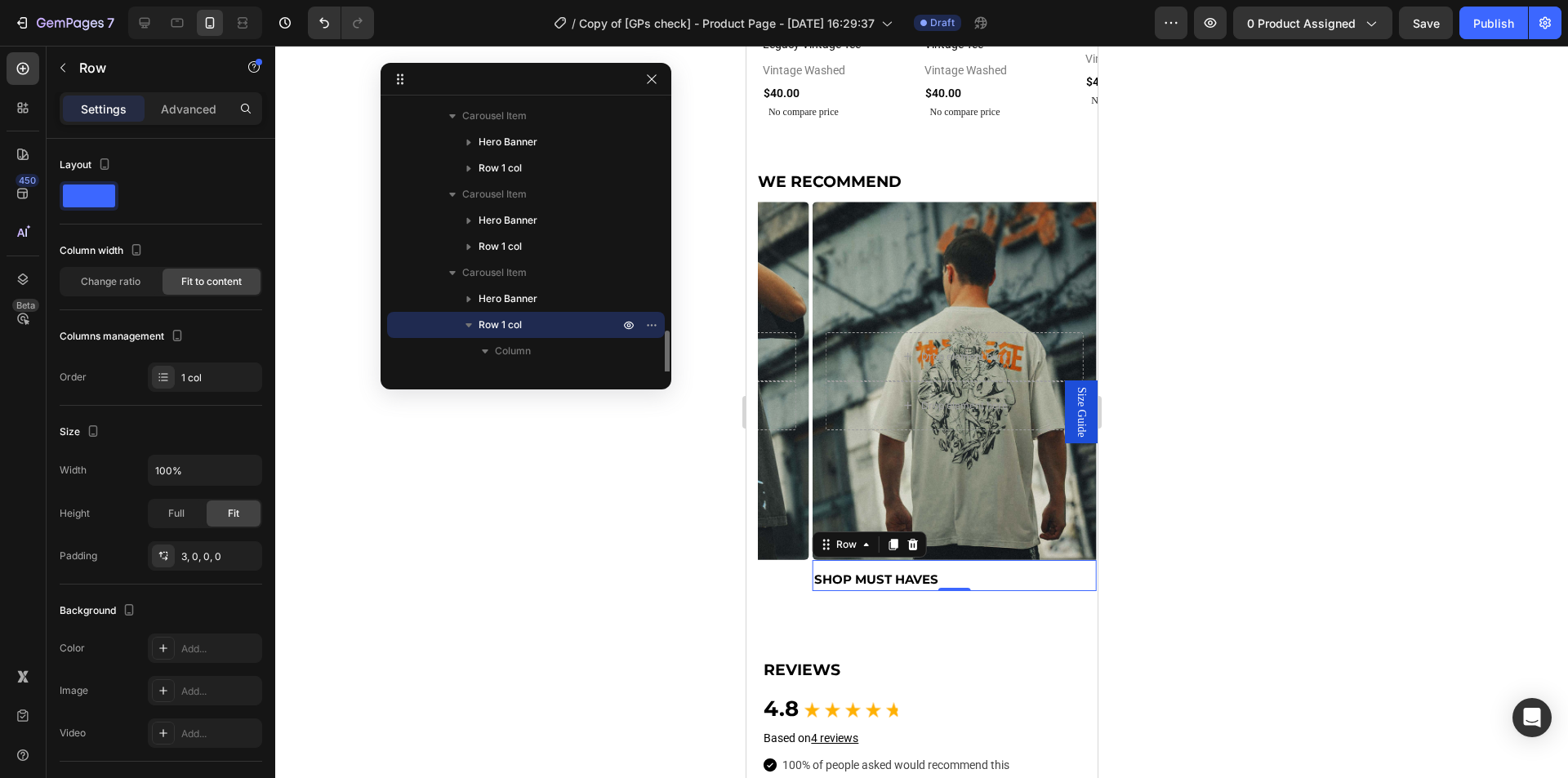
scroll to position [357, 0]
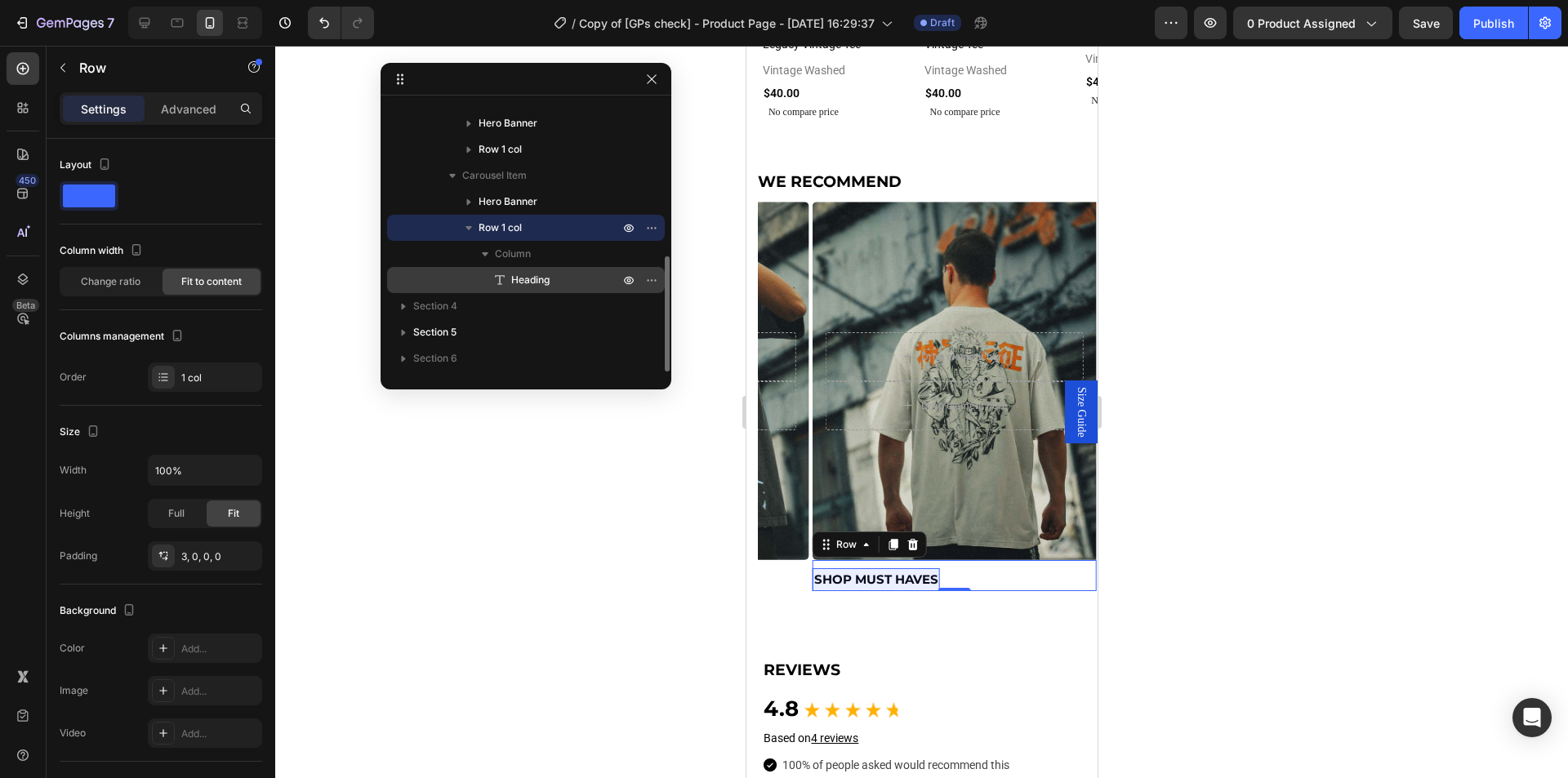
click at [534, 267] on div "Heading" at bounding box center [526, 280] width 265 height 26
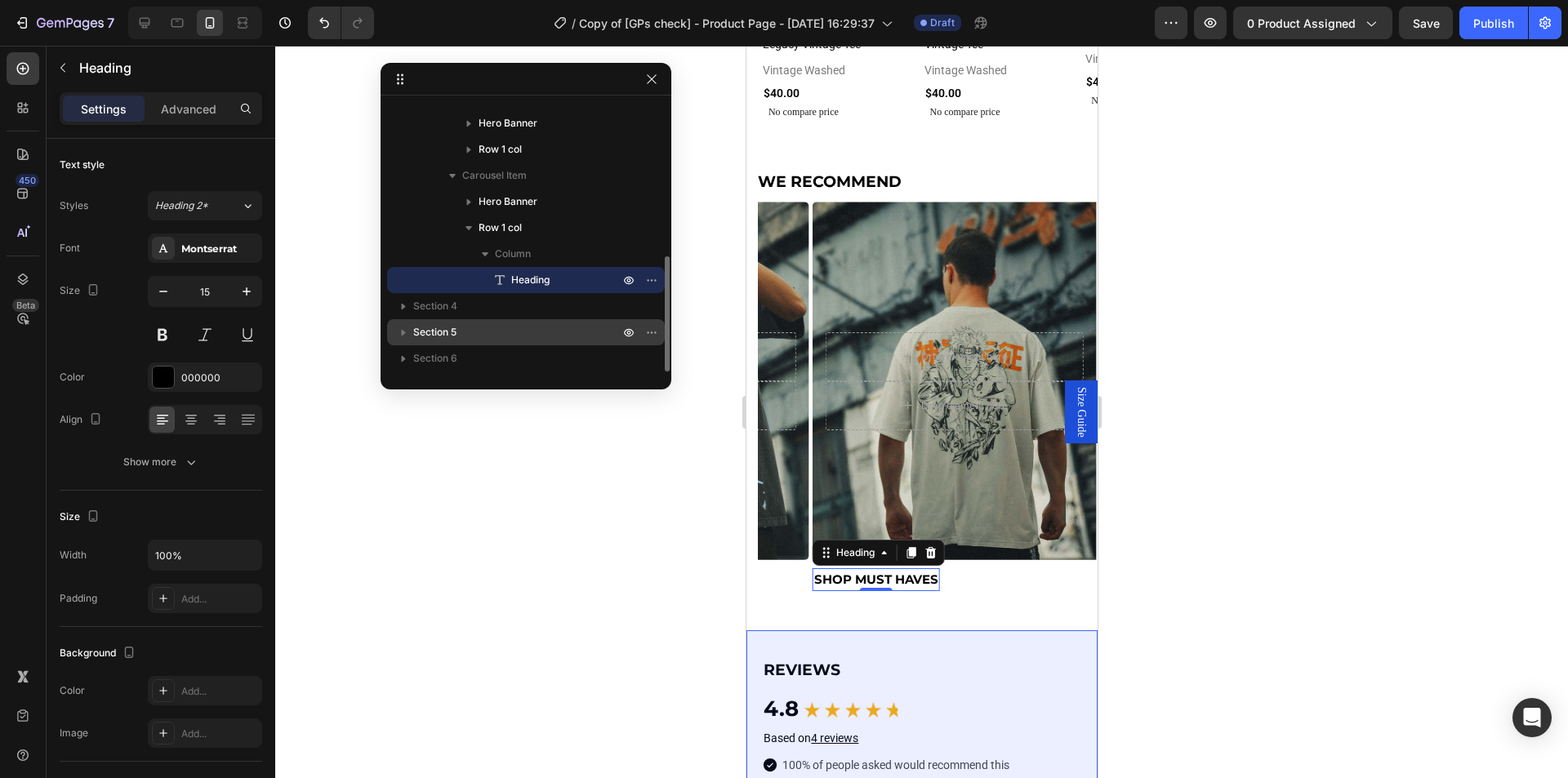
click at [528, 342] on div "Section 5" at bounding box center [526, 332] width 265 height 26
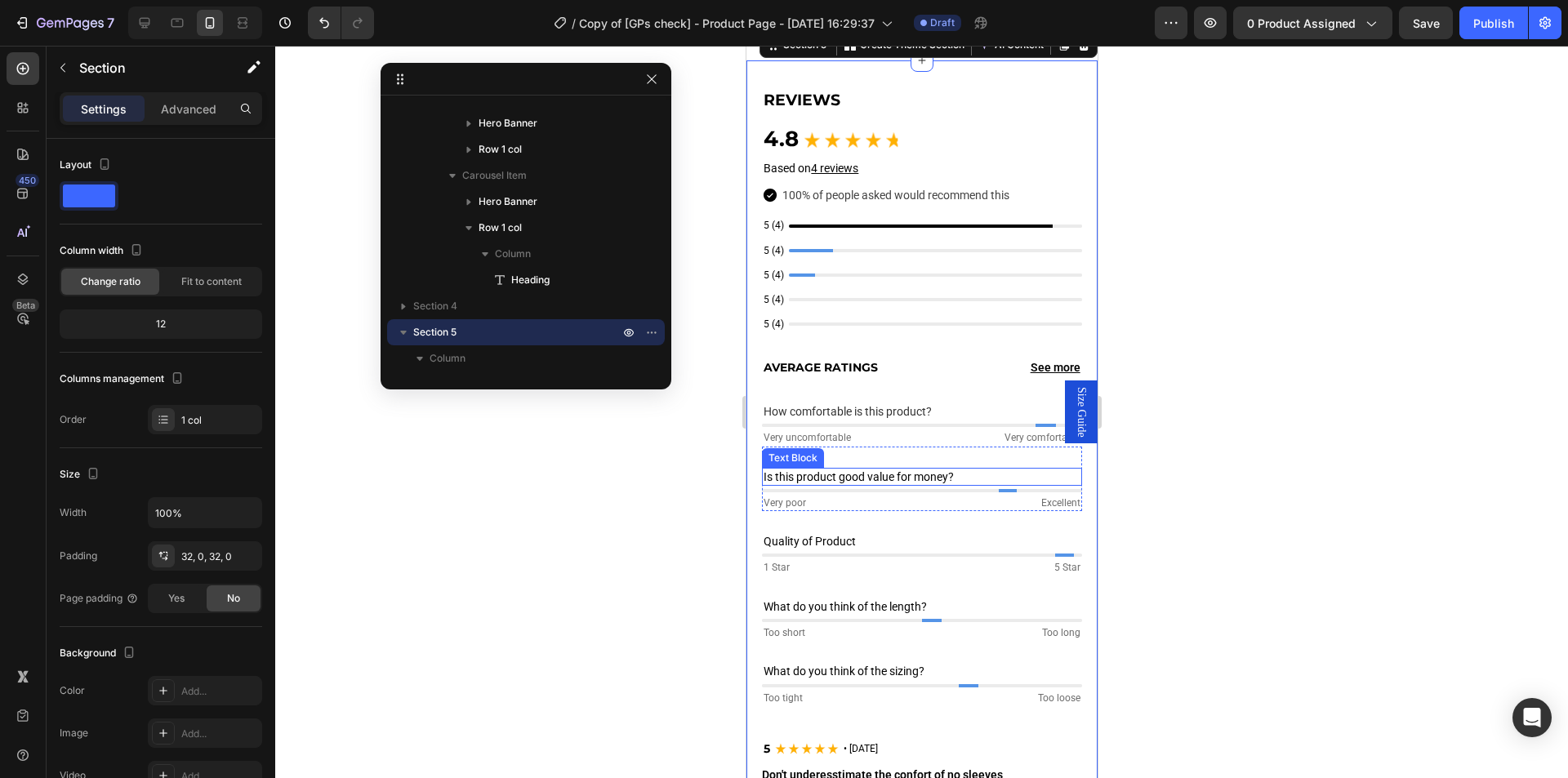
scroll to position [1938, 0]
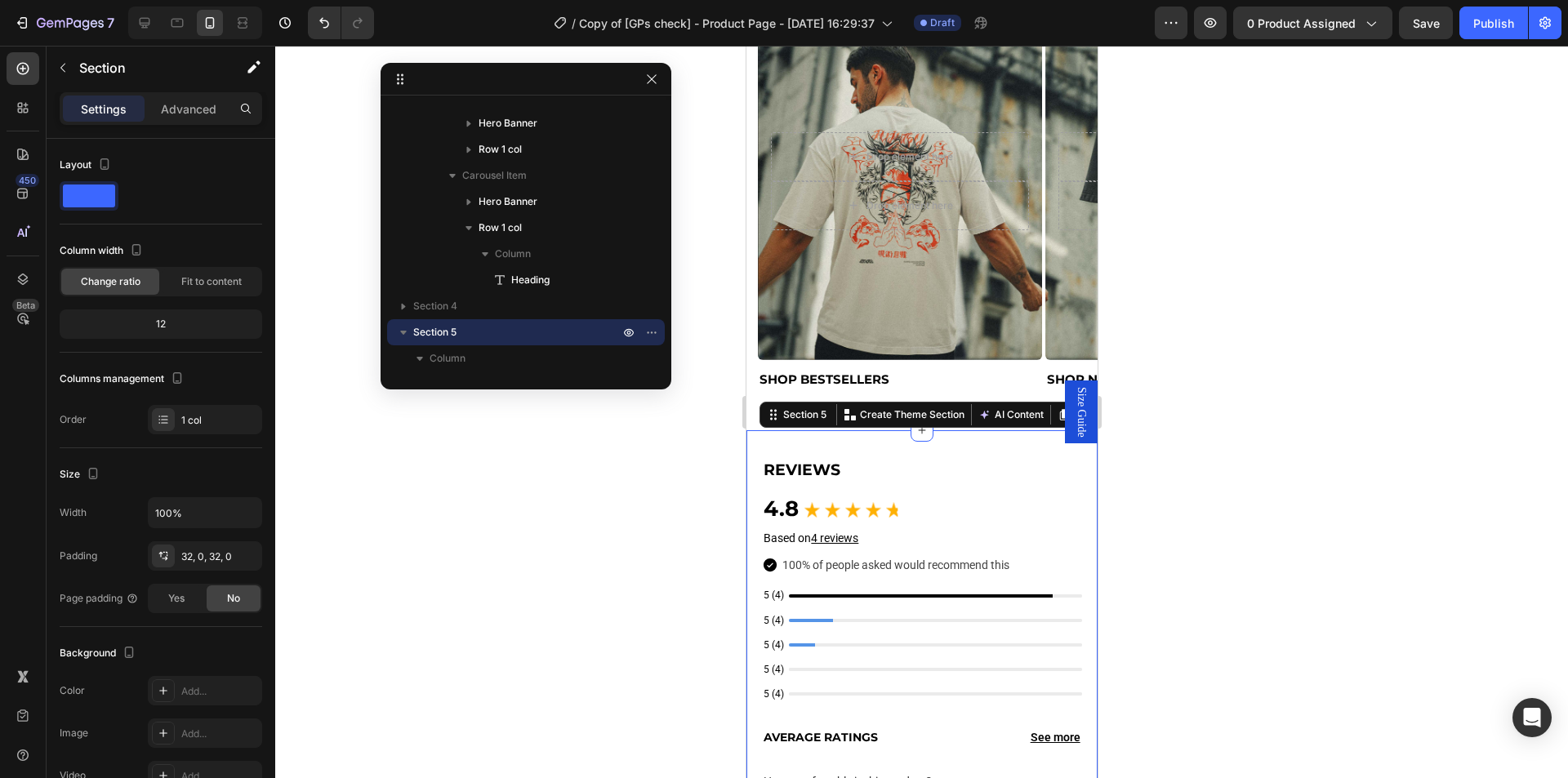
click at [872, 364] on div "SHOP BESTSELLERS Heading Row" at bounding box center [899, 375] width 284 height 31
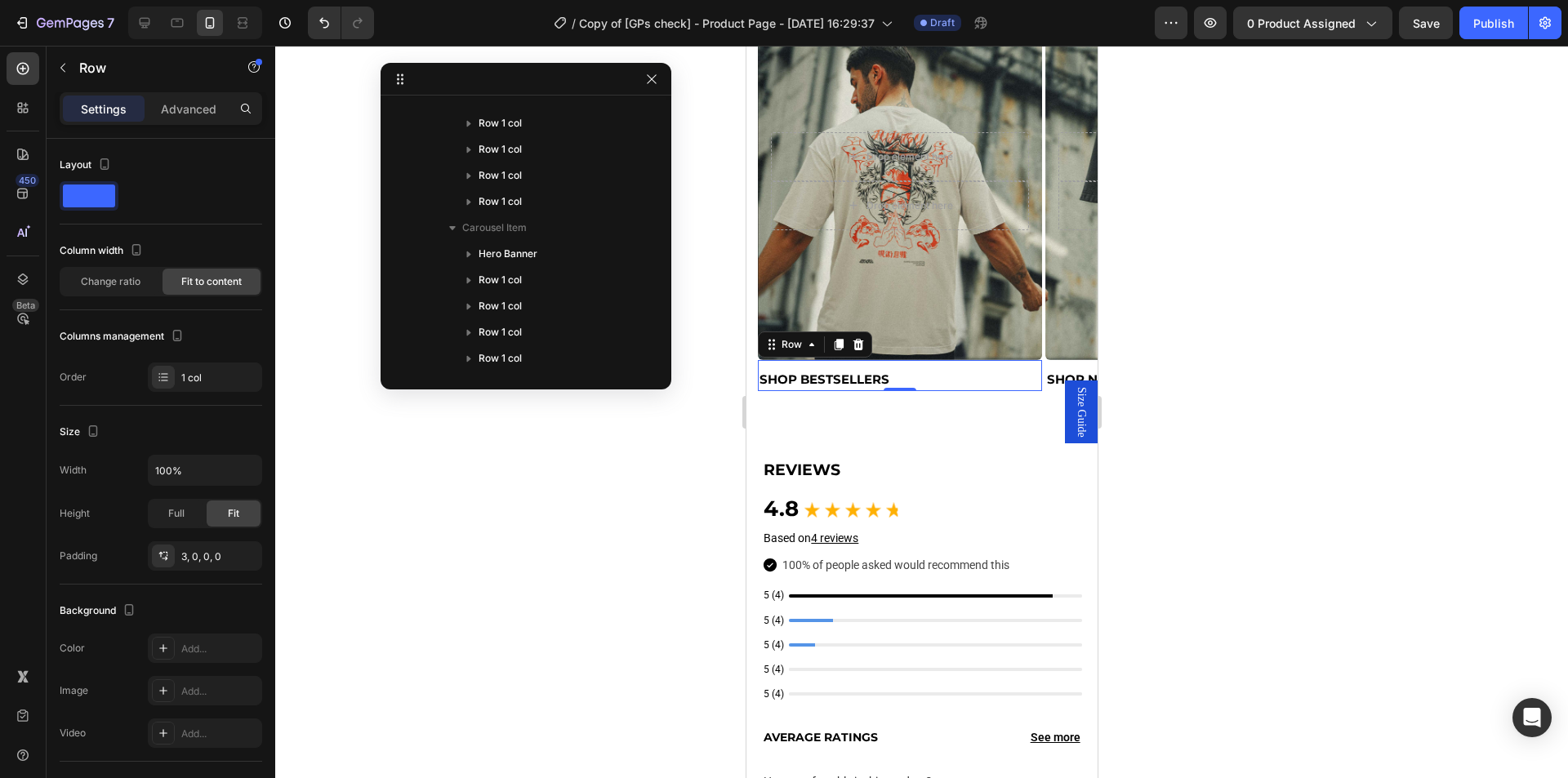
scroll to position [1341, 0]
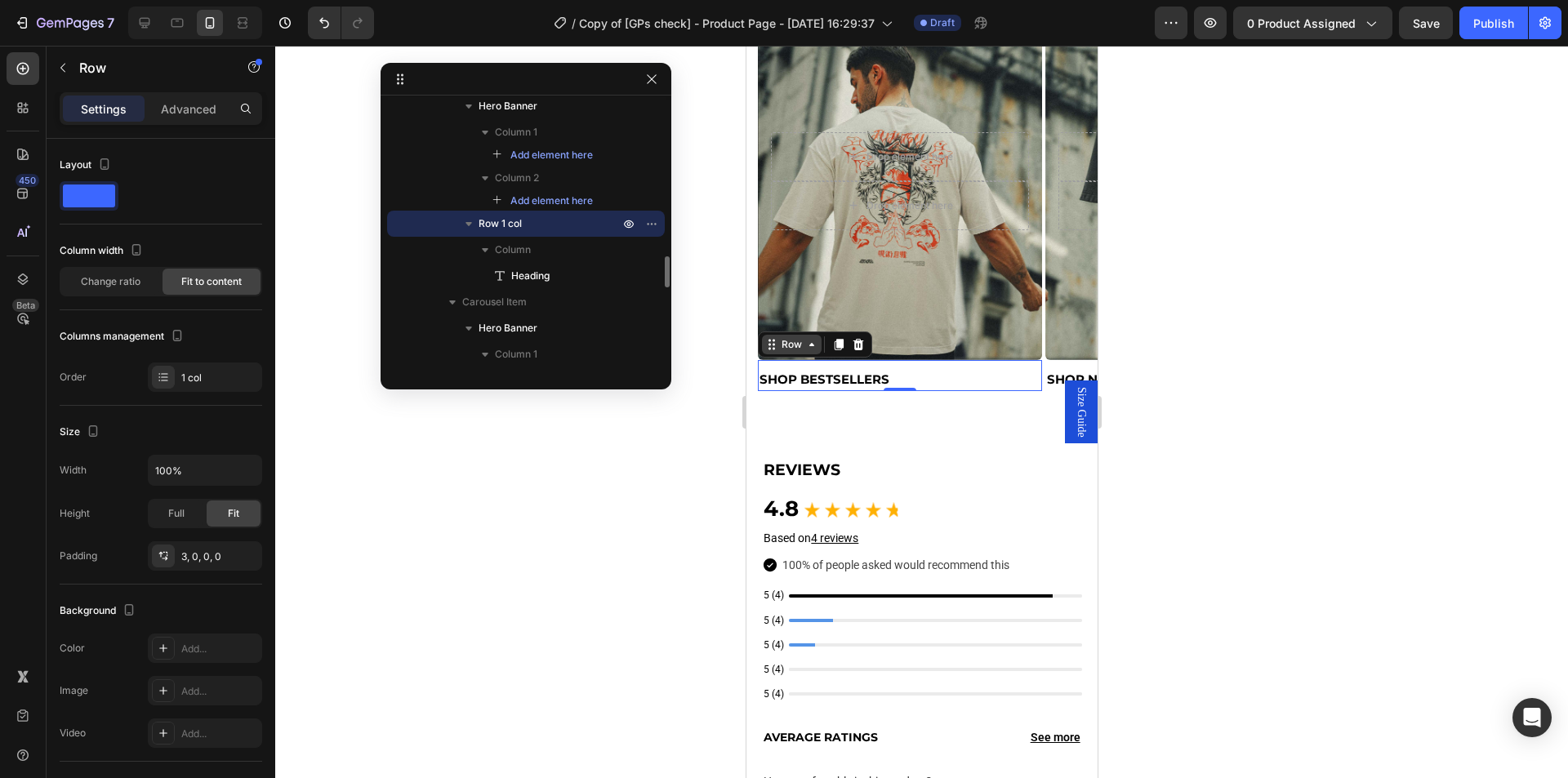
click at [804, 343] on icon at bounding box center [810, 344] width 13 height 13
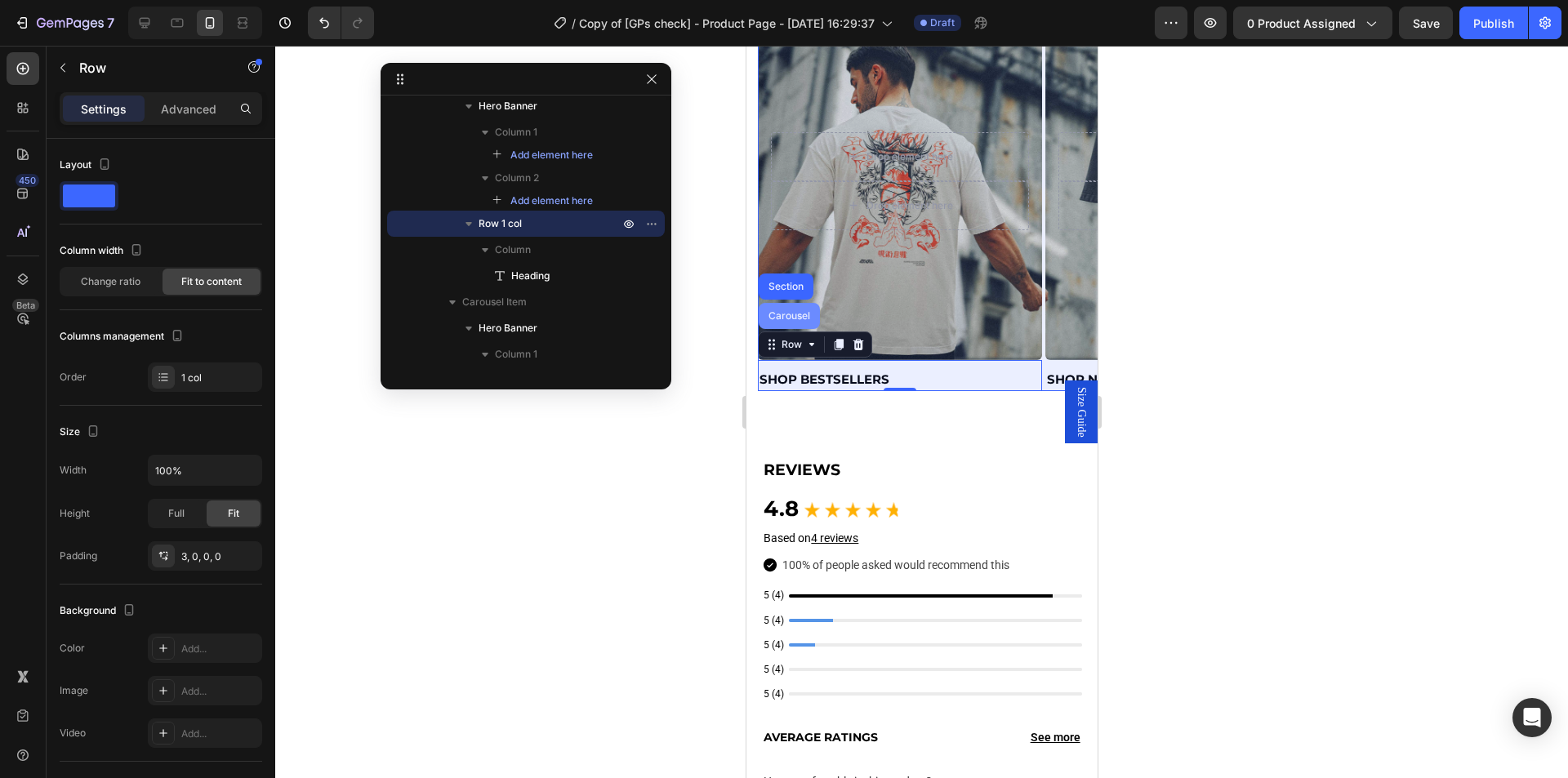
click at [801, 314] on div "Carousel" at bounding box center [789, 315] width 48 height 9
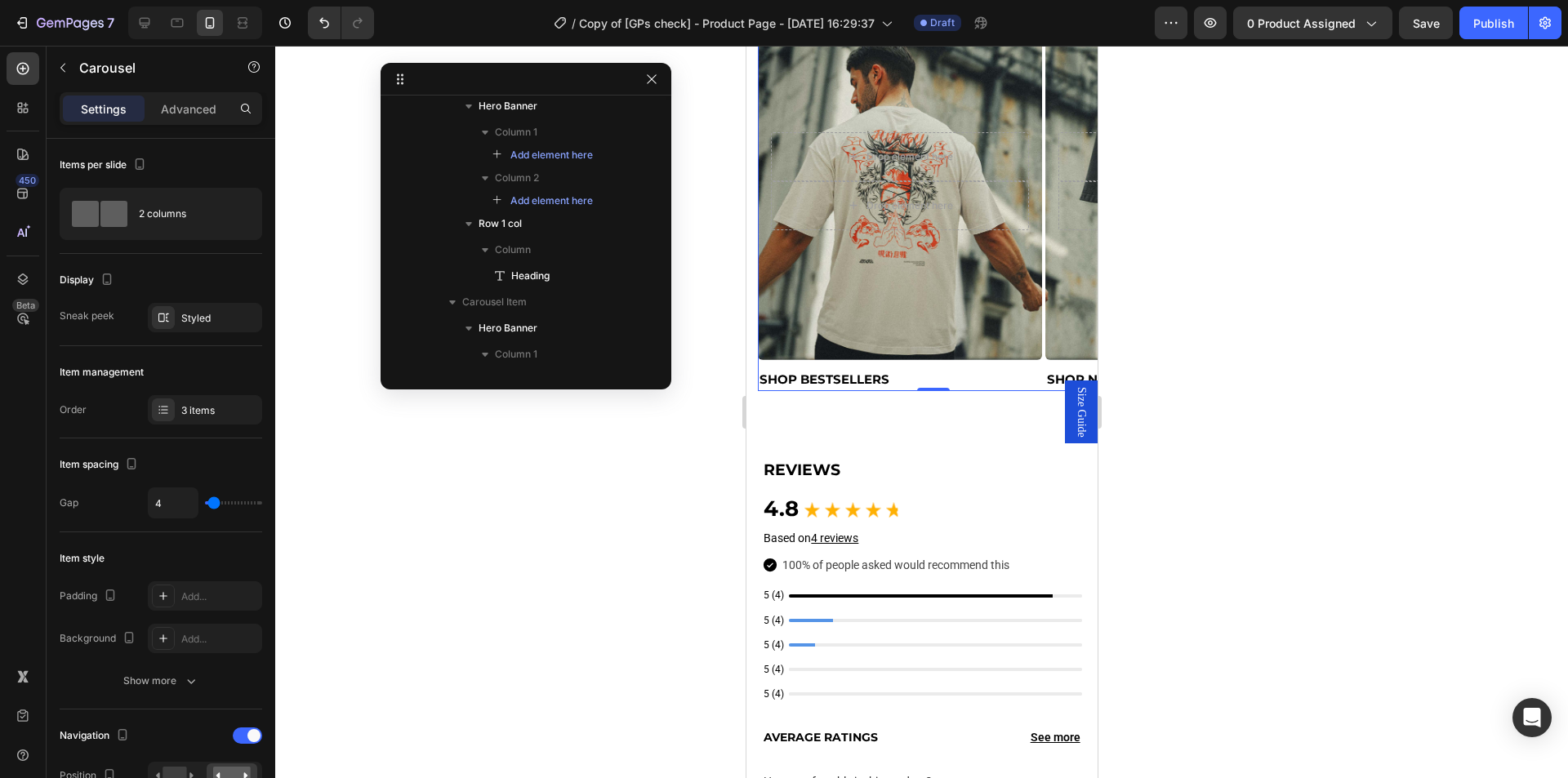
scroll to position [1171, 0]
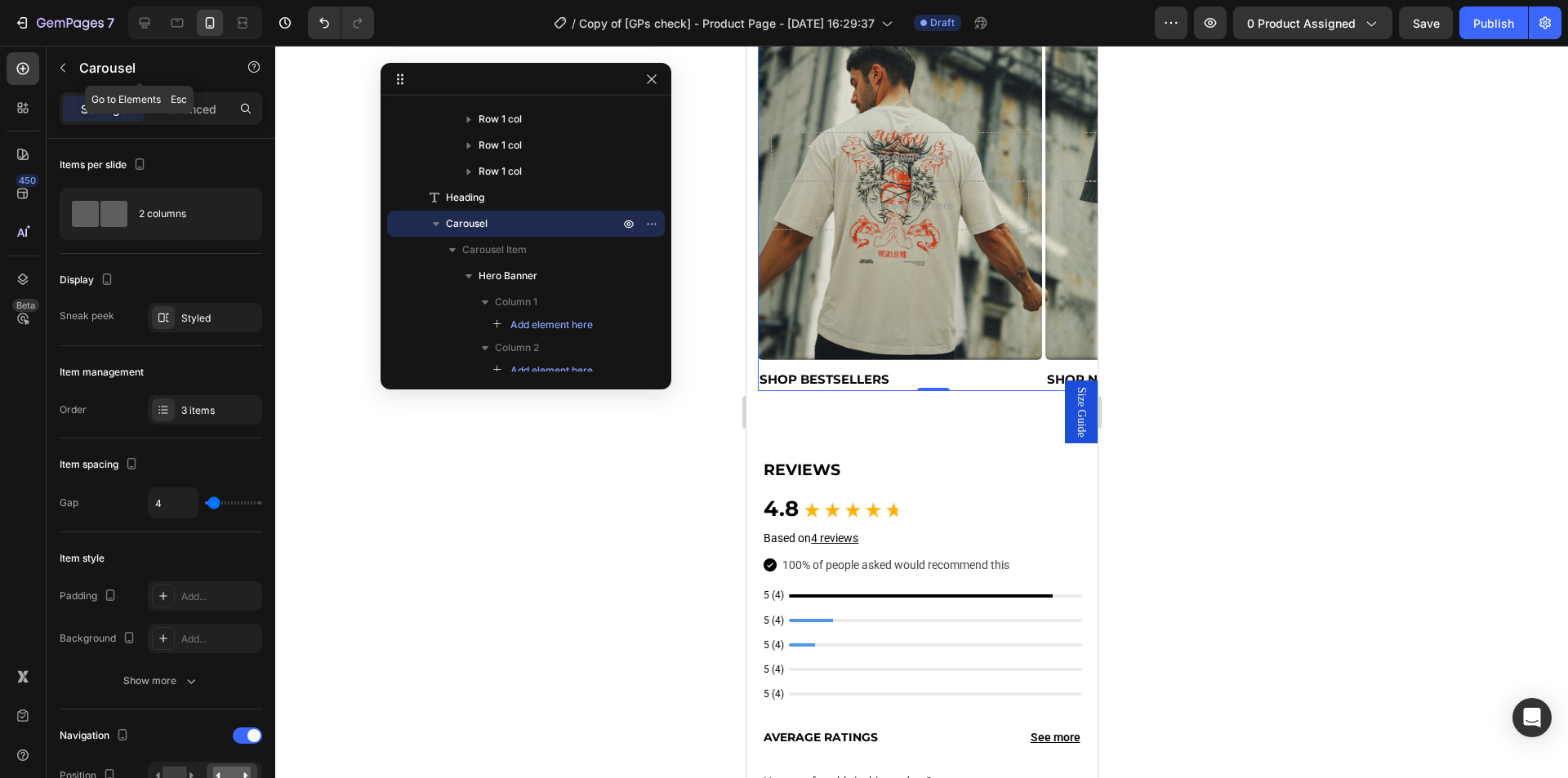
drag, startPoint x: 63, startPoint y: 68, endPoint x: 145, endPoint y: 71, distance: 82.1
click at [63, 68] on icon "button" at bounding box center [63, 67] width 13 height 13
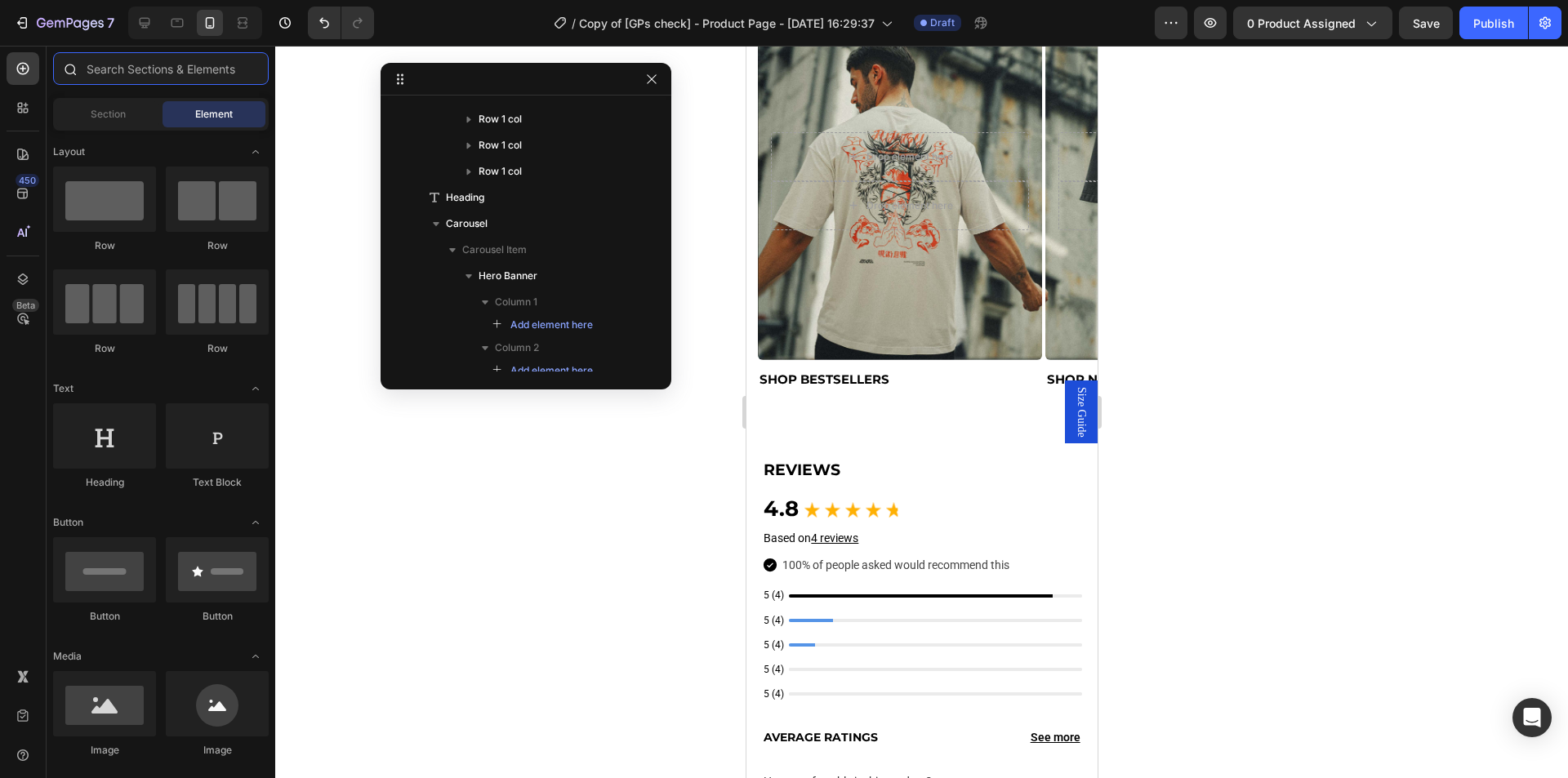
click at [145, 71] on input "text" at bounding box center [161, 69] width 216 height 33
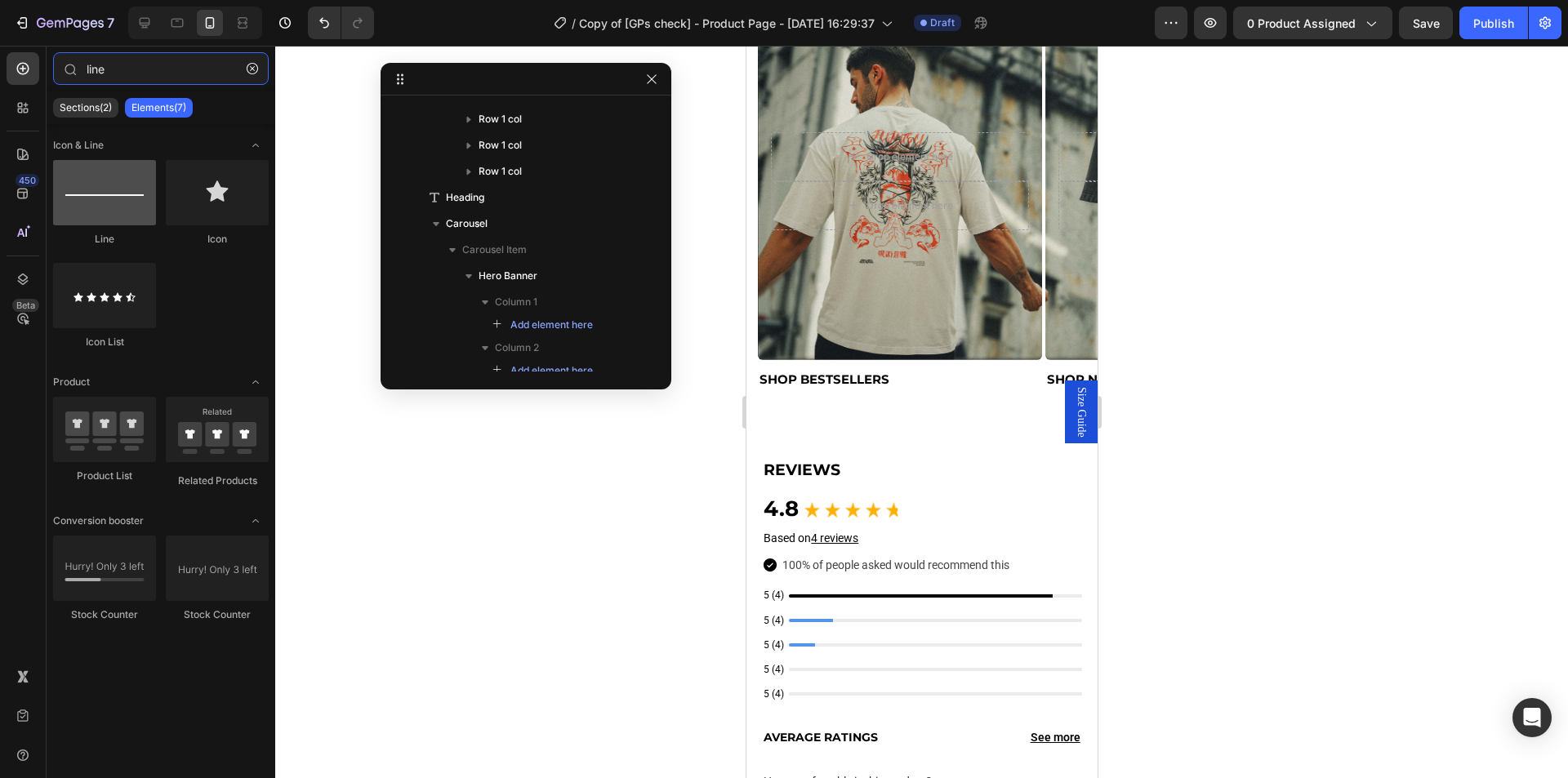
type input "line"
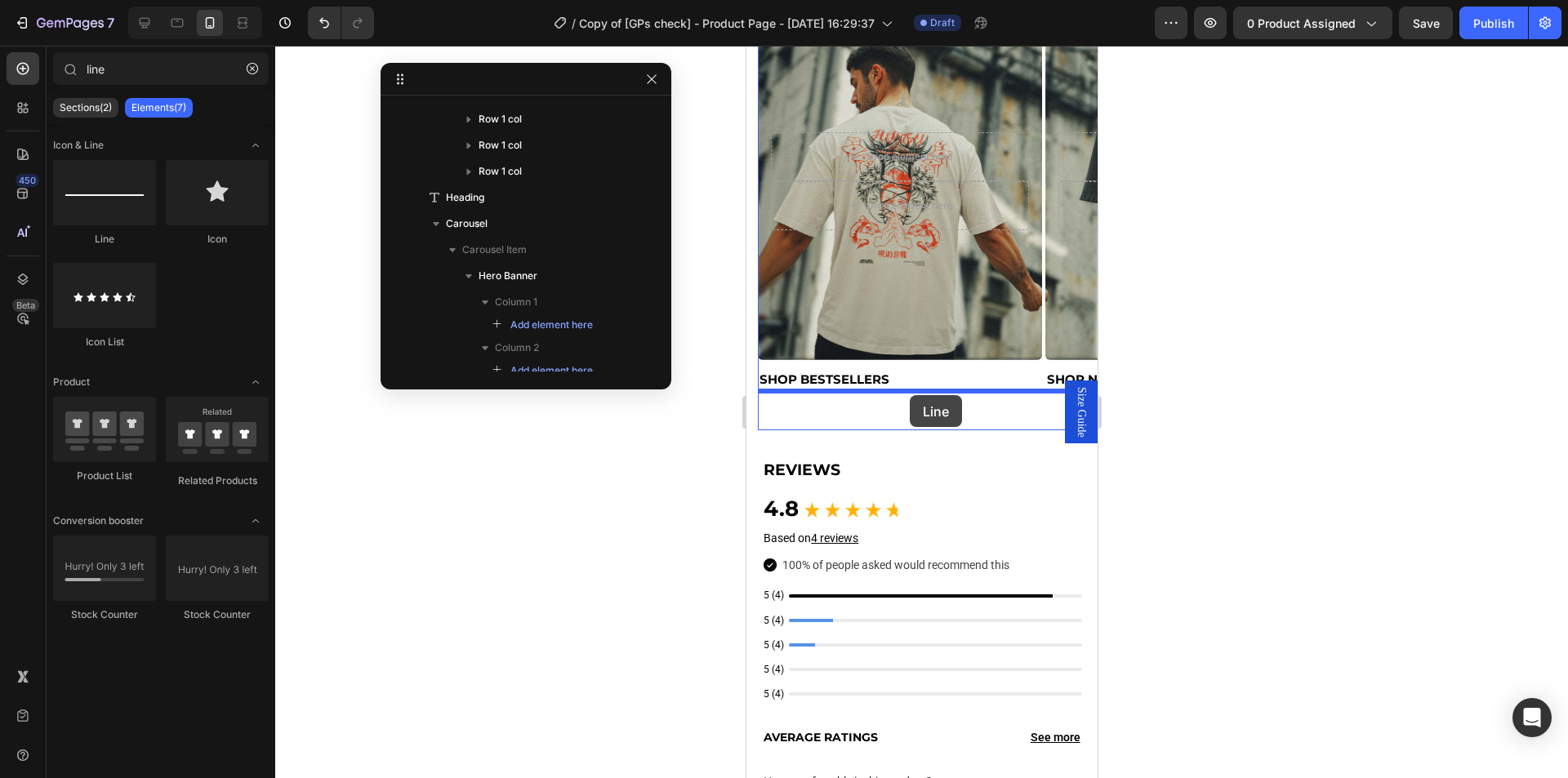
drag, startPoint x: 852, startPoint y: 243, endPoint x: 909, endPoint y: 395, distance: 162.3
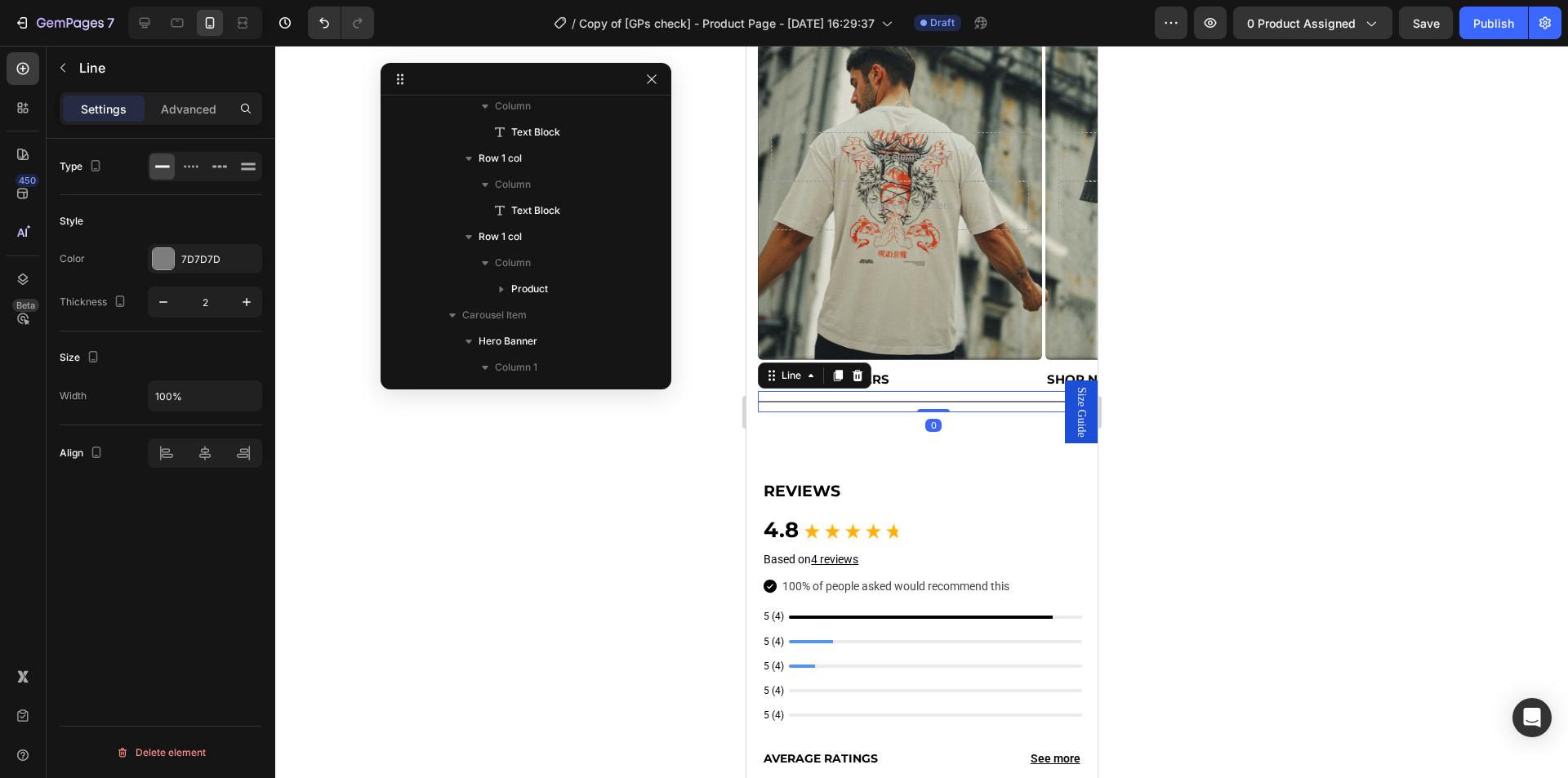
scroll to position [3835, 0]
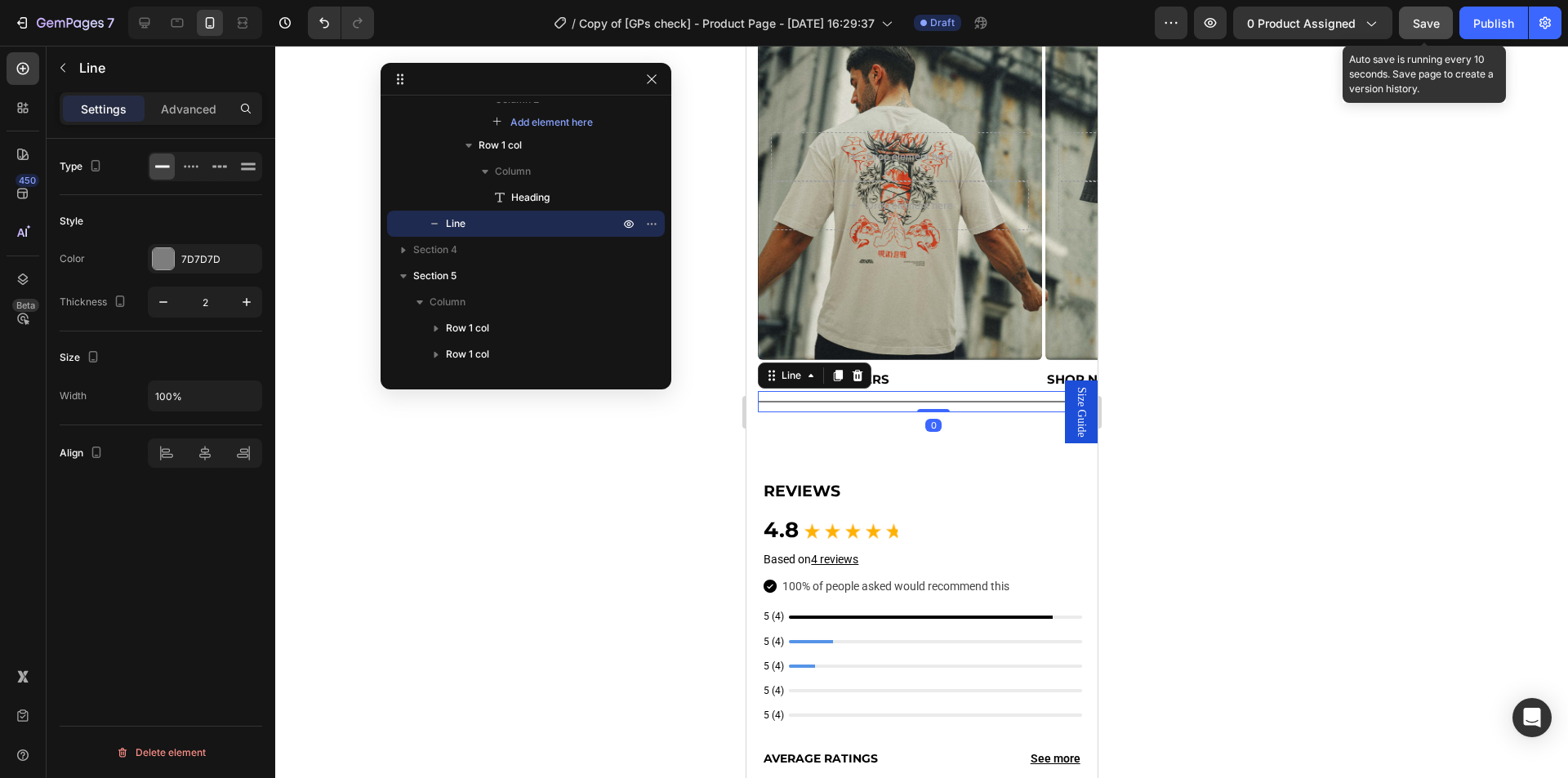
click at [1428, 20] on span "Save" at bounding box center [1425, 23] width 27 height 14
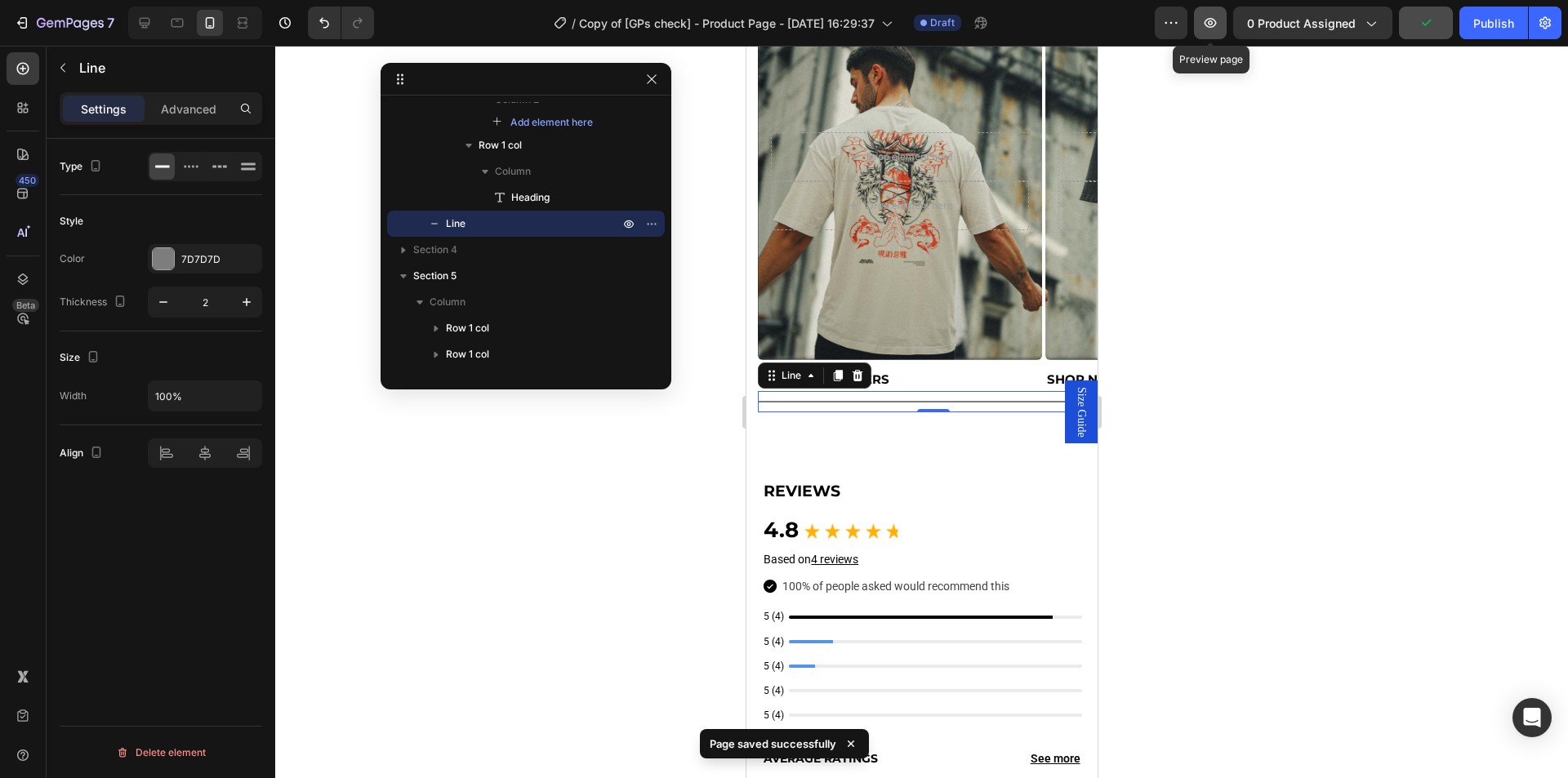
click at [1218, 27] on icon "button" at bounding box center [1210, 22] width 16 height 16
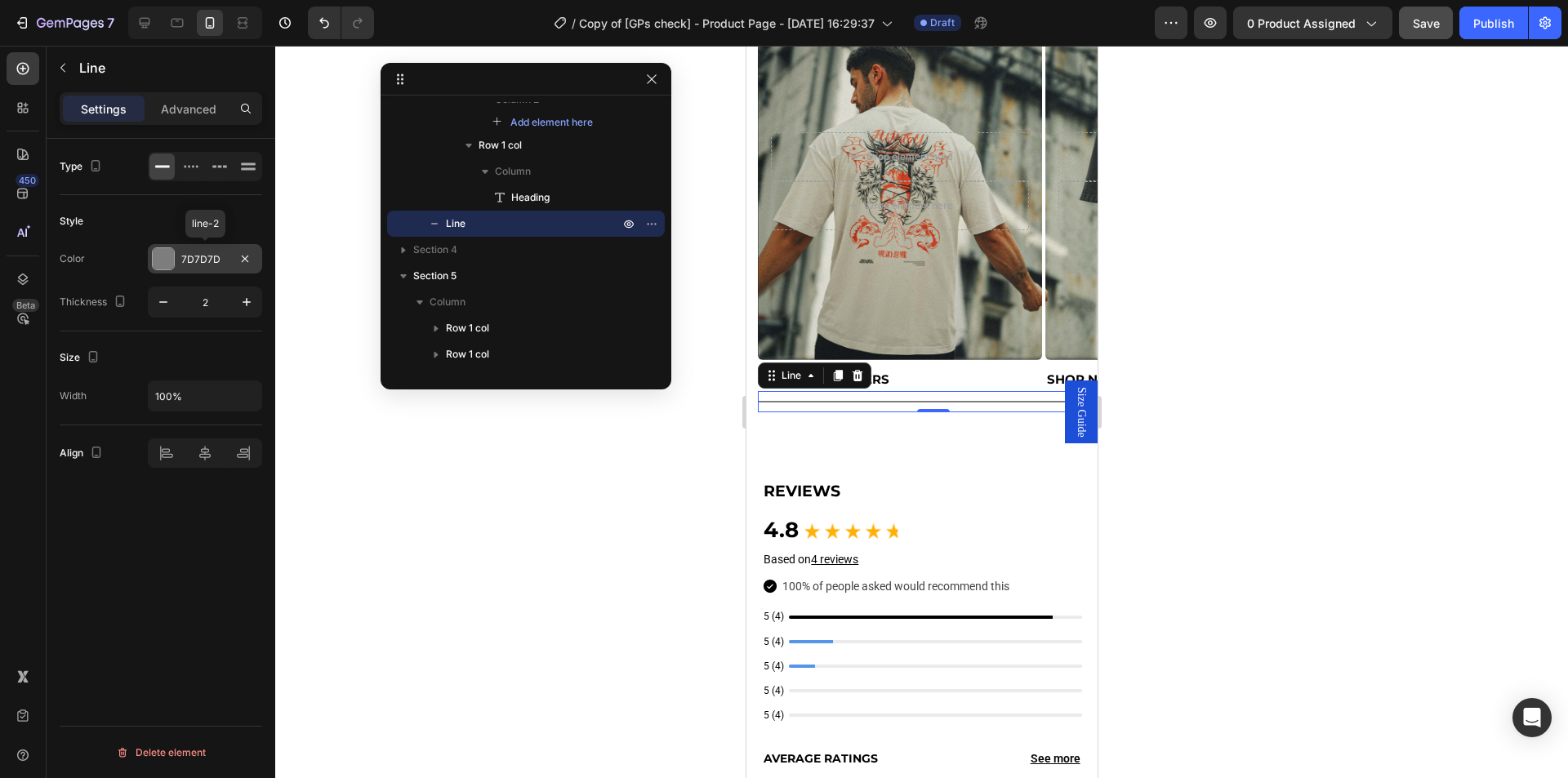
click at [204, 256] on div "7D7D7D" at bounding box center [204, 259] width 47 height 15
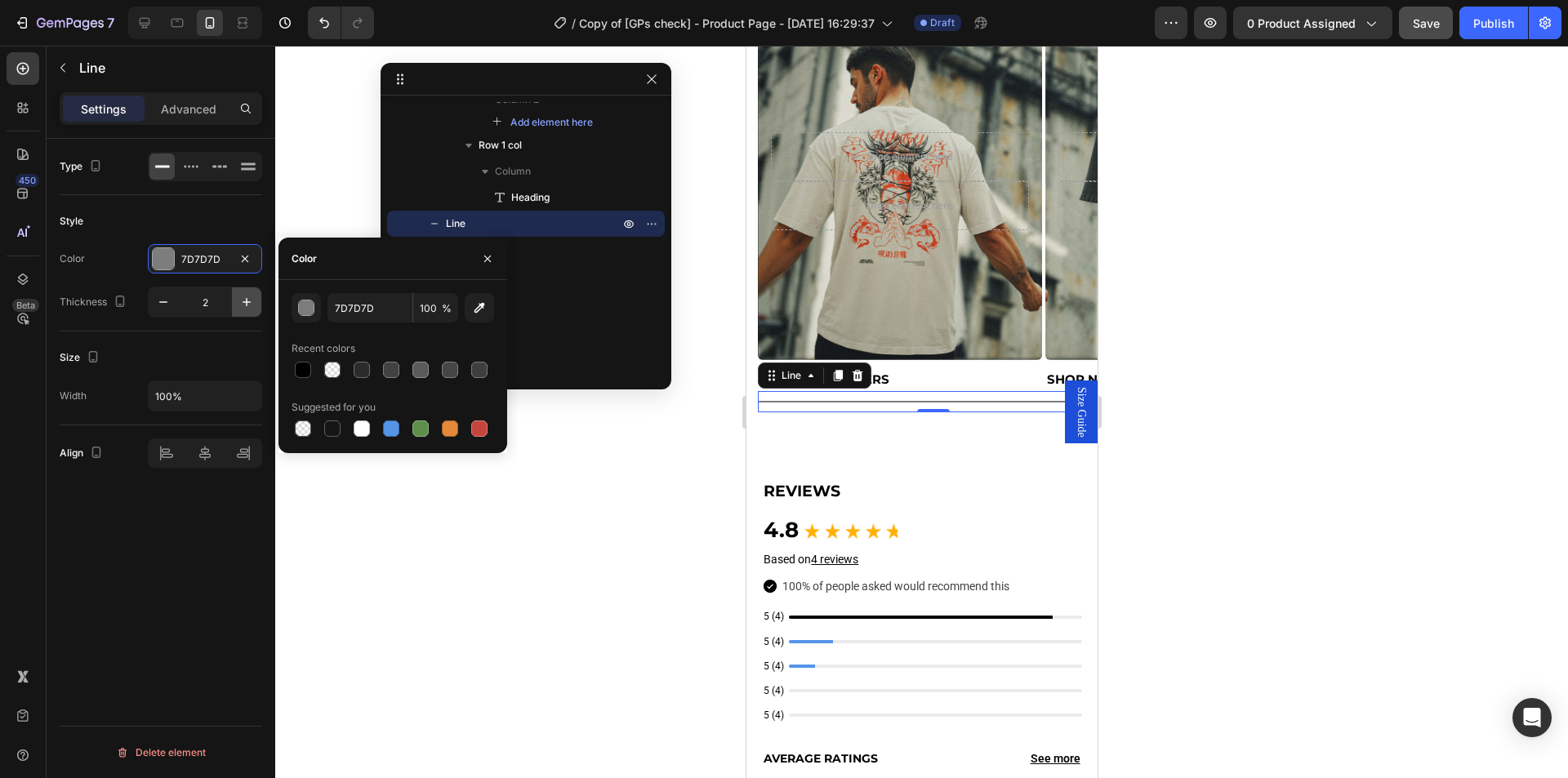
click at [256, 292] on button "button" at bounding box center [247, 302] width 29 height 29
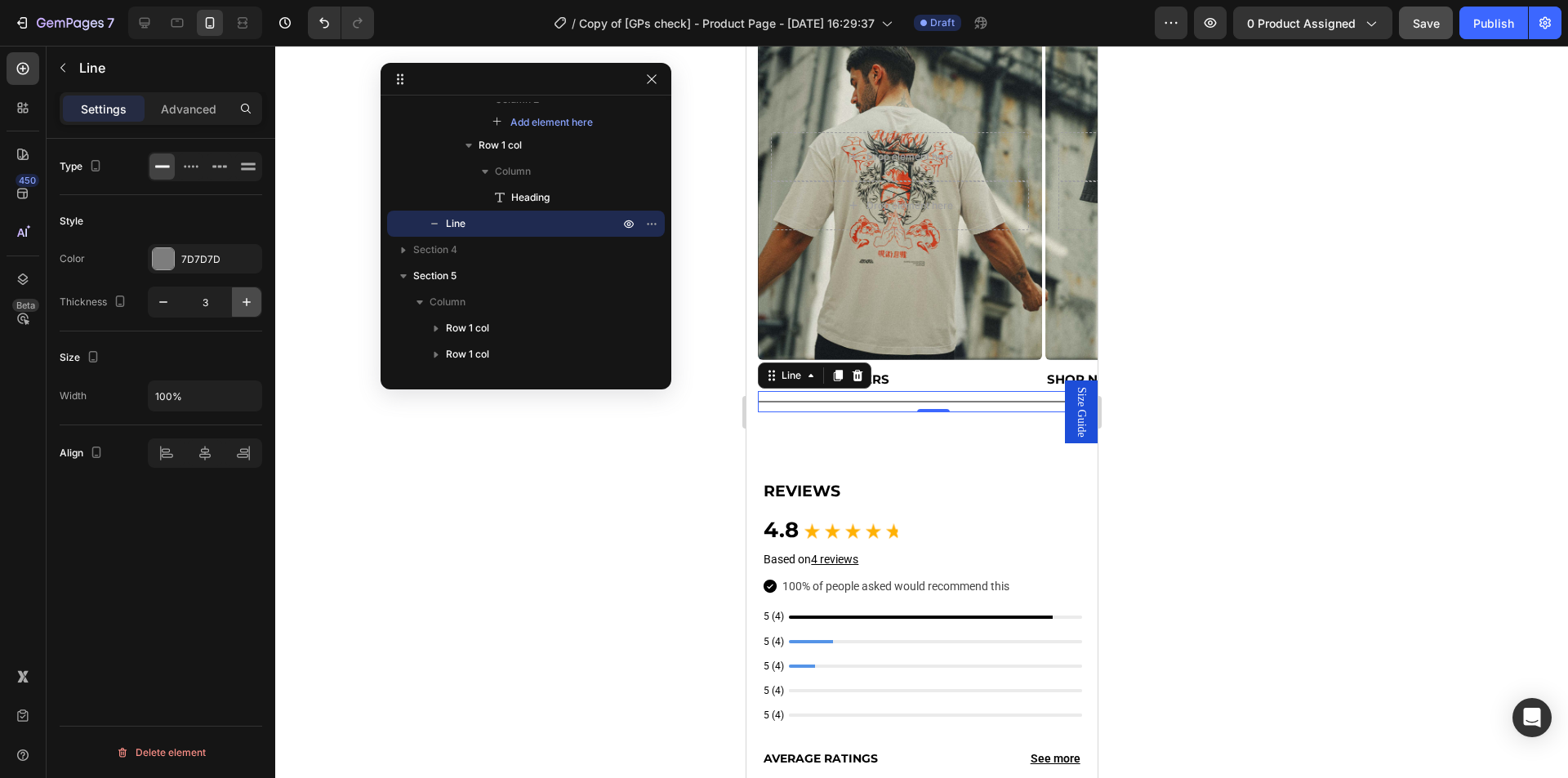
click at [256, 292] on button "button" at bounding box center [247, 302] width 29 height 29
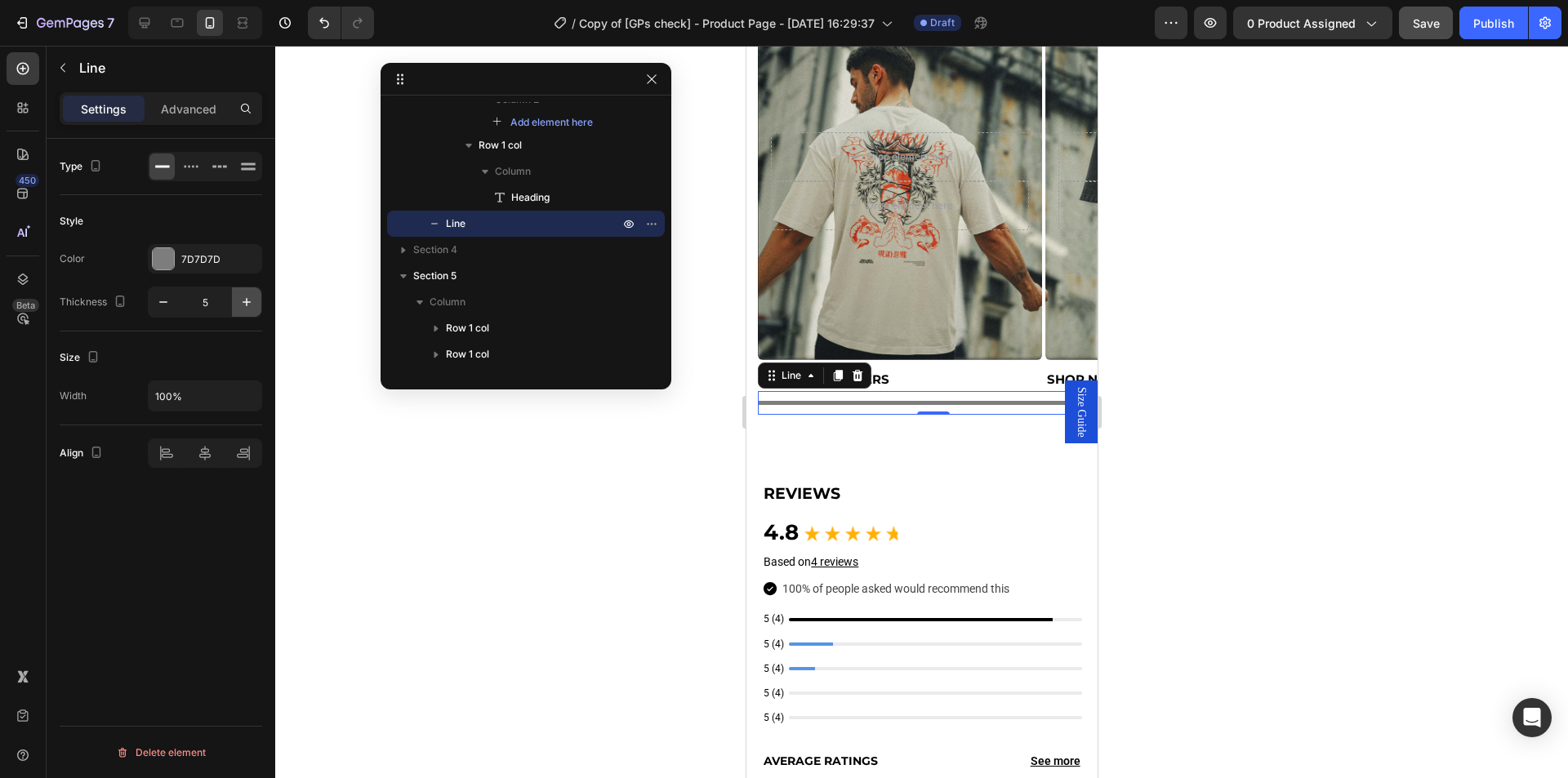
click at [256, 292] on button "button" at bounding box center [247, 302] width 29 height 29
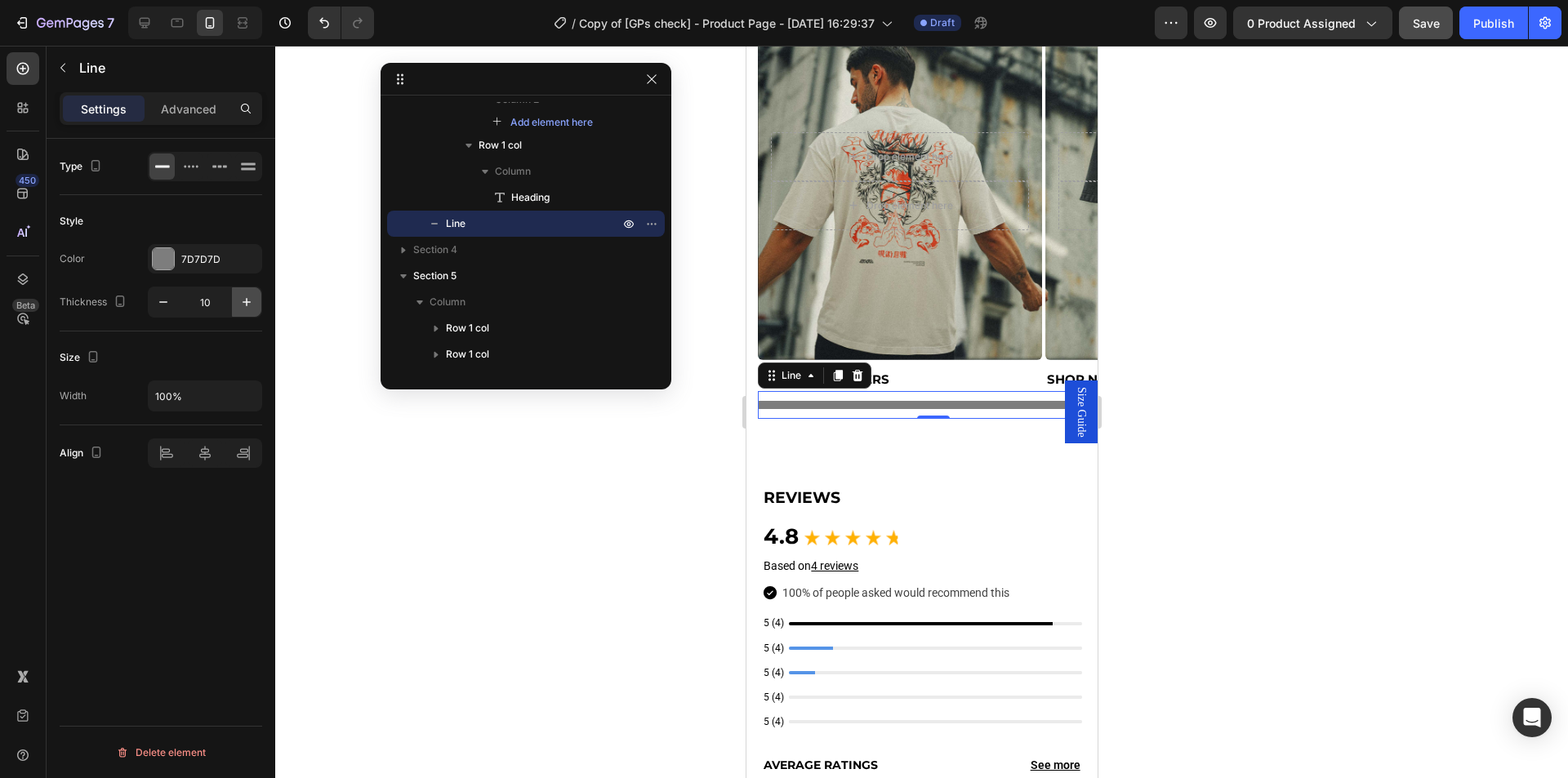
click at [256, 292] on button "button" at bounding box center [247, 302] width 29 height 29
type input "12"
click at [1431, 37] on button "Save" at bounding box center [1425, 23] width 54 height 33
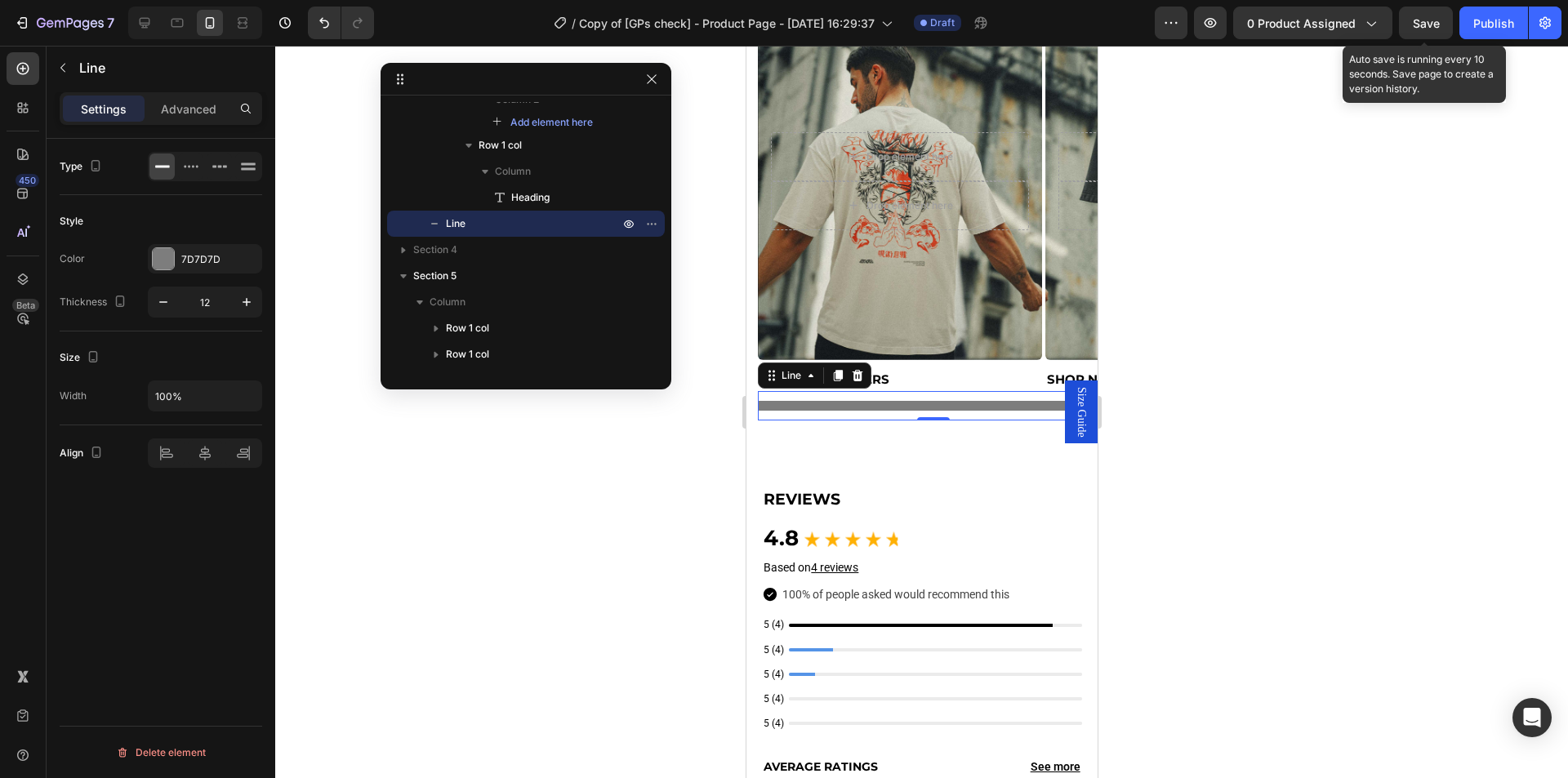
drag, startPoint x: 1431, startPoint y: 29, endPoint x: 1398, endPoint y: 40, distance: 34.8
click at [1431, 28] on span "Save" at bounding box center [1425, 23] width 27 height 14
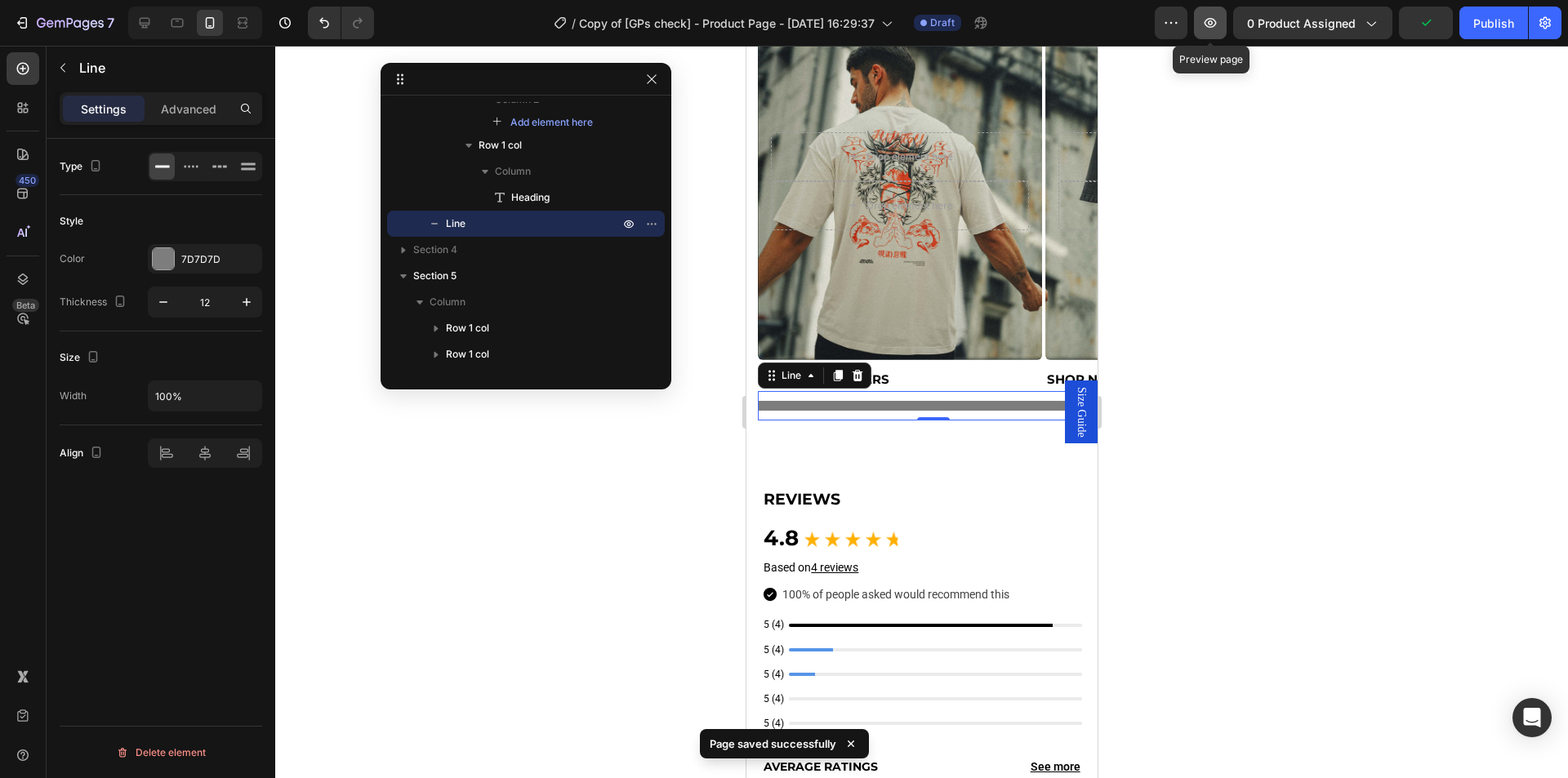
click at [1211, 34] on button "button" at bounding box center [1211, 23] width 33 height 33
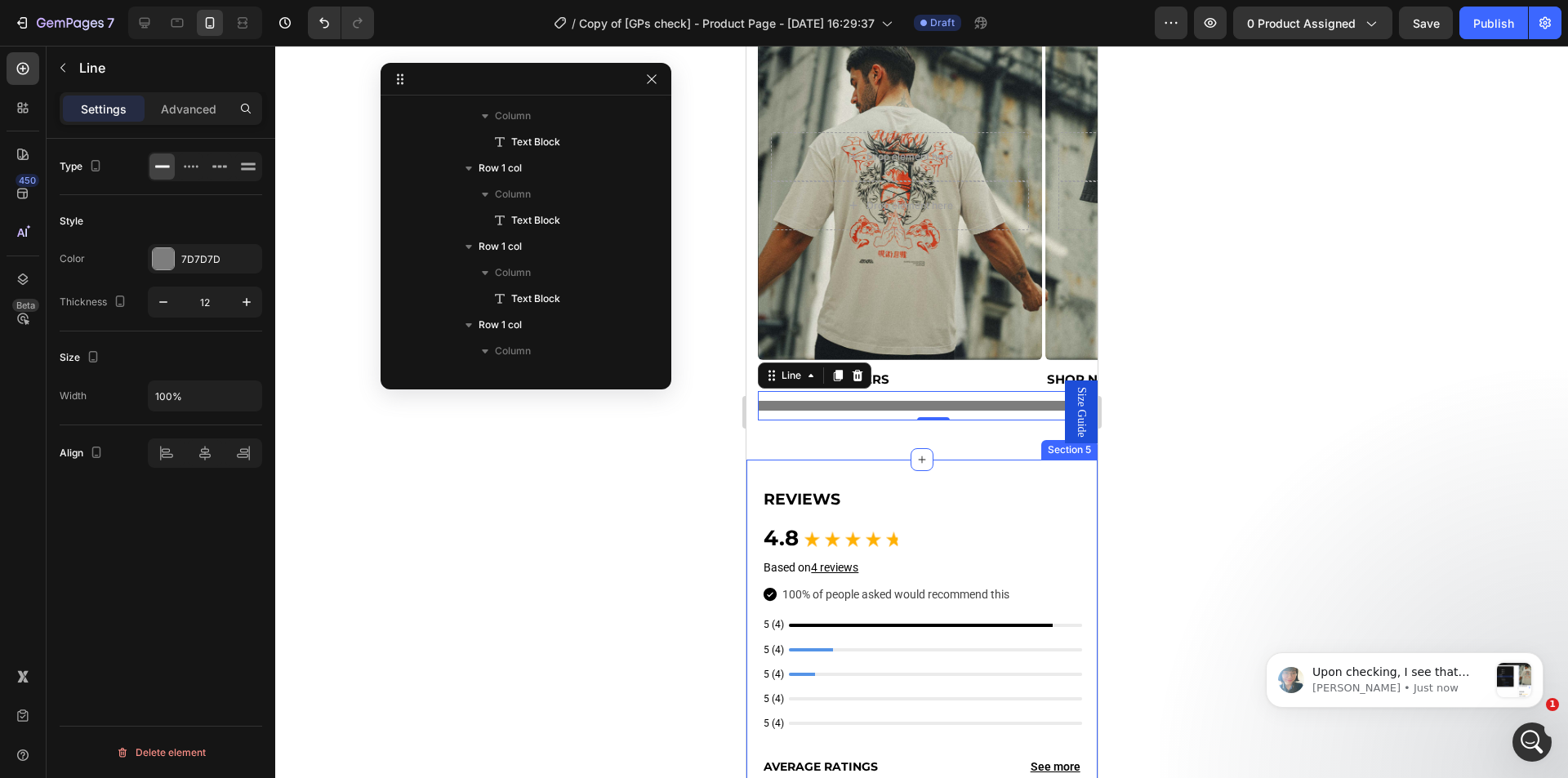
scroll to position [0, 0]
